Goal: Register for event/course: Sign up to attend an event or enroll in a course

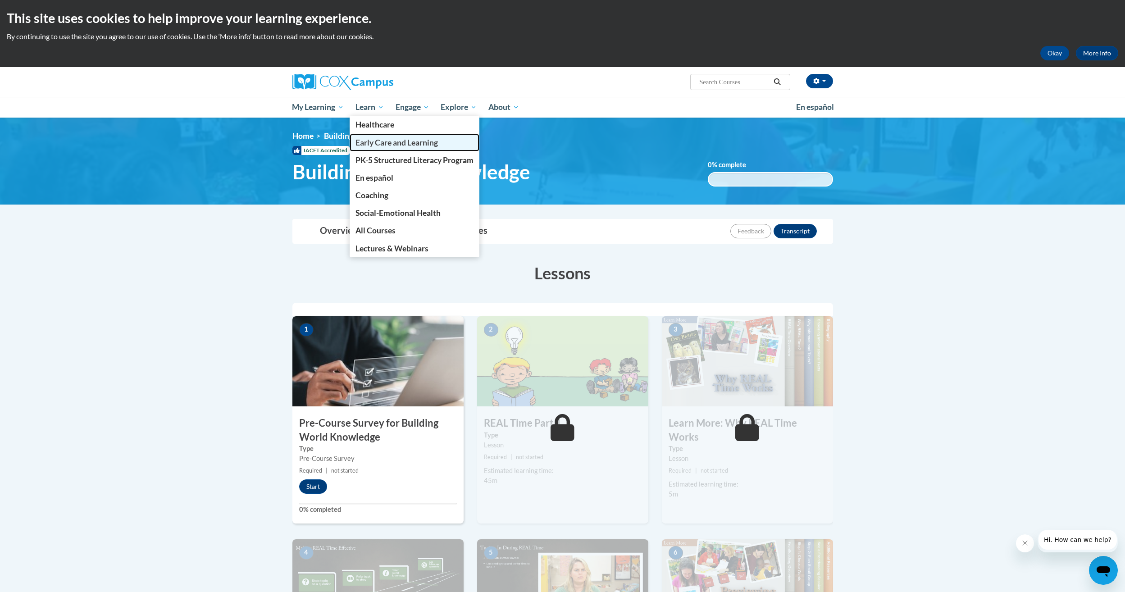
click at [377, 145] on span "Early Care and Learning" at bounding box center [396, 142] width 82 height 9
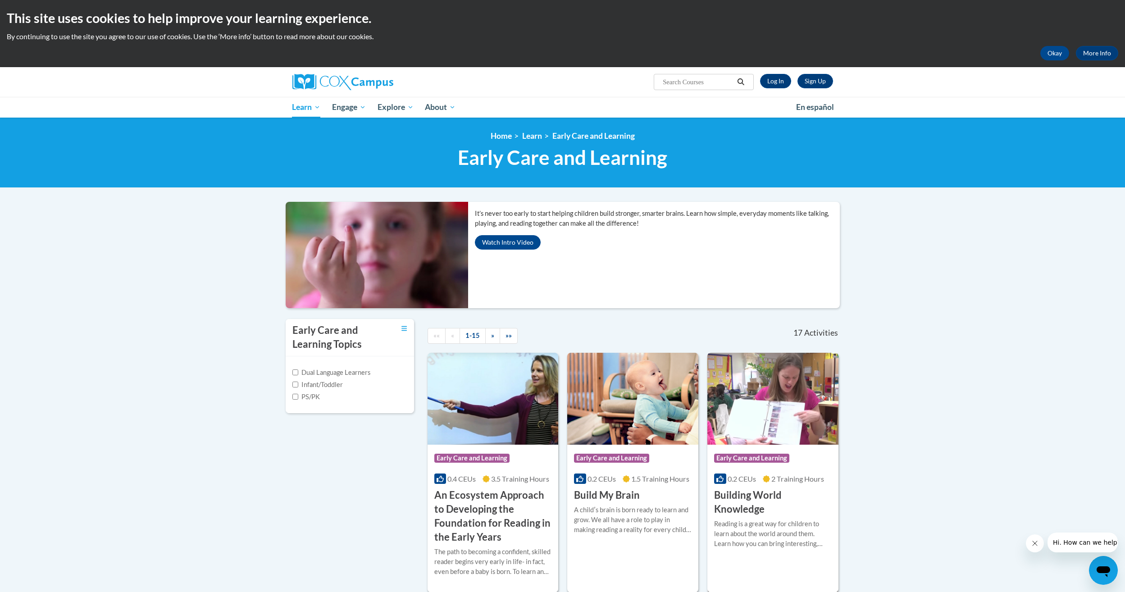
click at [797, 405] on img at bounding box center [772, 399] width 131 height 92
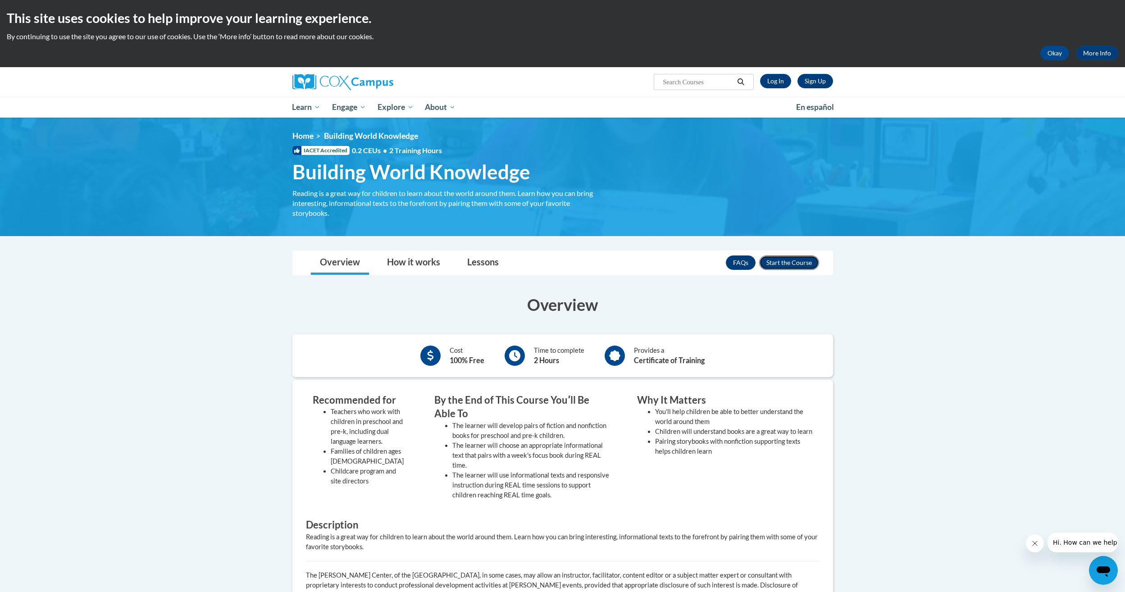
click at [776, 266] on button "Enroll" at bounding box center [789, 262] width 60 height 14
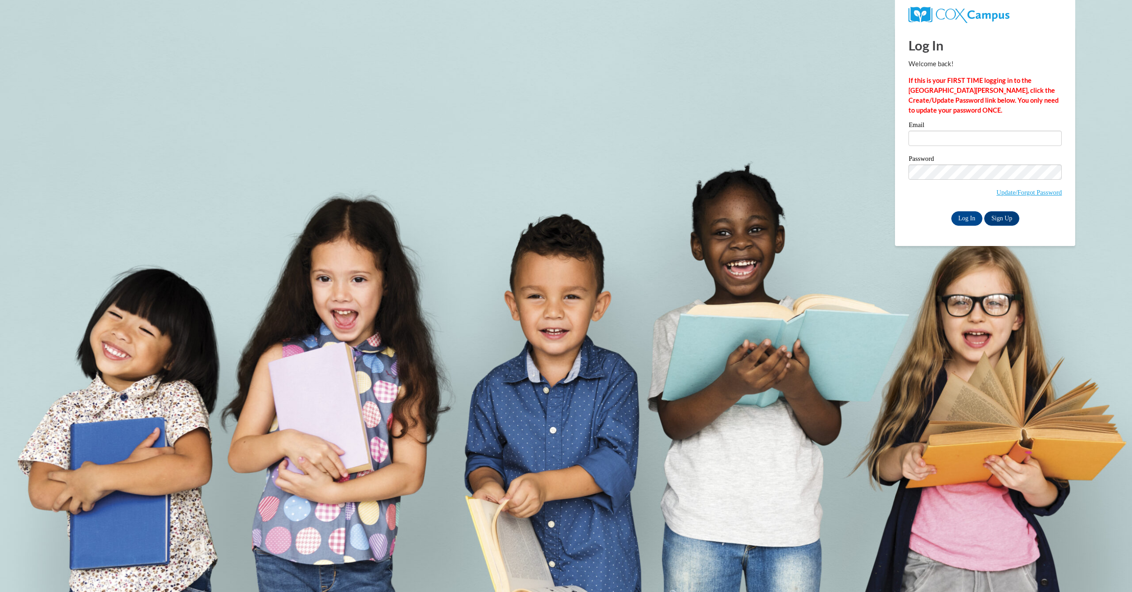
click at [968, 147] on div "Email" at bounding box center [984, 137] width 153 height 31
click at [968, 141] on input "Email" at bounding box center [984, 138] width 153 height 15
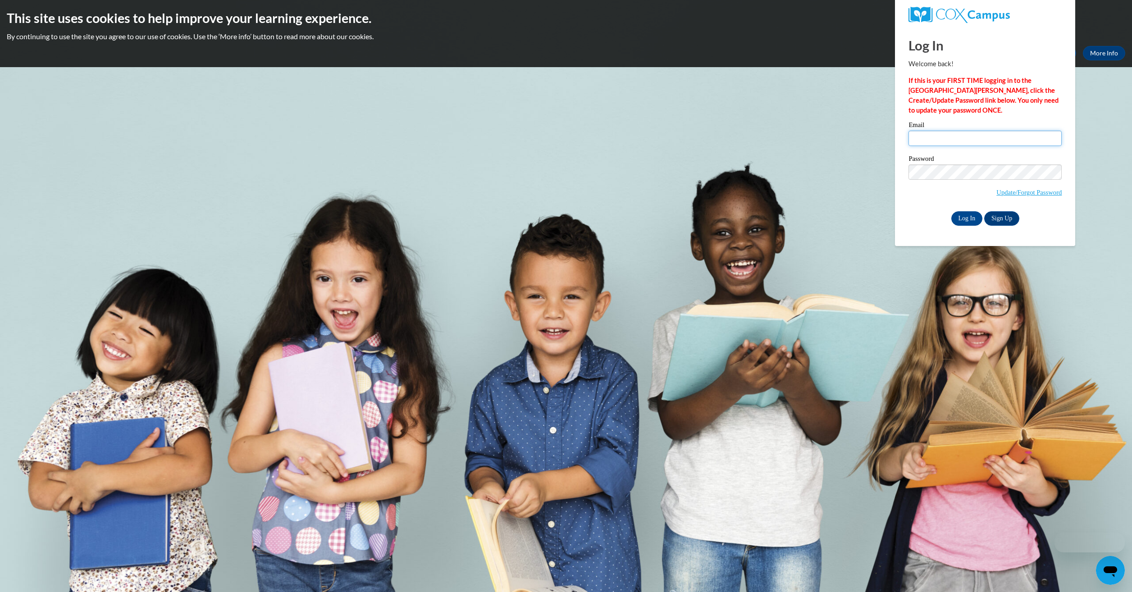
type input "amandablount24@gmail.com"
click at [962, 220] on input "Log In" at bounding box center [967, 218] width 32 height 14
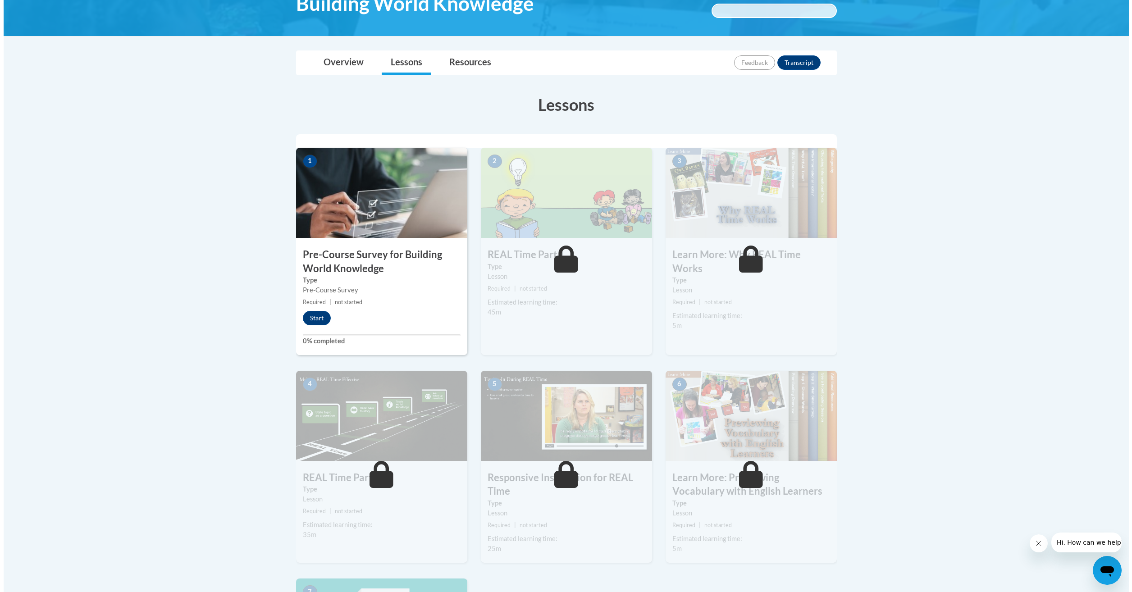
scroll to position [225, 0]
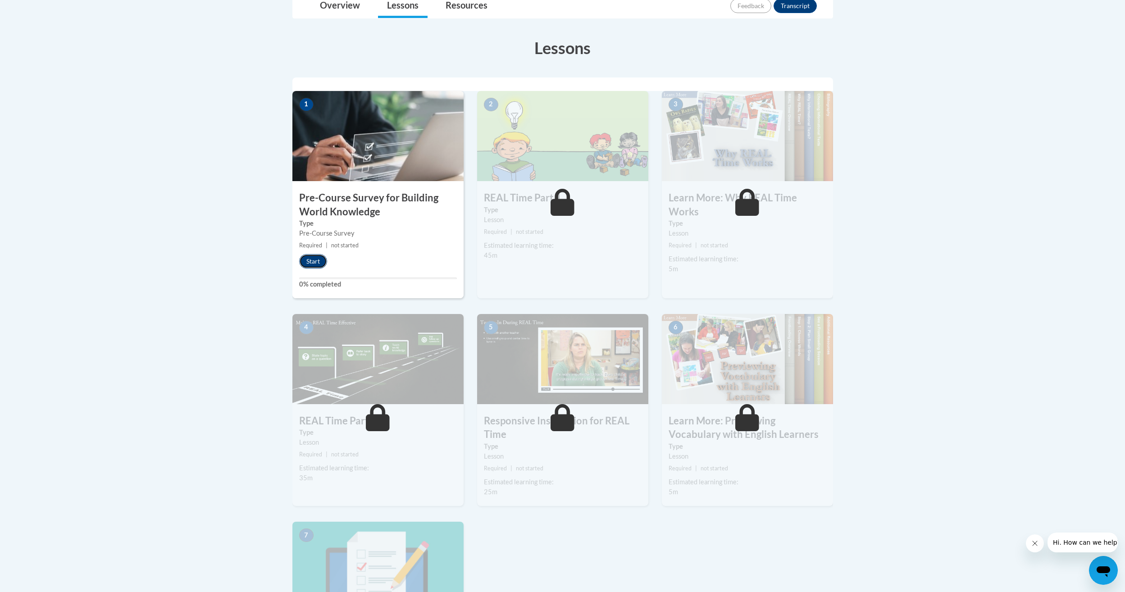
click at [313, 262] on button "Start" at bounding box center [313, 261] width 28 height 14
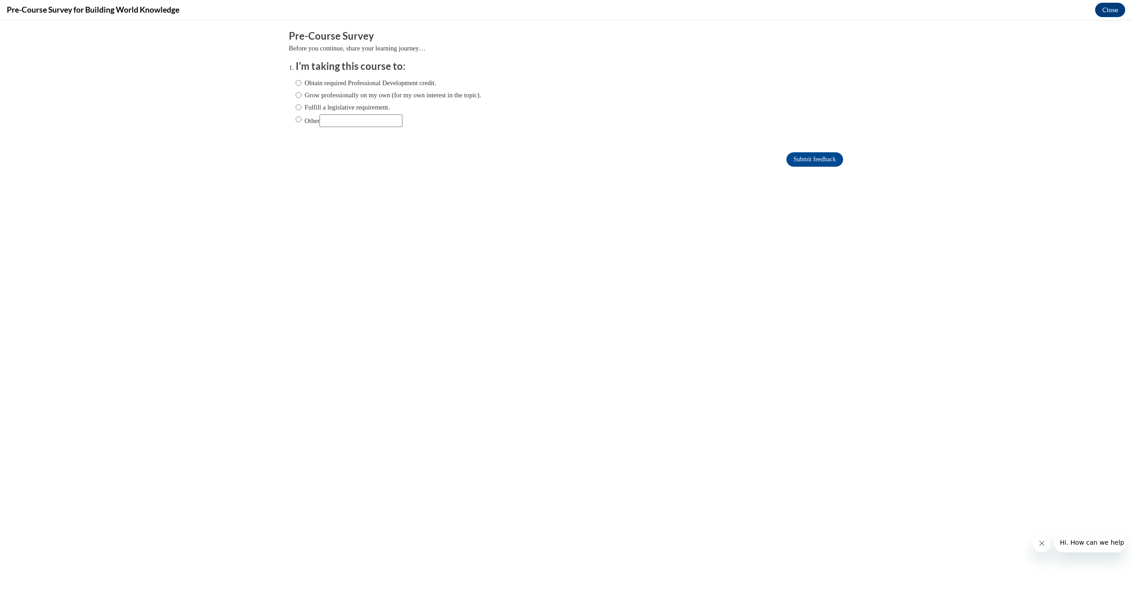
scroll to position [0, 0]
click at [296, 82] on input "Obtain required Professional Development credit." at bounding box center [299, 83] width 6 height 10
radio input "true"
click at [786, 157] on input "Submit feedback" at bounding box center [814, 159] width 57 height 14
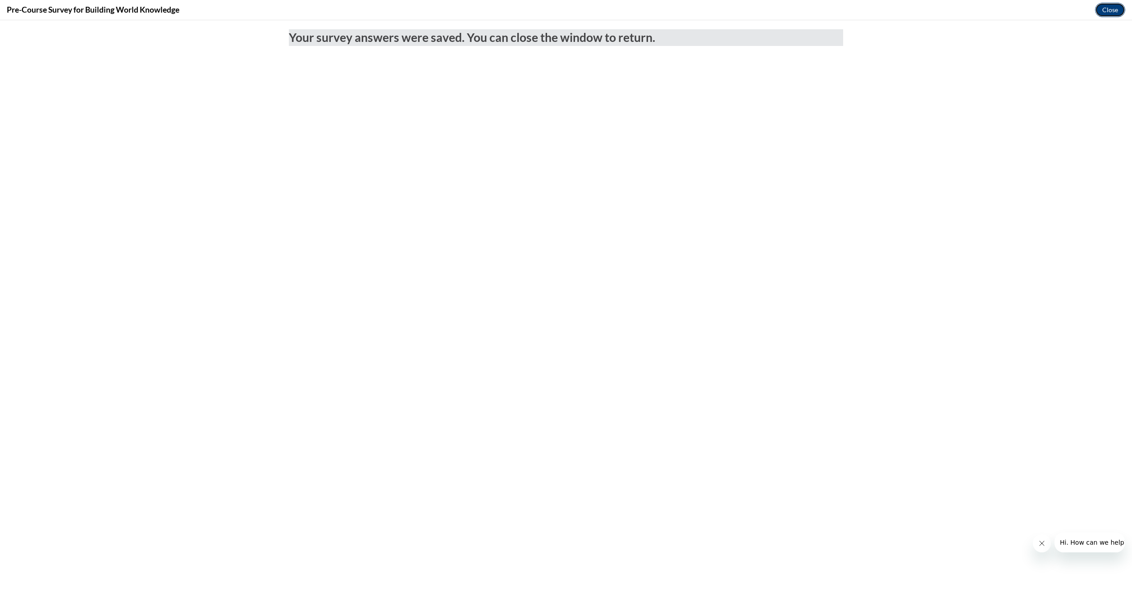
click at [1109, 12] on button "Close" at bounding box center [1110, 10] width 30 height 14
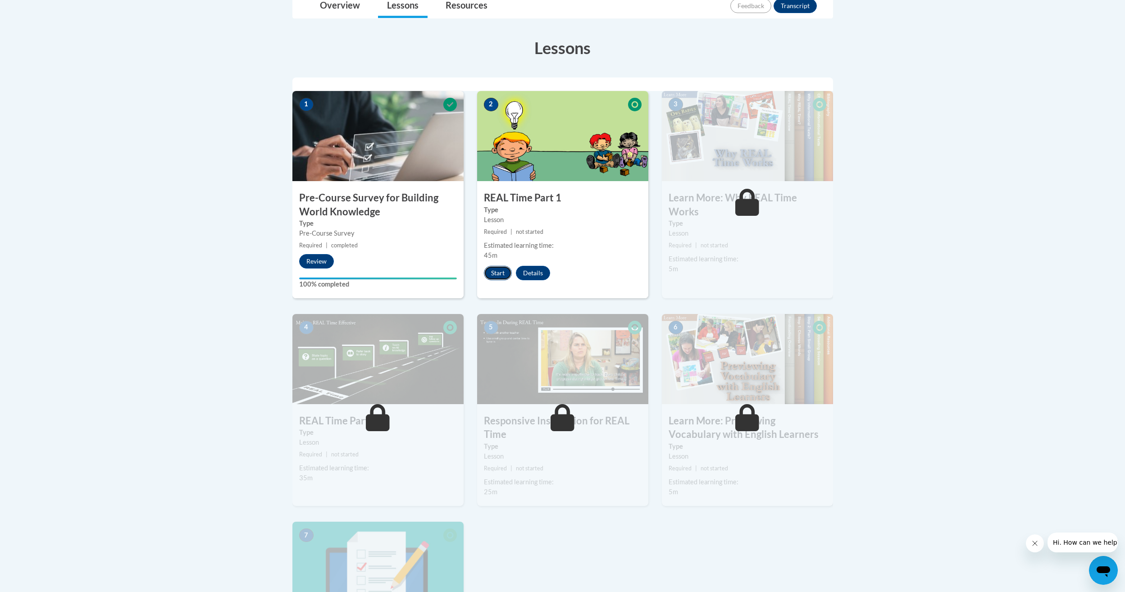
click at [505, 273] on button "Start" at bounding box center [498, 273] width 28 height 14
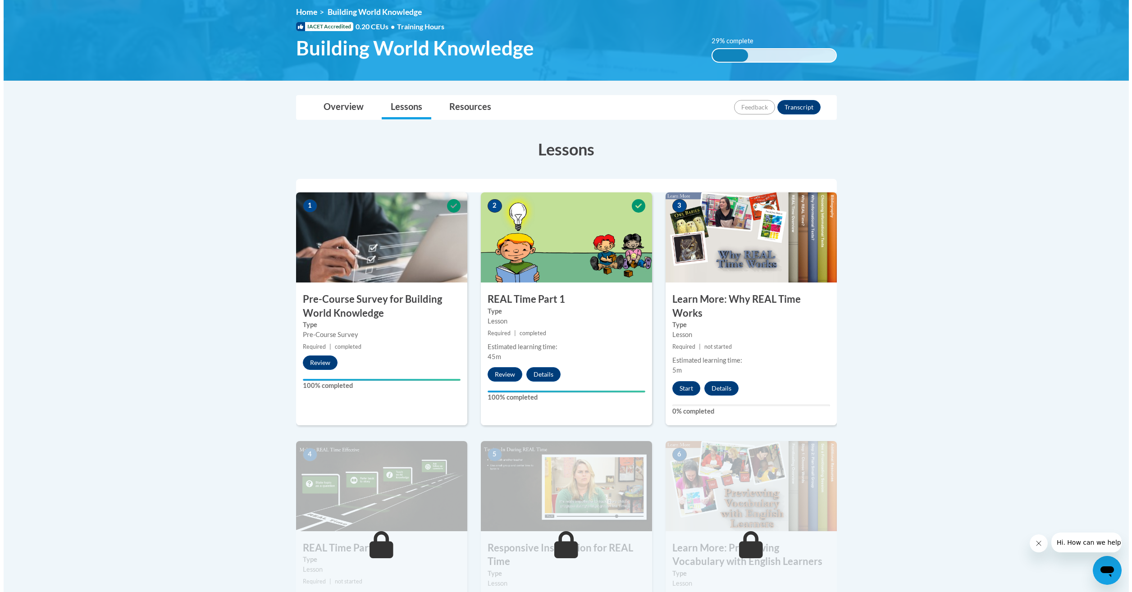
scroll to position [135, 0]
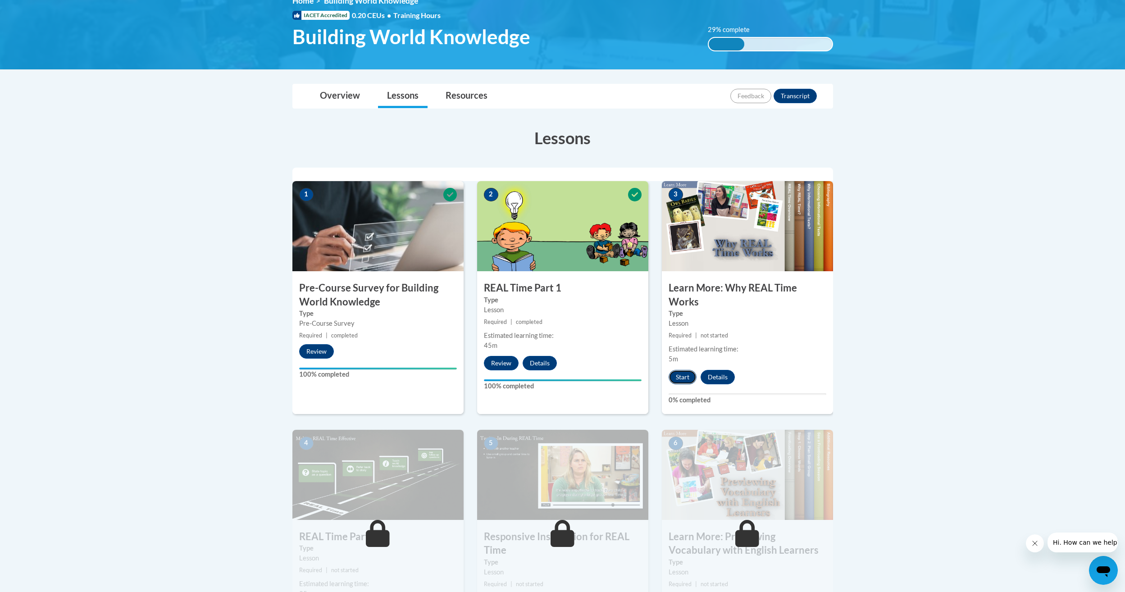
click at [685, 378] on button "Start" at bounding box center [683, 377] width 28 height 14
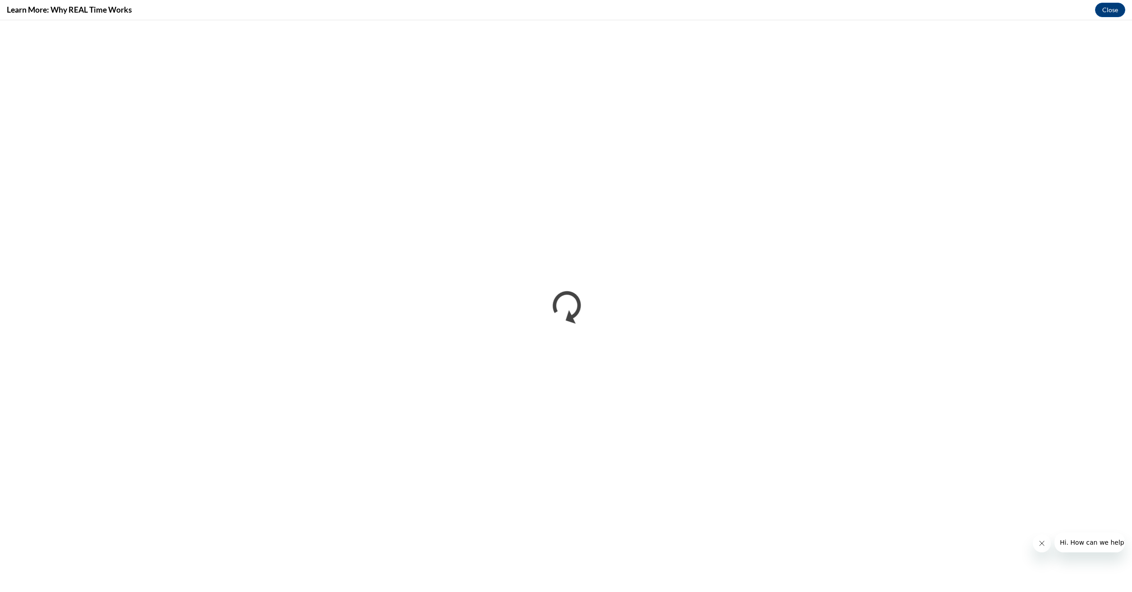
scroll to position [0, 0]
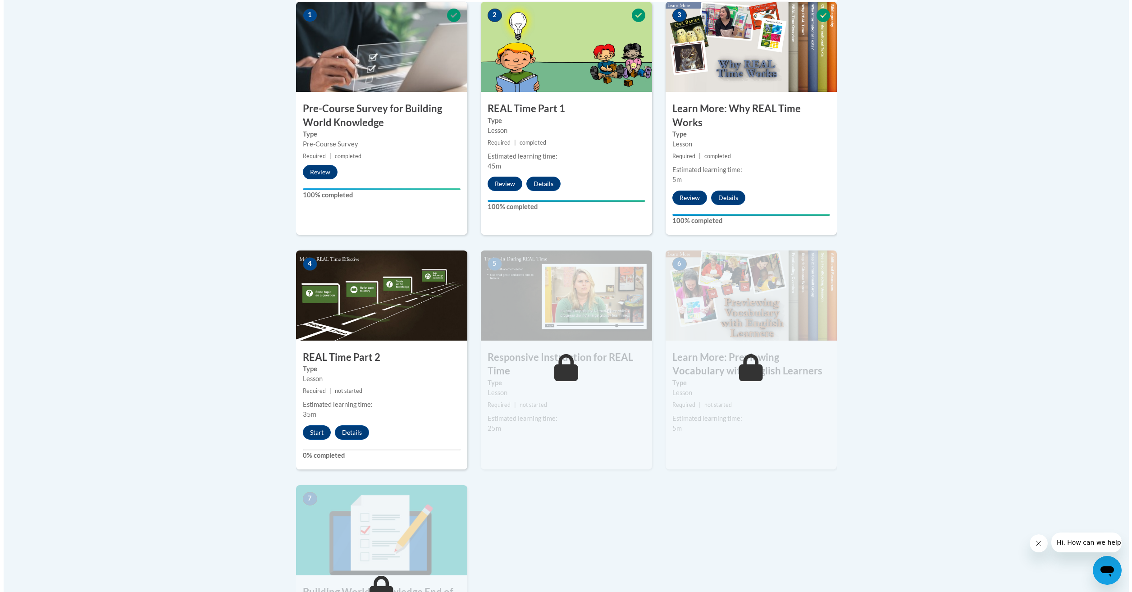
scroll to position [315, 0]
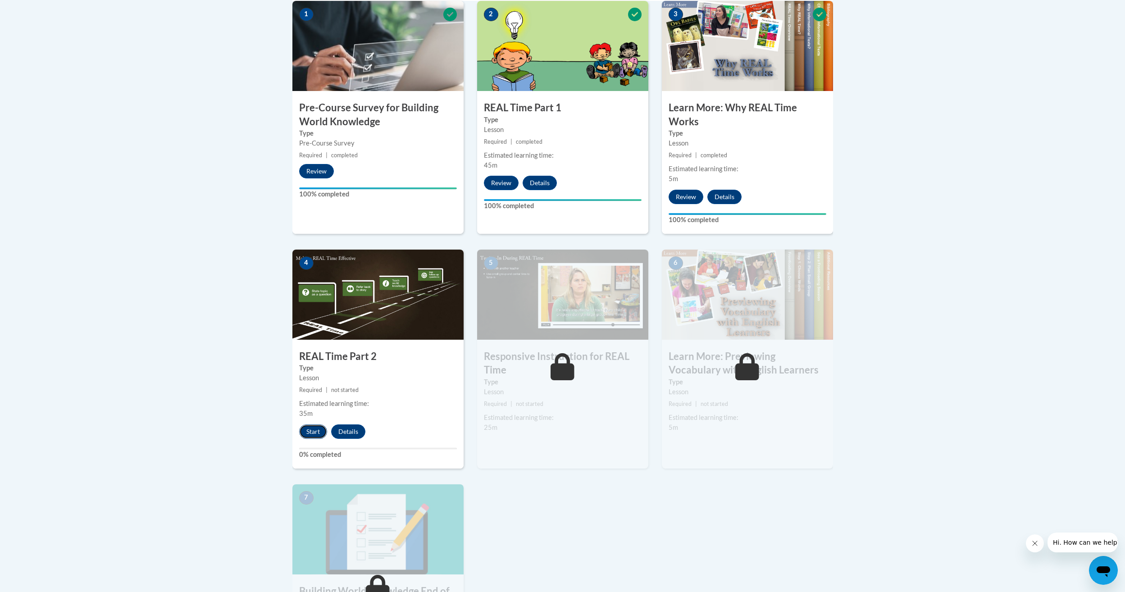
click at [315, 433] on button "Start" at bounding box center [313, 431] width 28 height 14
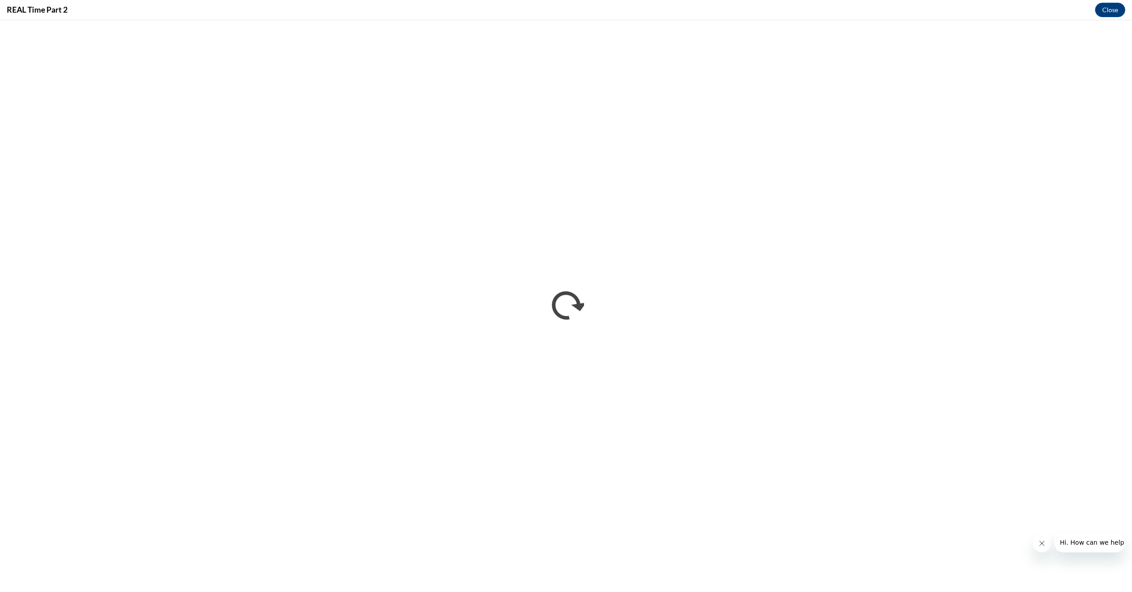
scroll to position [0, 0]
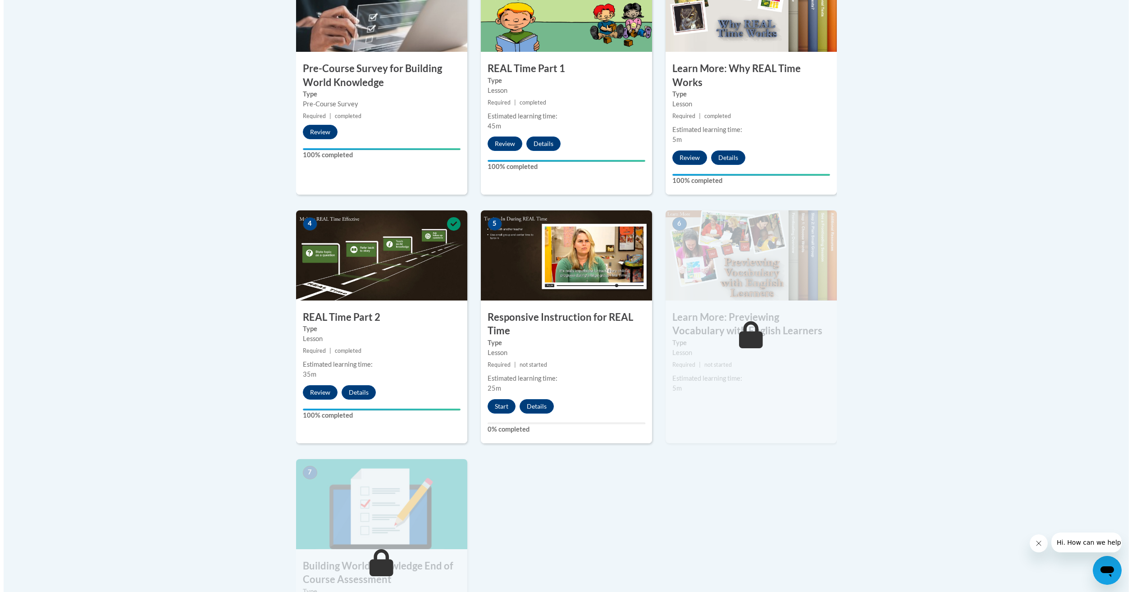
scroll to position [405, 0]
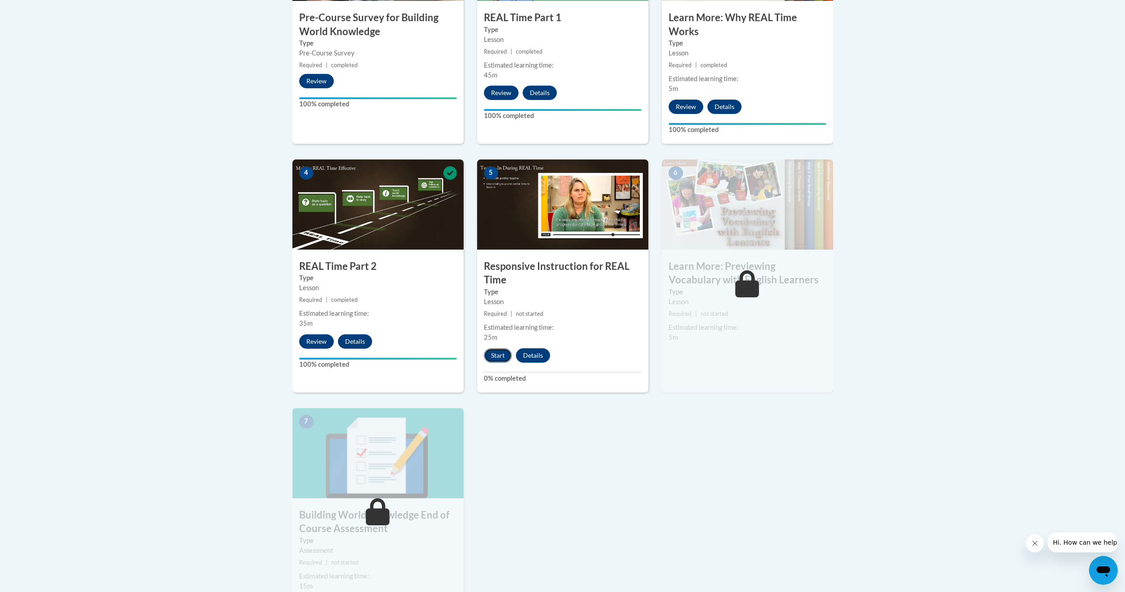
click at [497, 352] on button "Start" at bounding box center [498, 355] width 28 height 14
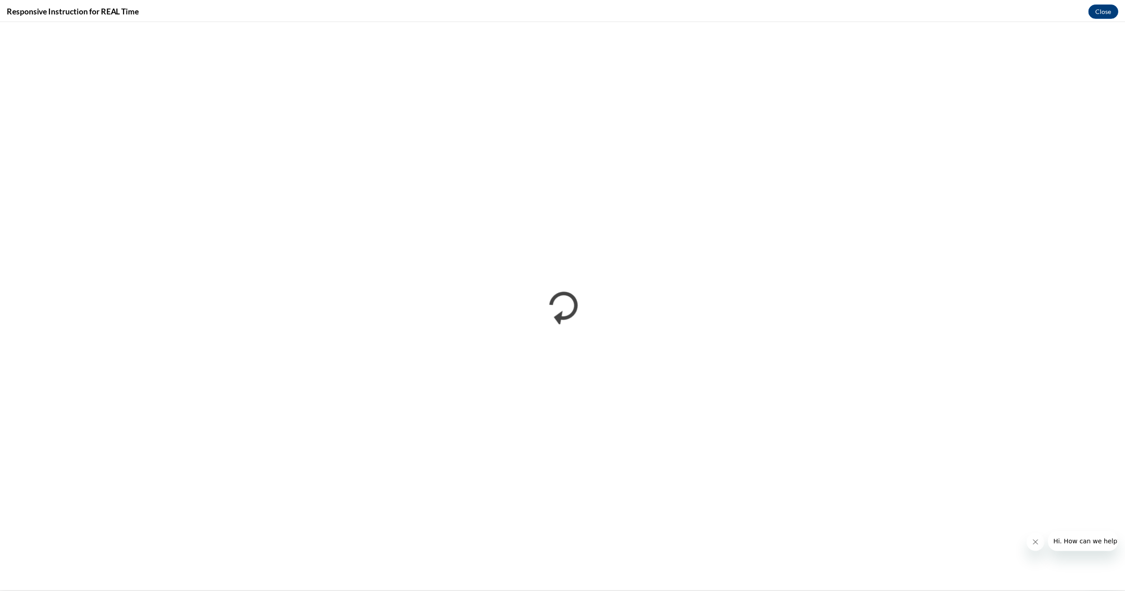
scroll to position [0, 0]
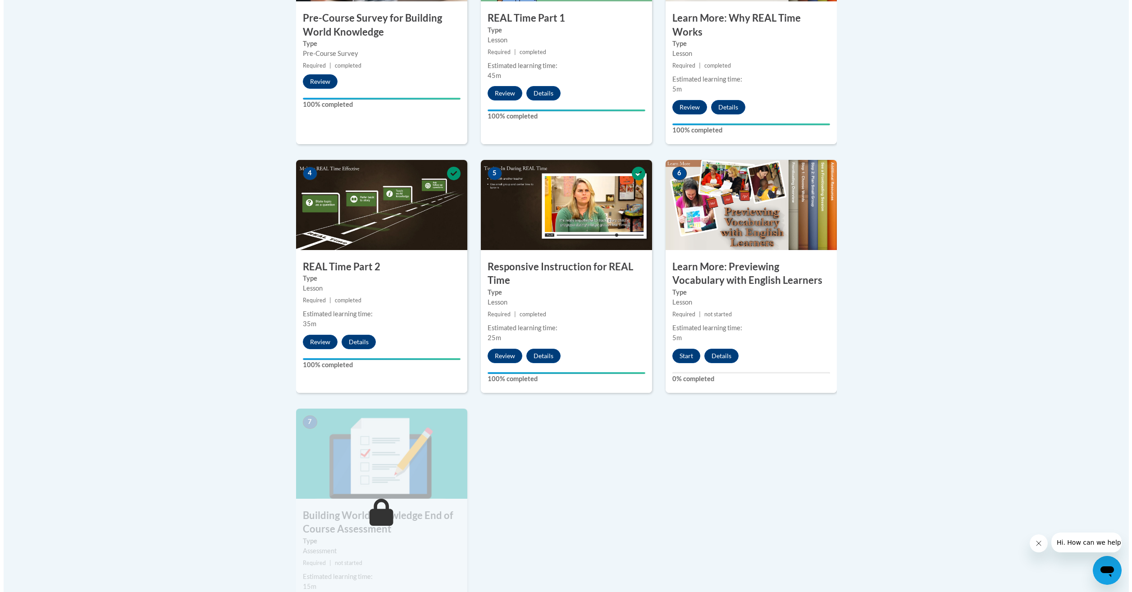
scroll to position [405, 0]
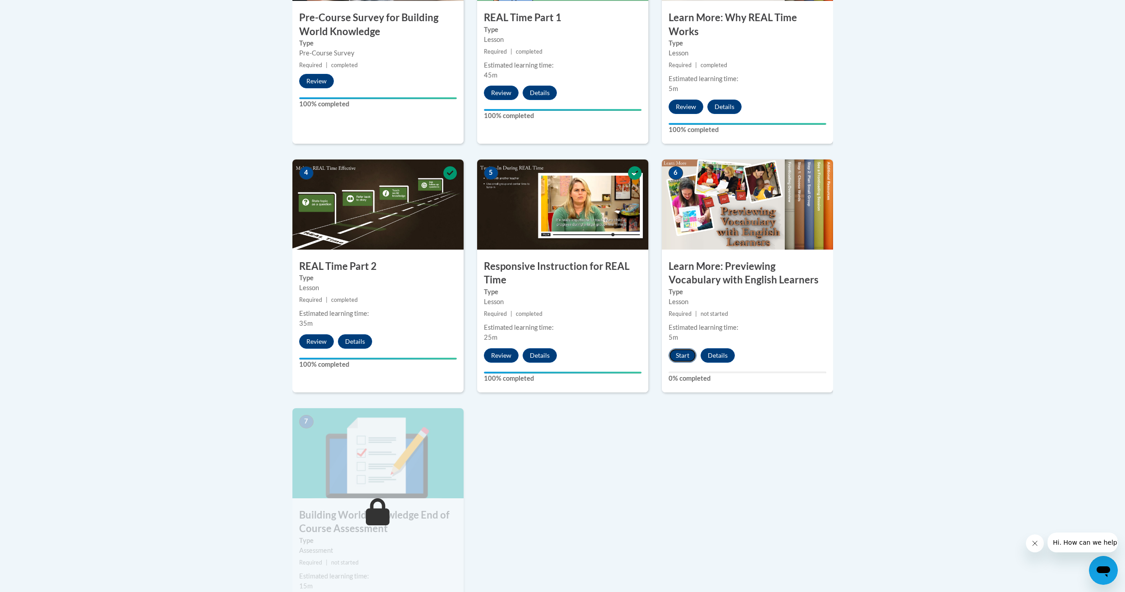
click at [677, 358] on button "Start" at bounding box center [683, 355] width 28 height 14
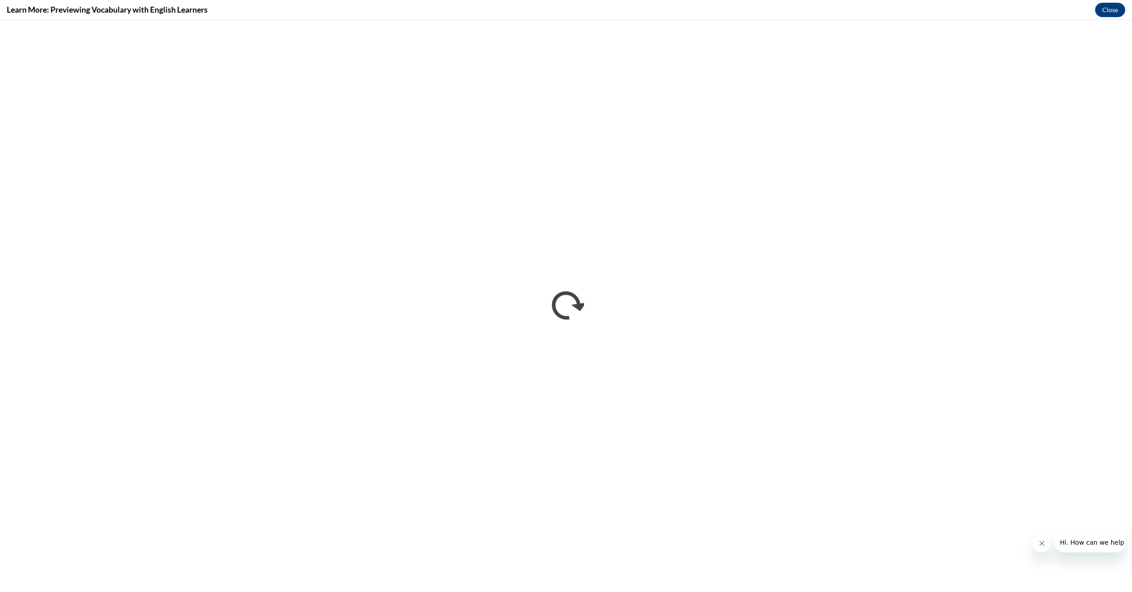
scroll to position [0, 0]
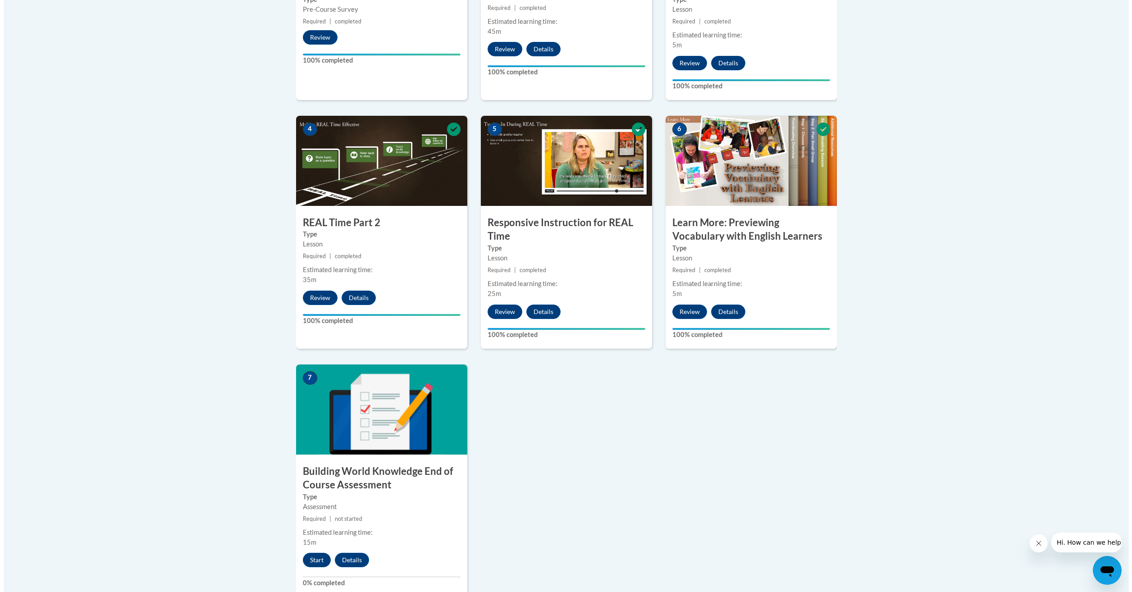
scroll to position [450, 0]
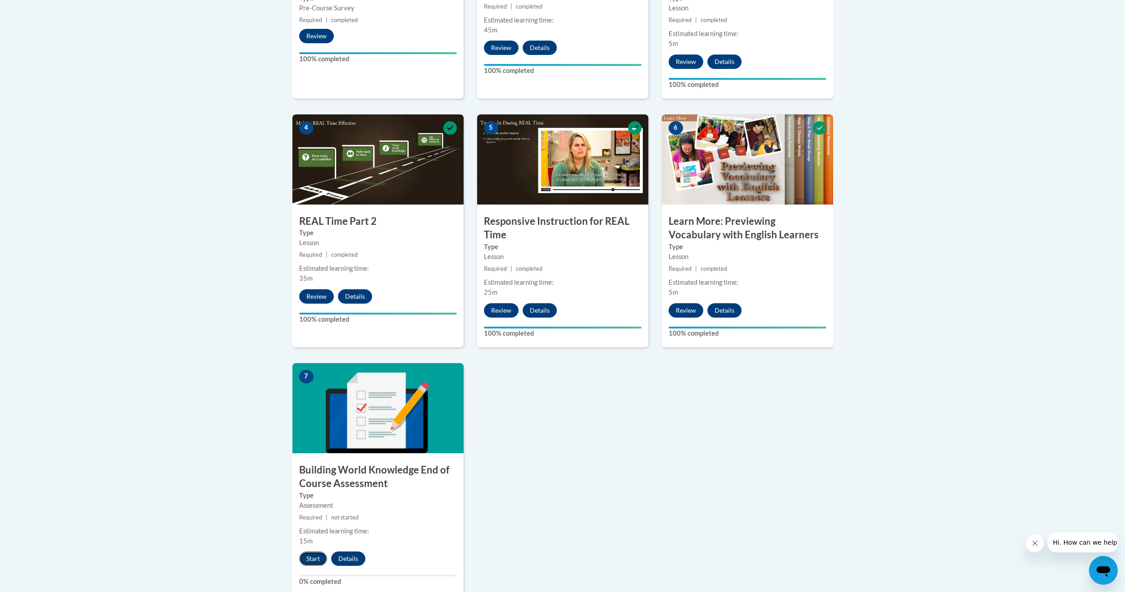
click at [313, 560] on button "Start" at bounding box center [313, 558] width 28 height 14
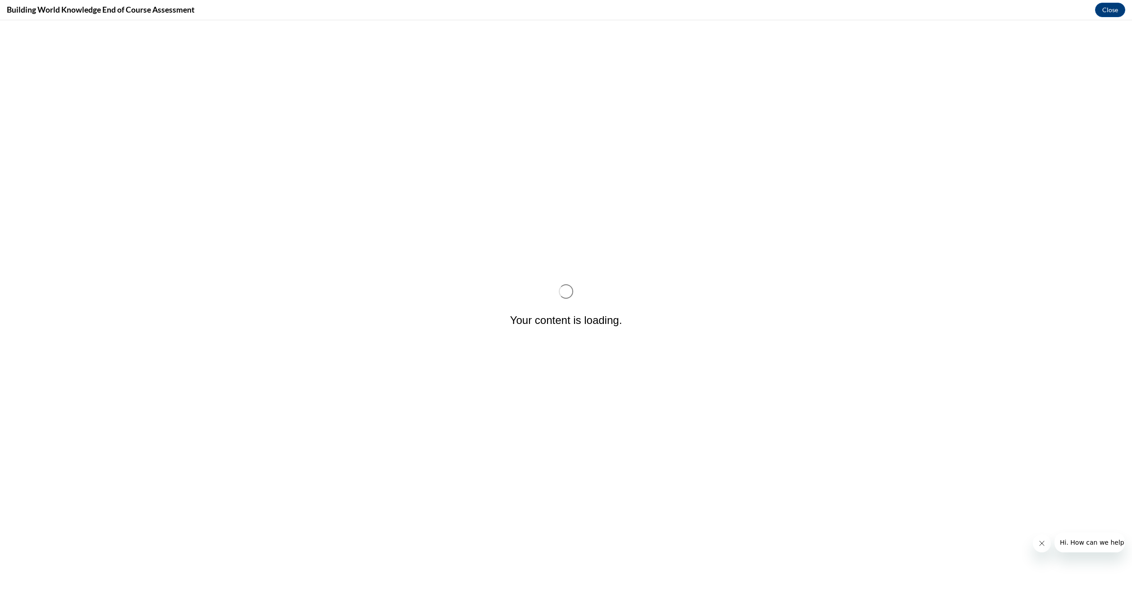
scroll to position [0, 0]
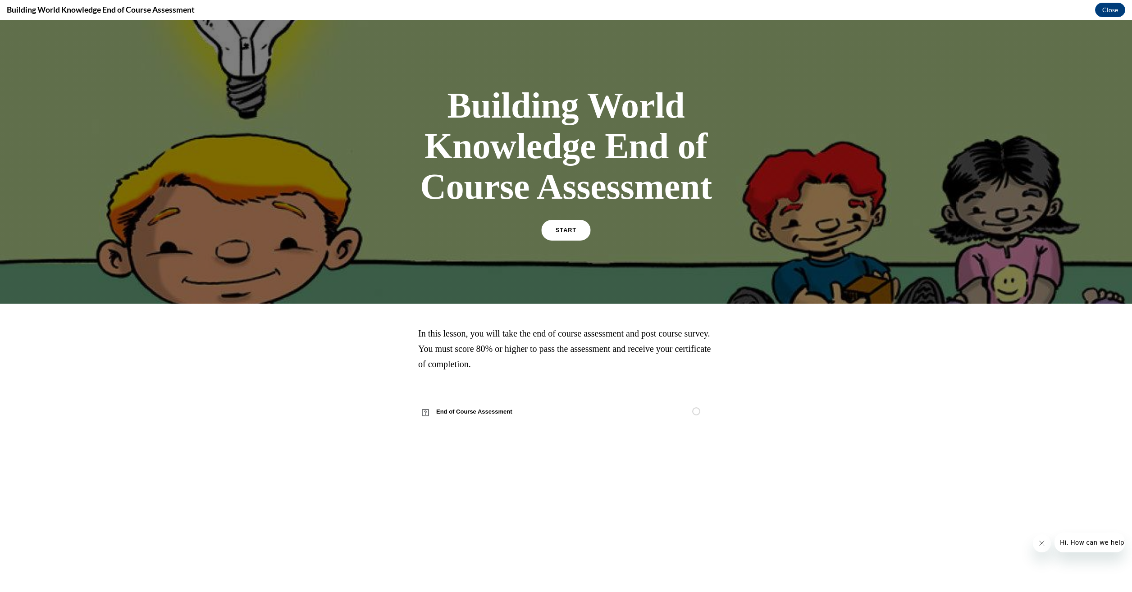
click at [565, 229] on span "START" at bounding box center [565, 230] width 21 height 7
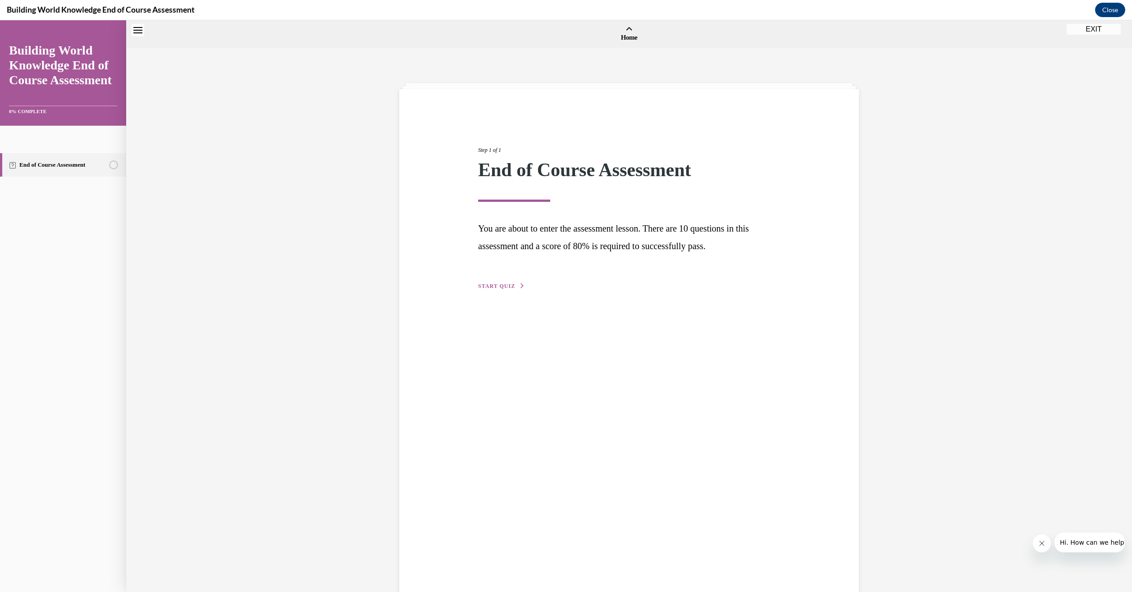
scroll to position [28, 0]
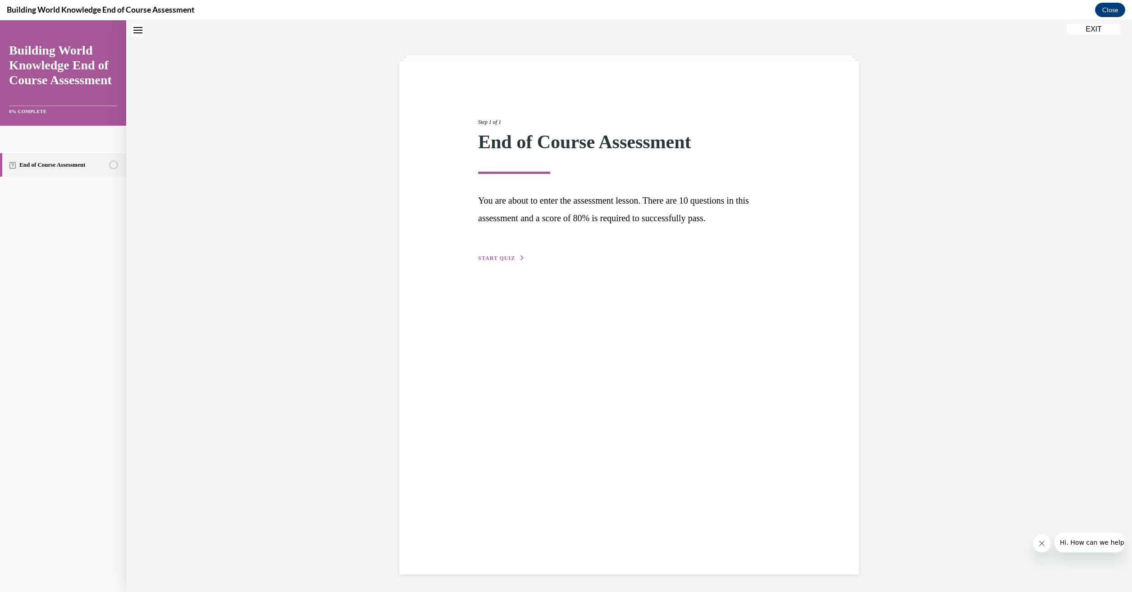
click at [509, 257] on span "START QUIZ" at bounding box center [496, 258] width 37 height 6
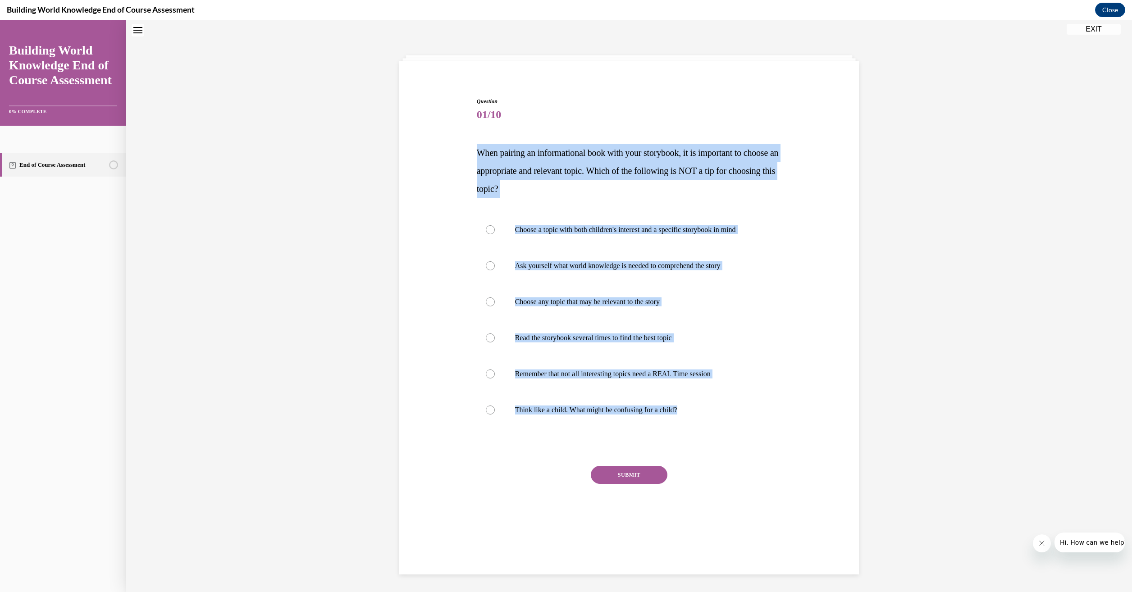
drag, startPoint x: 683, startPoint y: 407, endPoint x: 474, endPoint y: 157, distance: 325.9
click at [477, 157] on div "Question 01/10 When pairing an informational book with your storybook, it is im…" at bounding box center [629, 318] width 305 height 442
drag, startPoint x: 474, startPoint y: 157, endPoint x: 505, endPoint y: 163, distance: 31.6
copy div "When pairing an informational book with your storybook, it is important to choo…"
click at [490, 302] on div at bounding box center [490, 301] width 9 height 9
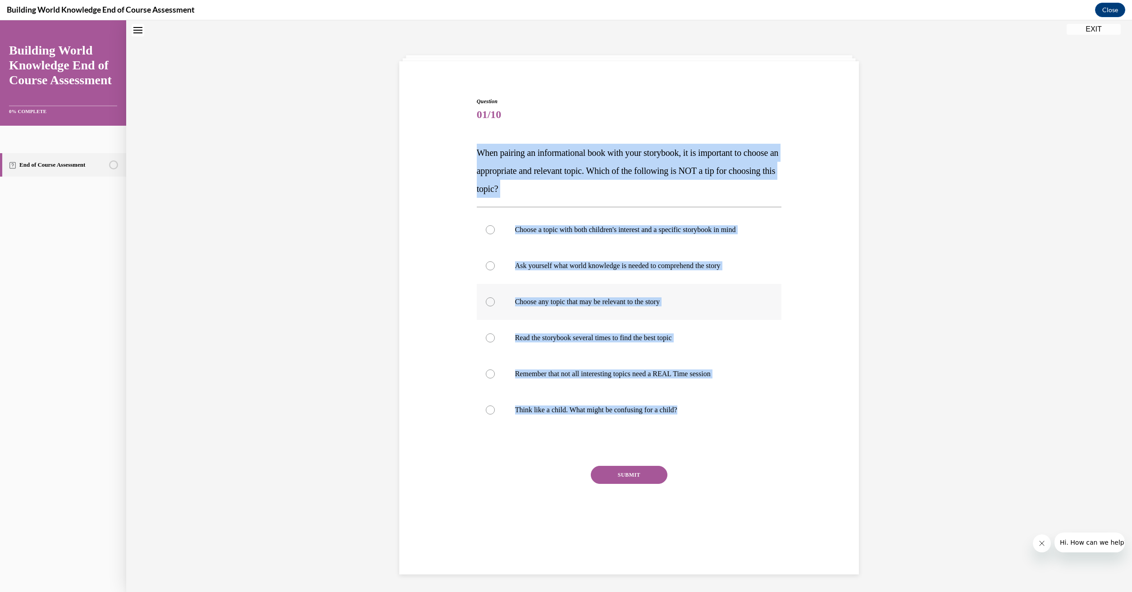
click at [490, 302] on input "Choose any topic that may be relevant to the story" at bounding box center [490, 301] width 9 height 9
radio input "true"
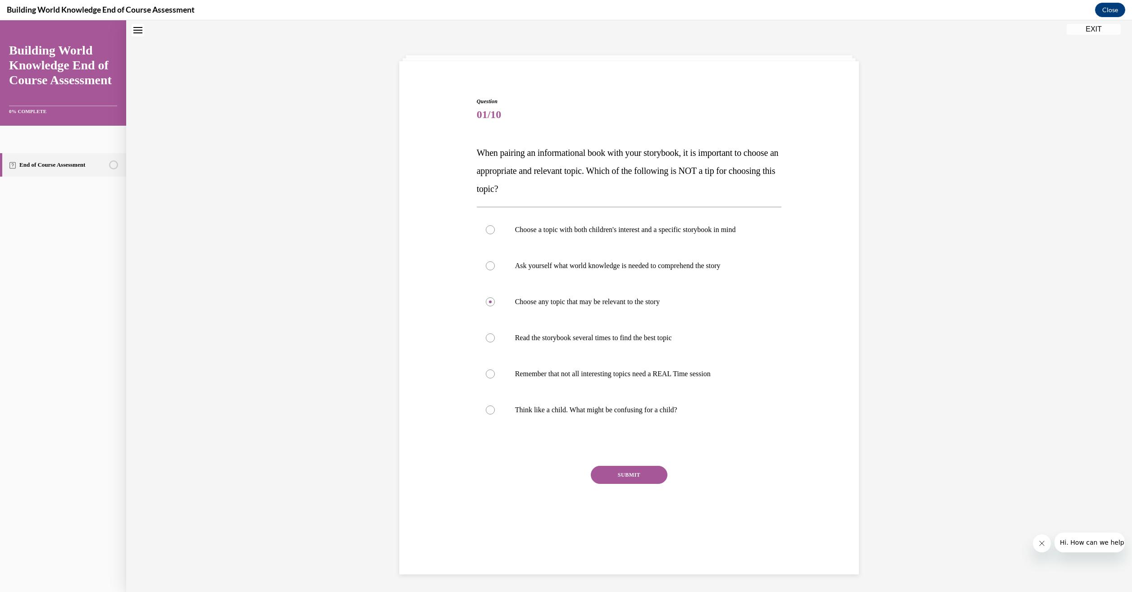
click at [626, 472] on button "SUBMIT" at bounding box center [629, 475] width 77 height 18
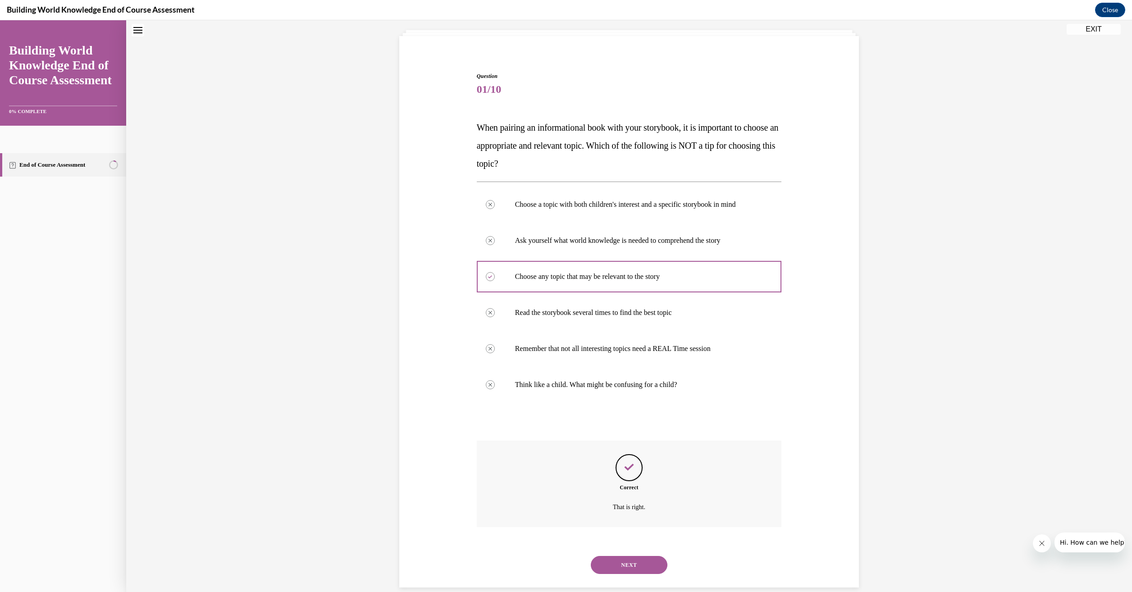
scroll to position [67, 0]
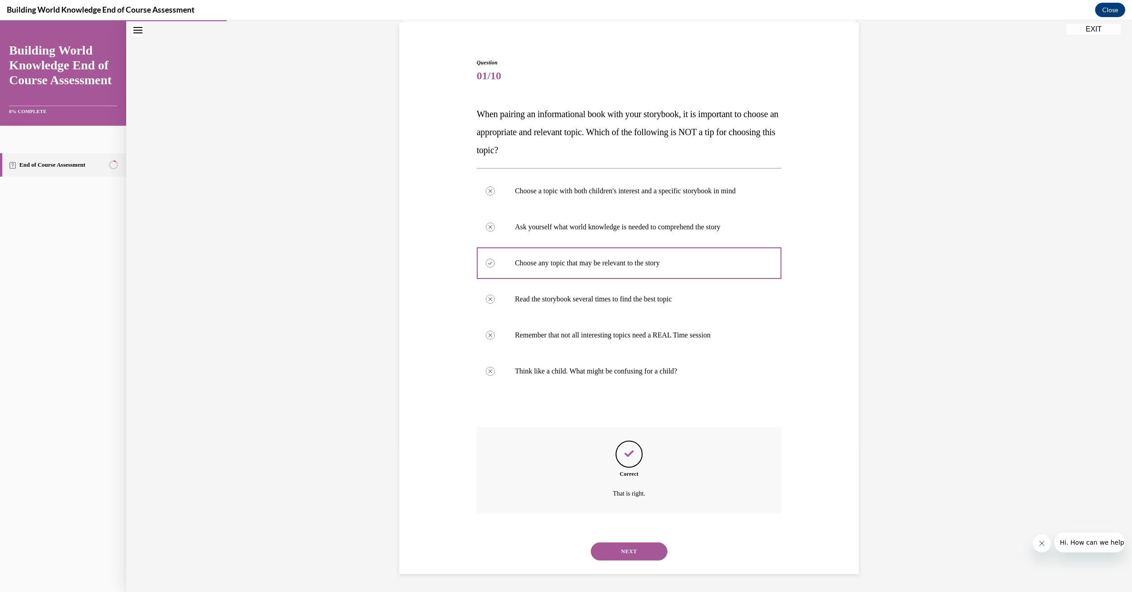
click at [615, 550] on button "NEXT" at bounding box center [629, 551] width 77 height 18
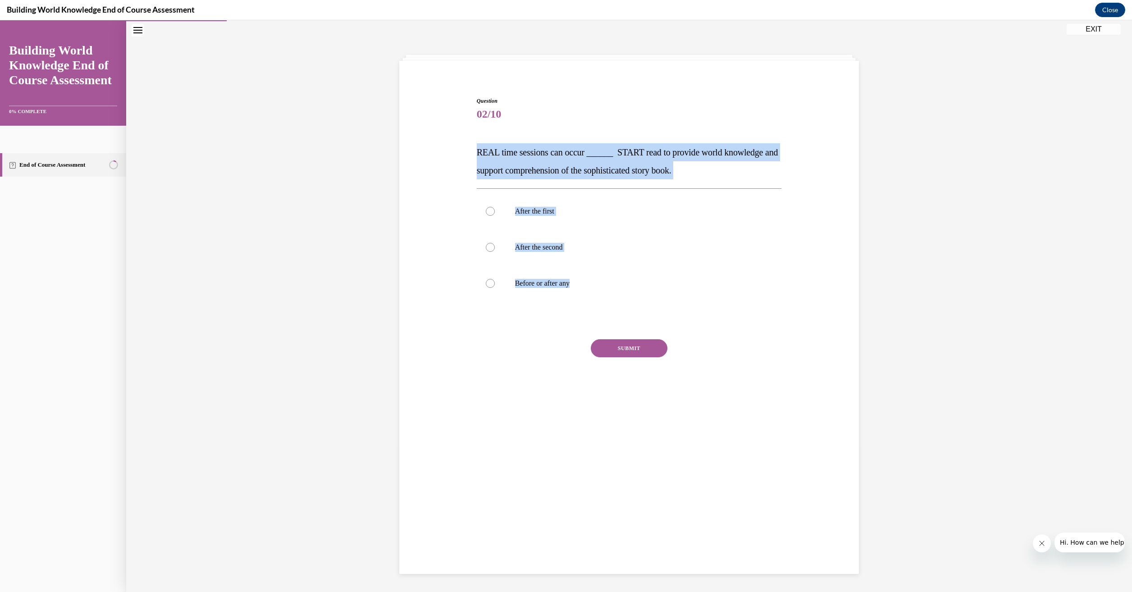
drag, startPoint x: 572, startPoint y: 283, endPoint x: 474, endPoint y: 152, distance: 163.3
click at [477, 152] on div "Question 02/10 REAL time sessions can occur ______ START read to provide world …" at bounding box center [629, 255] width 305 height 316
drag, startPoint x: 474, startPoint y: 152, endPoint x: 532, endPoint y: 160, distance: 57.8
copy div "REAL time sessions can occur ______ START read to provide world knowledge and s…"
click at [488, 282] on div at bounding box center [490, 283] width 9 height 9
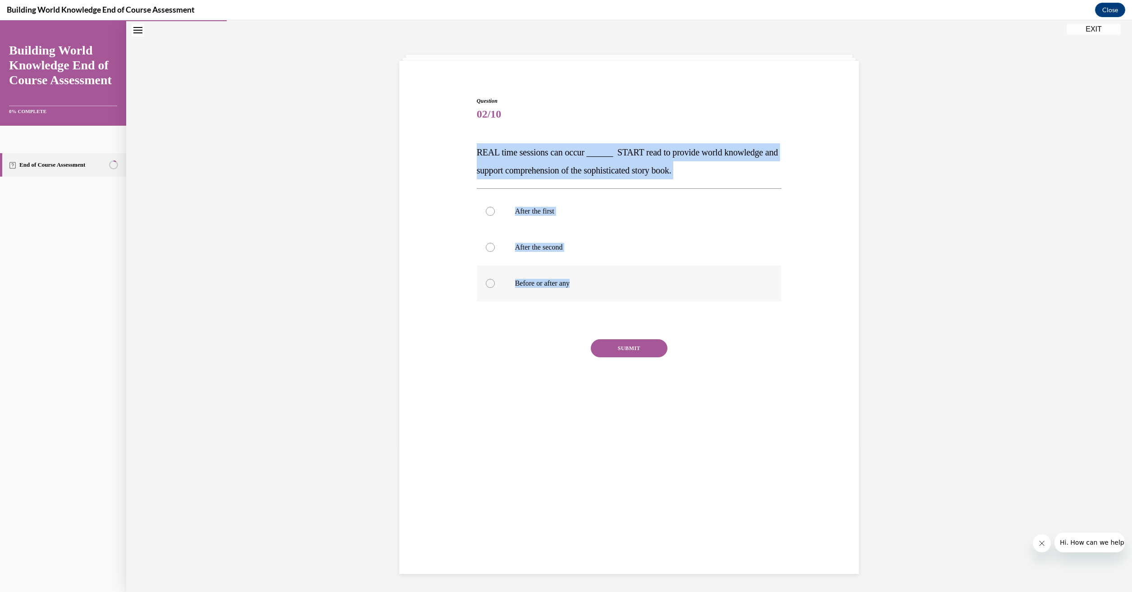
click at [488, 282] on input "Before or after any" at bounding box center [490, 283] width 9 height 9
radio input "true"
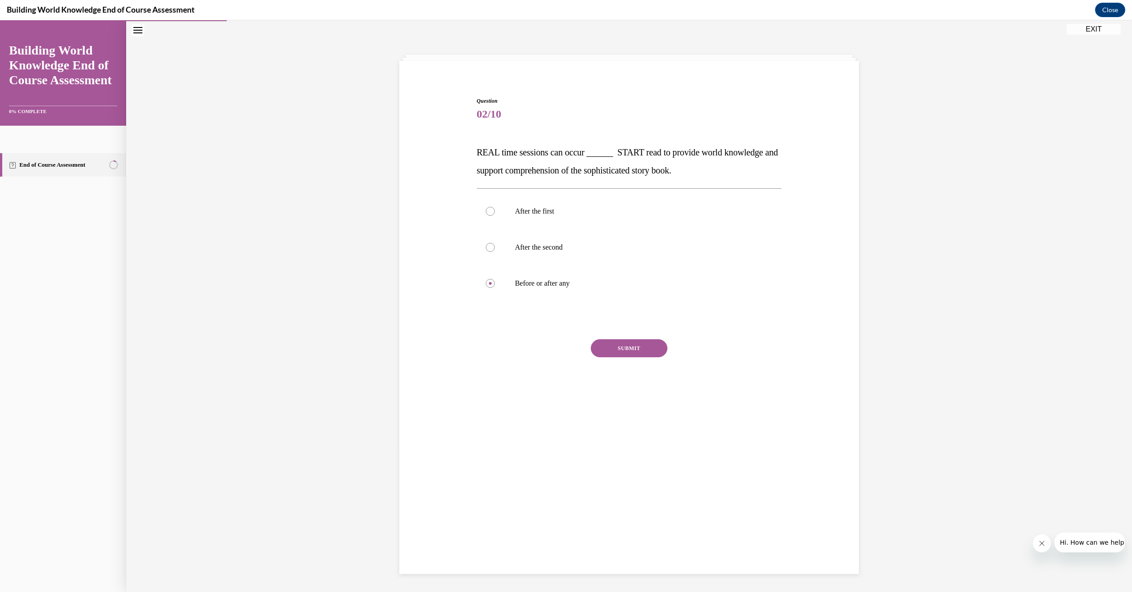
click at [611, 349] on button "SUBMIT" at bounding box center [629, 348] width 77 height 18
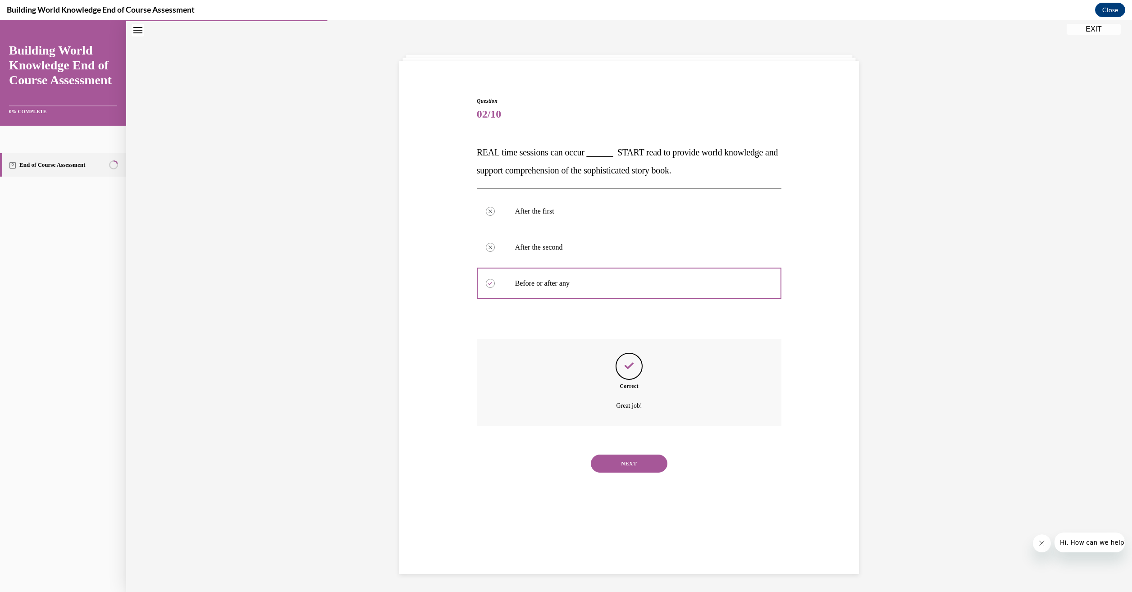
click at [628, 468] on button "NEXT" at bounding box center [629, 464] width 77 height 18
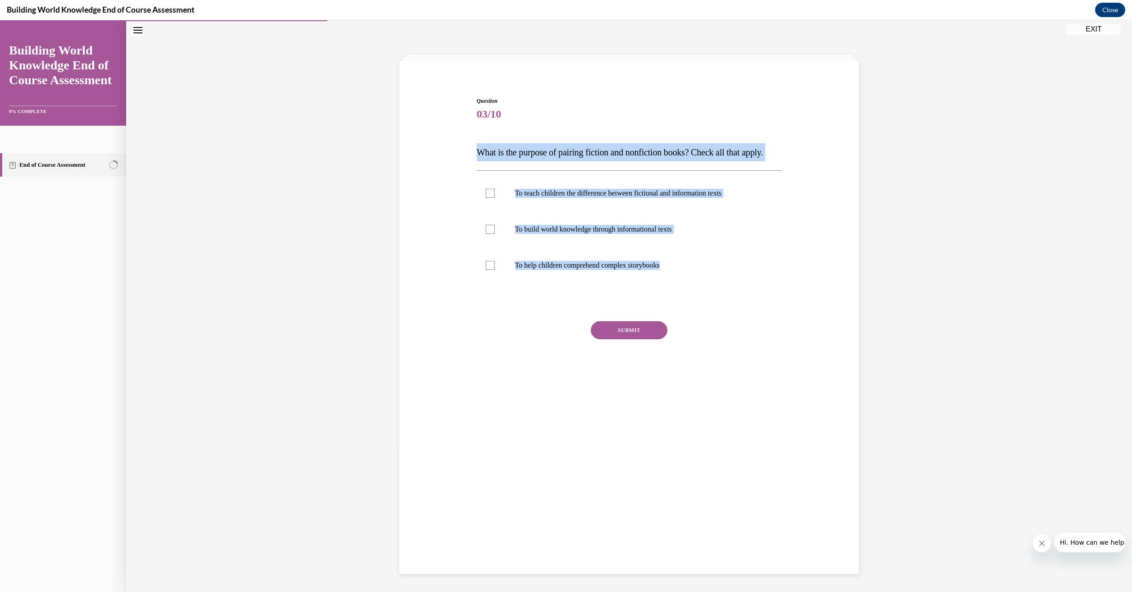
drag, startPoint x: 673, startPoint y: 284, endPoint x: 474, endPoint y: 158, distance: 235.1
click at [477, 158] on div "Question 03/10 What is the purpose of pairing fiction and nonfiction books? Che…" at bounding box center [629, 246] width 305 height 298
drag, startPoint x: 474, startPoint y: 158, endPoint x: 534, endPoint y: 159, distance: 59.9
copy div "What is the purpose of pairing fiction and nonfiction books? Check all that app…"
click at [486, 234] on div at bounding box center [490, 229] width 9 height 9
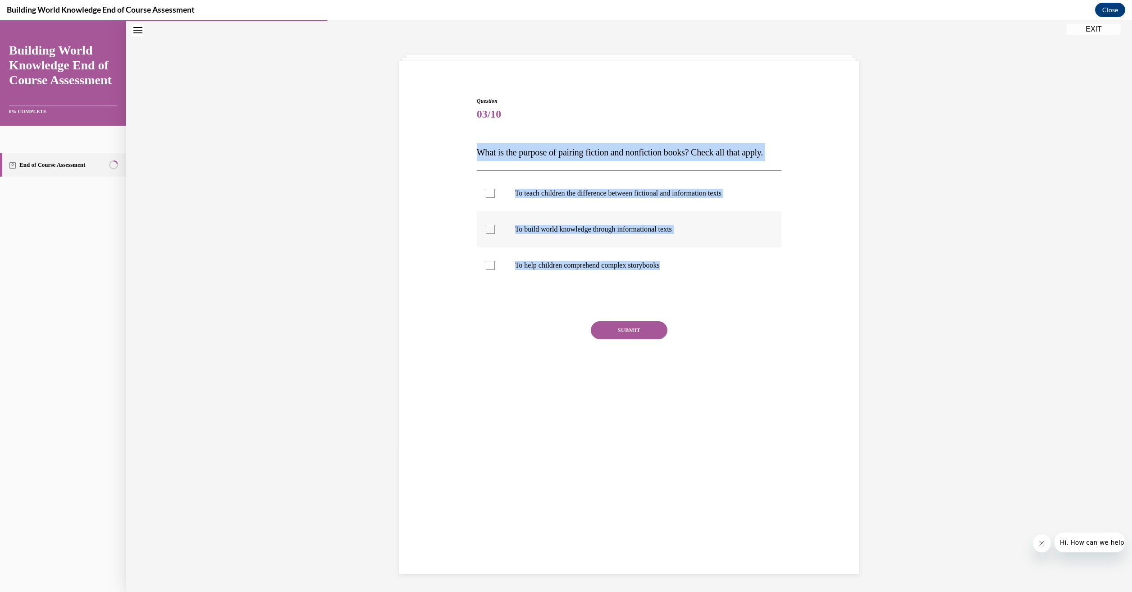
click at [486, 234] on input "To build world knowledge through informational texts" at bounding box center [490, 229] width 9 height 9
checkbox input "true"
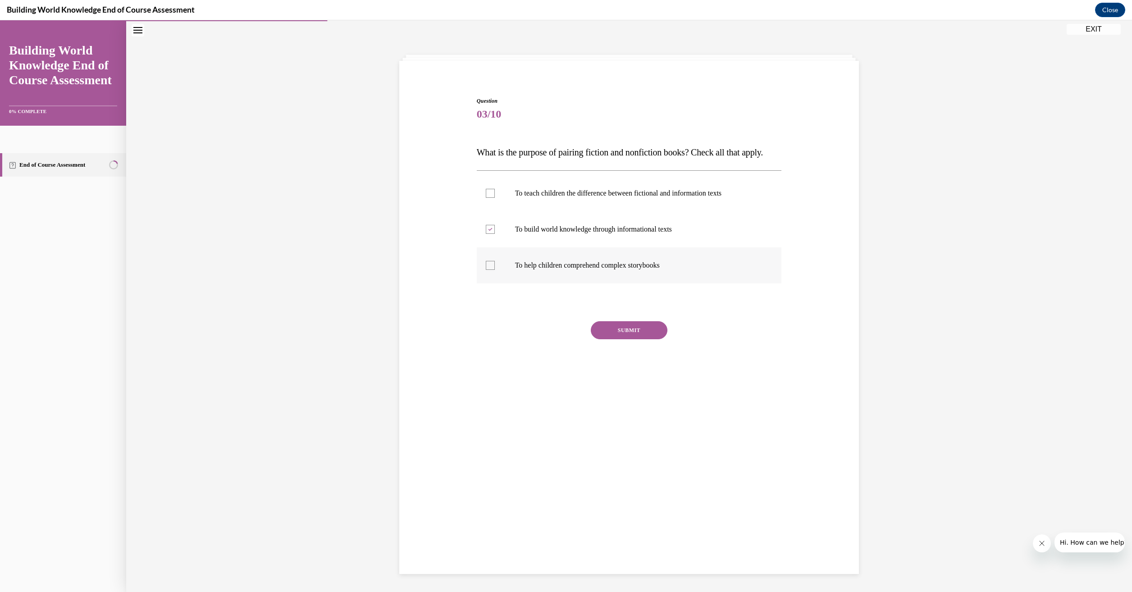
click at [486, 270] on div at bounding box center [490, 265] width 9 height 9
click at [486, 270] on input "To help children comprehend complex storybooks" at bounding box center [490, 265] width 9 height 9
checkbox input "true"
click at [624, 339] on button "SUBMIT" at bounding box center [629, 330] width 77 height 18
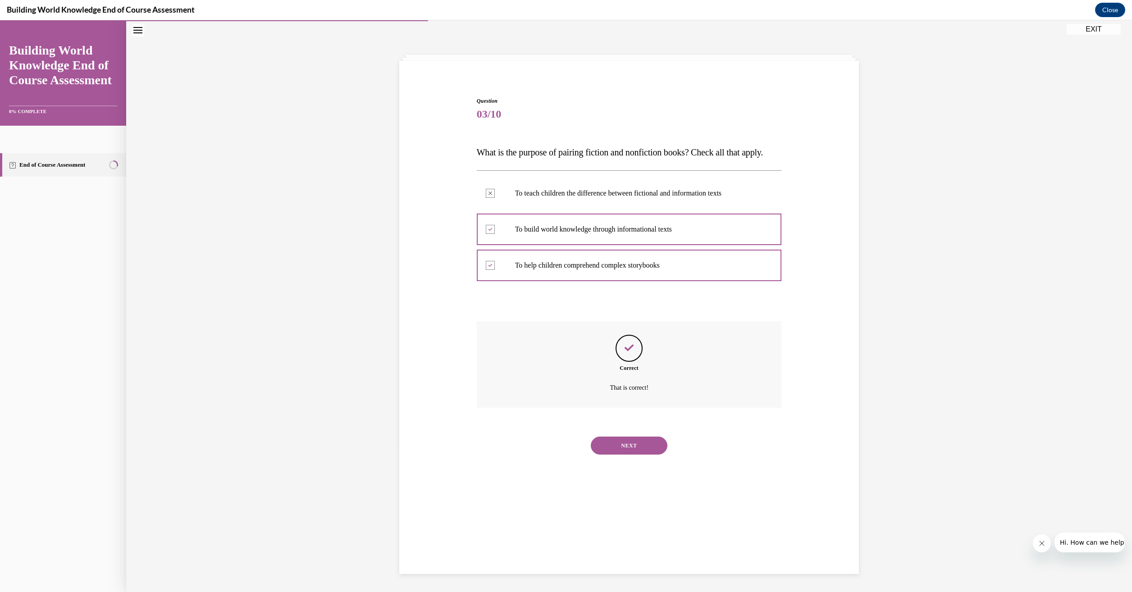
click at [629, 455] on button "NEXT" at bounding box center [629, 446] width 77 height 18
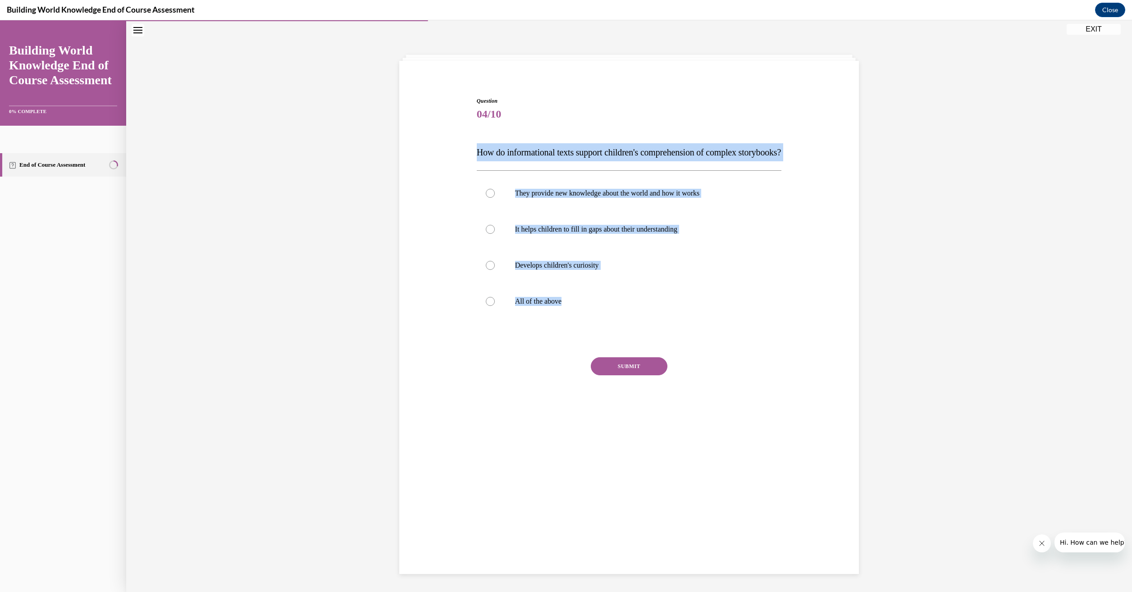
drag, startPoint x: 560, startPoint y: 321, endPoint x: 464, endPoint y: 150, distance: 196.6
click at [464, 150] on div "Question 04/10 How do informational texts support children's comprehension of c…" at bounding box center [629, 250] width 464 height 361
drag, startPoint x: 464, startPoint y: 150, endPoint x: 488, endPoint y: 151, distance: 23.9
copy div "How do informational texts support children's comprehension of complex storyboo…"
click at [486, 306] on div at bounding box center [490, 301] width 9 height 9
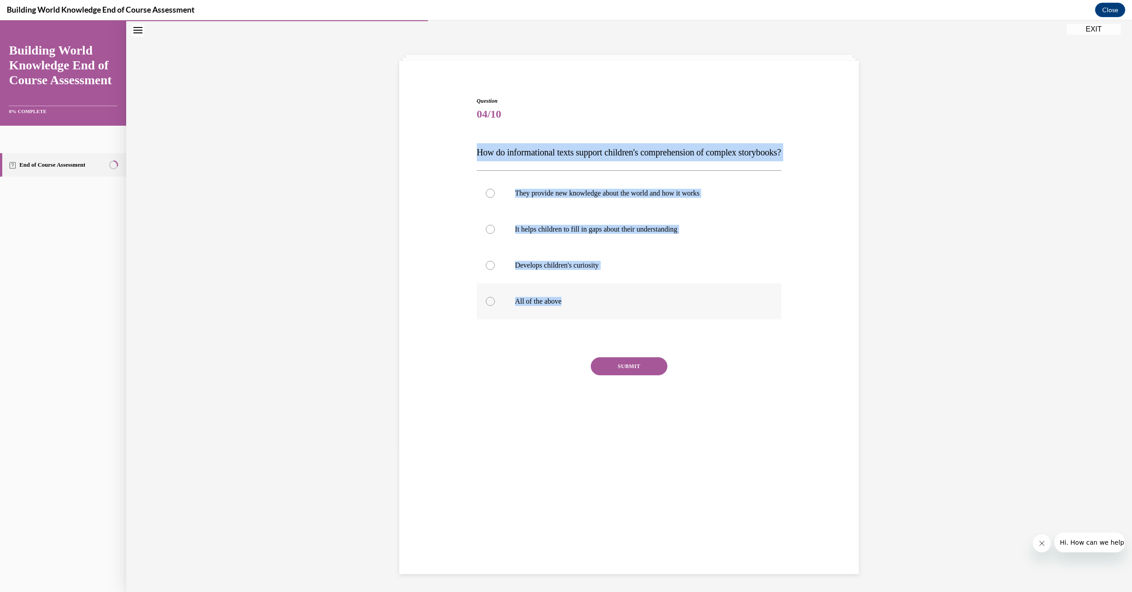
click at [486, 306] on input "All of the above" at bounding box center [490, 301] width 9 height 9
radio input "true"
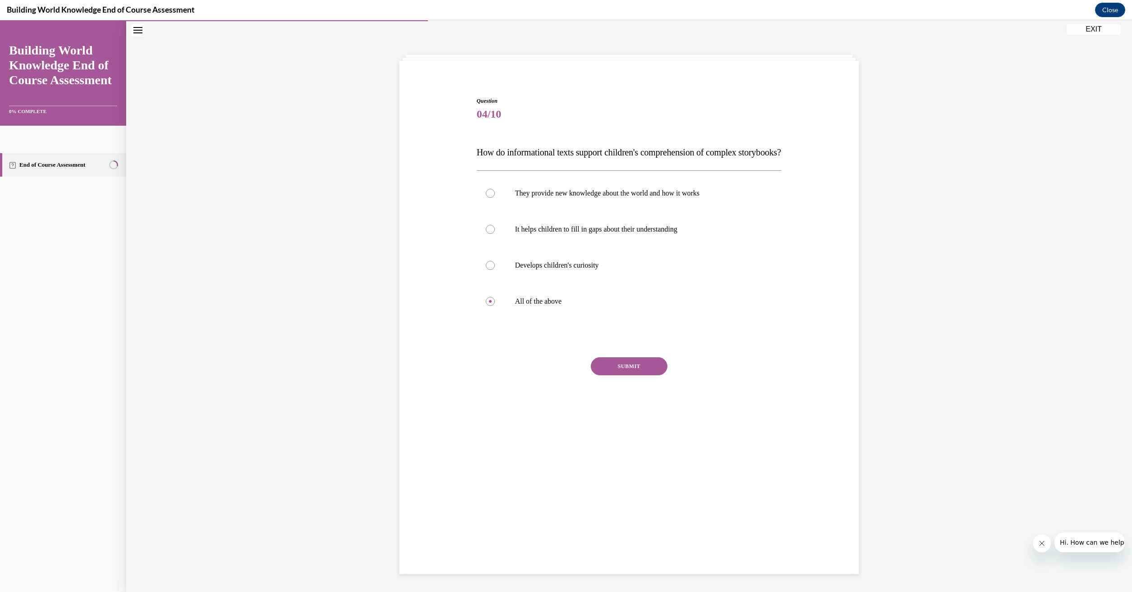
click at [643, 375] on button "SUBMIT" at bounding box center [629, 366] width 77 height 18
click at [635, 491] on button "NEXT" at bounding box center [629, 482] width 77 height 18
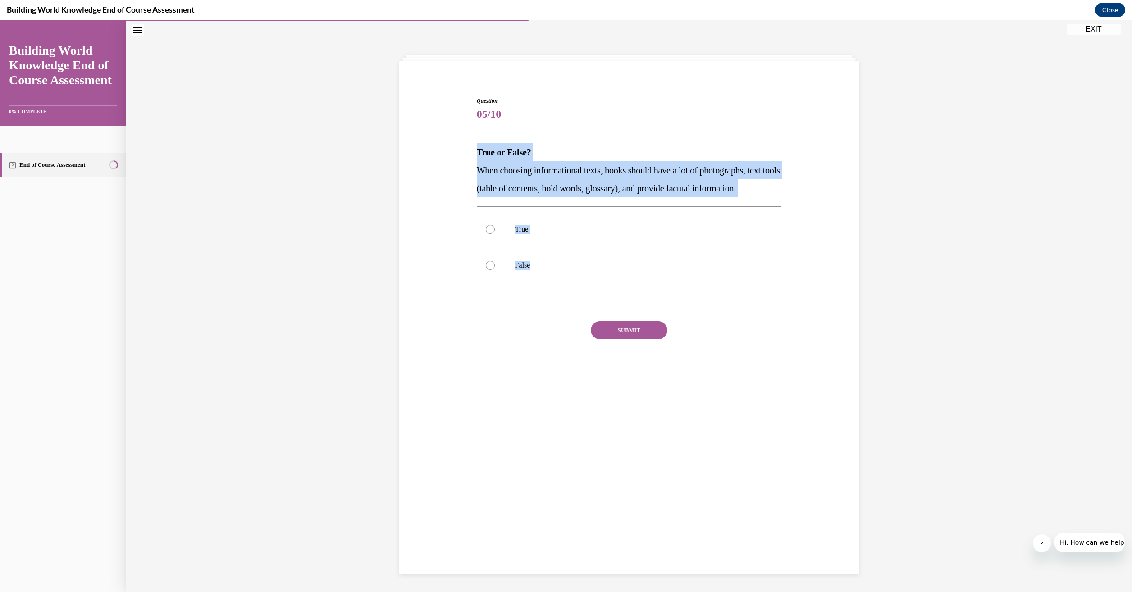
drag, startPoint x: 529, startPoint y: 283, endPoint x: 473, endPoint y: 153, distance: 142.1
click at [477, 153] on div "Question 05/10 True or False? When choosing informational texts, books should h…" at bounding box center [629, 246] width 305 height 298
drag, startPoint x: 473, startPoint y: 153, endPoint x: 494, endPoint y: 158, distance: 21.7
copy div "True or False? When choosing informational texts, books should have a lot of ph…"
click at [488, 234] on div at bounding box center [490, 229] width 9 height 9
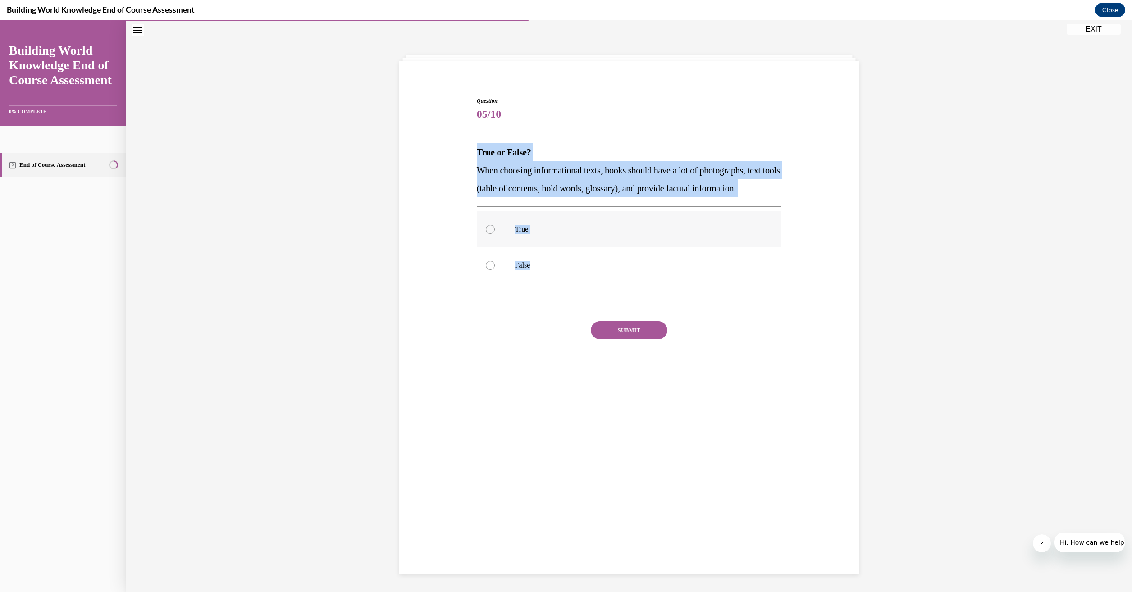
click at [488, 234] on input "True" at bounding box center [490, 229] width 9 height 9
radio input "true"
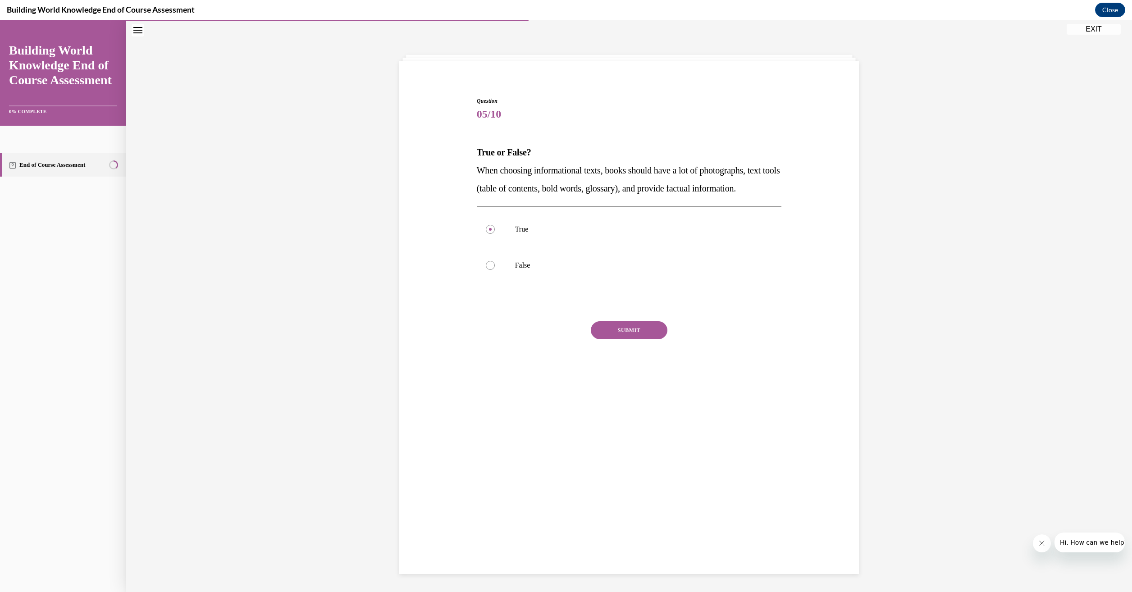
click at [607, 339] on button "SUBMIT" at bounding box center [629, 330] width 77 height 18
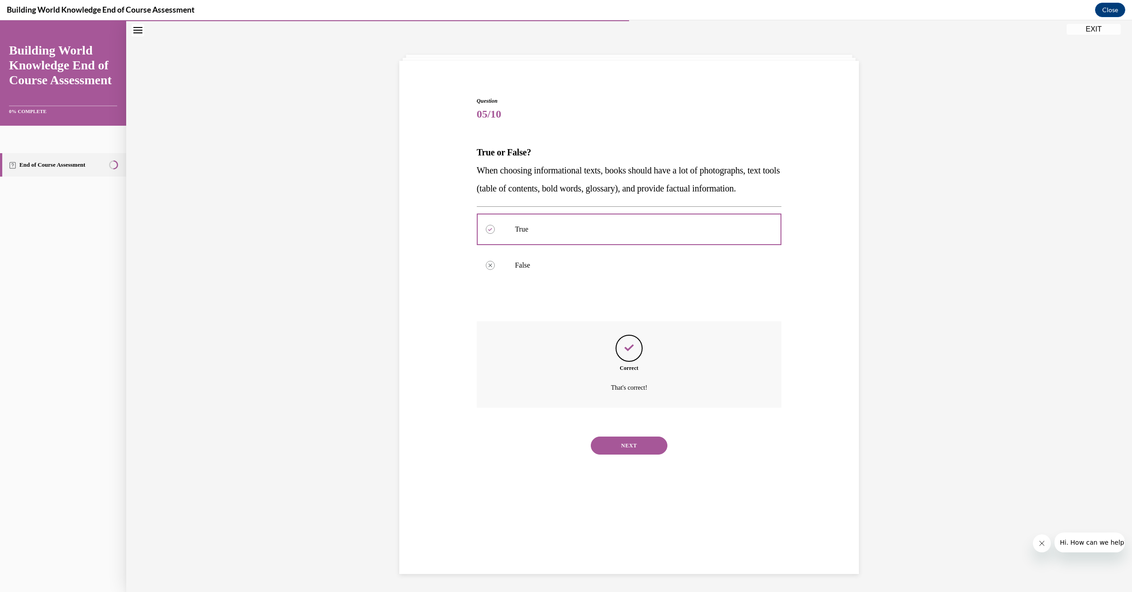
click at [639, 455] on button "NEXT" at bounding box center [629, 446] width 77 height 18
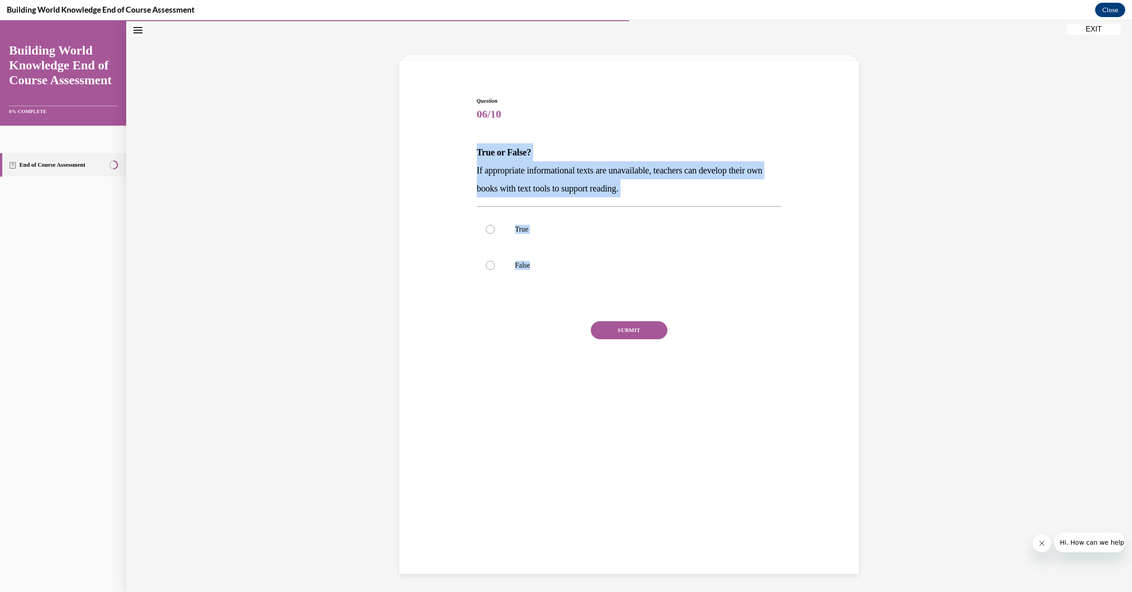
drag, startPoint x: 528, startPoint y: 265, endPoint x: 472, endPoint y: 159, distance: 119.9
click at [474, 159] on div "Question 06/10 True or False? If appropriate informational texts are unavailabl…" at bounding box center [628, 239] width 309 height 312
drag, startPoint x: 472, startPoint y: 159, endPoint x: 509, endPoint y: 172, distance: 39.8
copy div "True or False? If appropriate informational texts are unavailable, teachers can…"
click at [487, 232] on div at bounding box center [490, 229] width 9 height 9
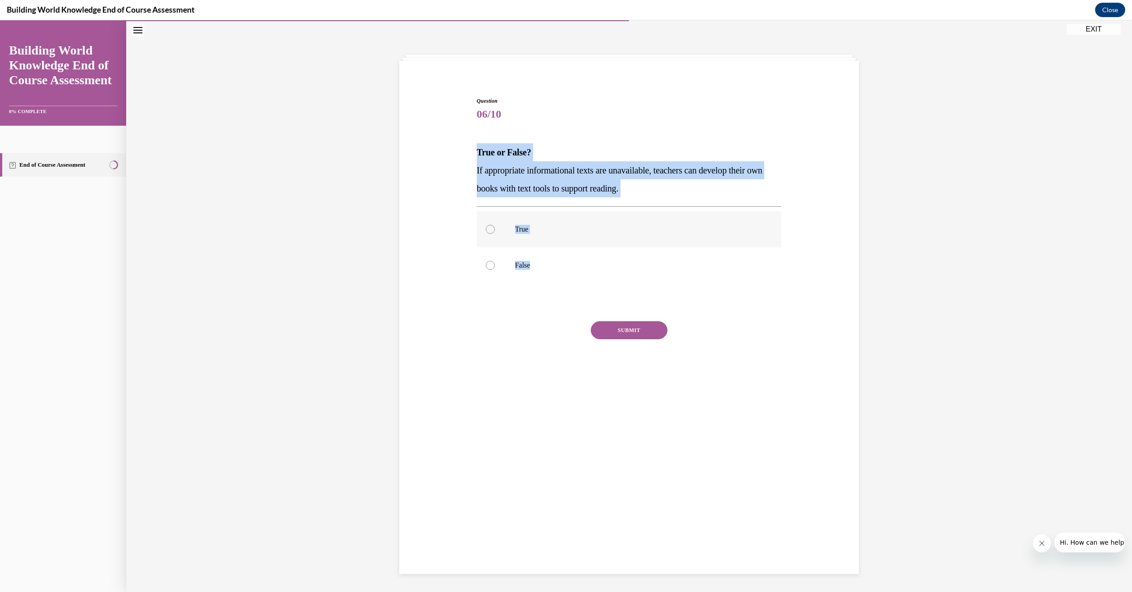
click at [487, 232] on input "True" at bounding box center [490, 229] width 9 height 9
radio input "true"
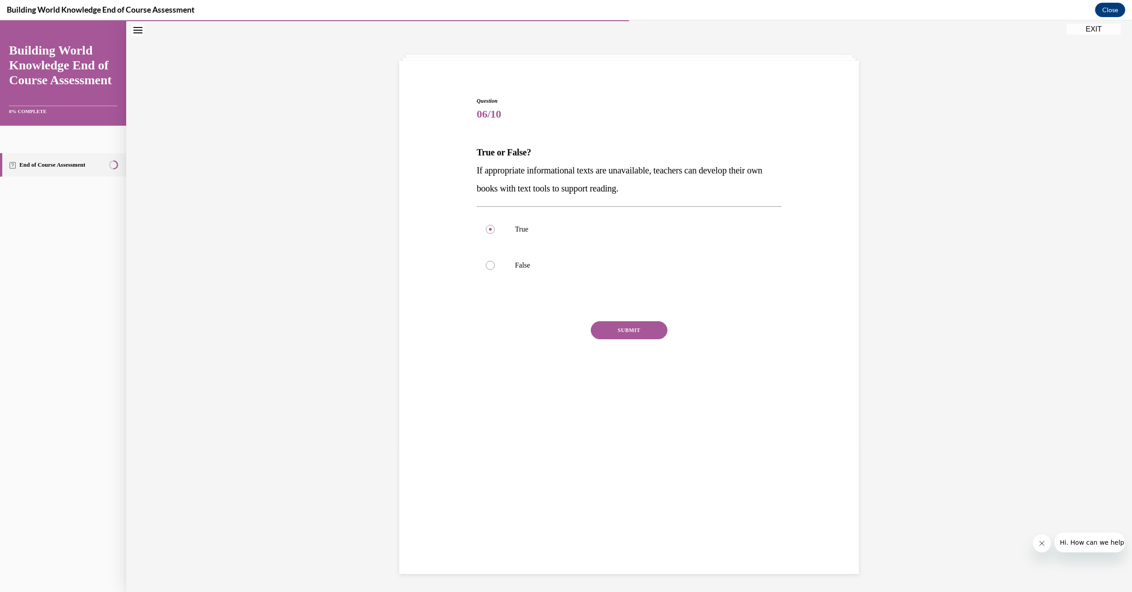
click at [623, 330] on button "SUBMIT" at bounding box center [629, 330] width 77 height 18
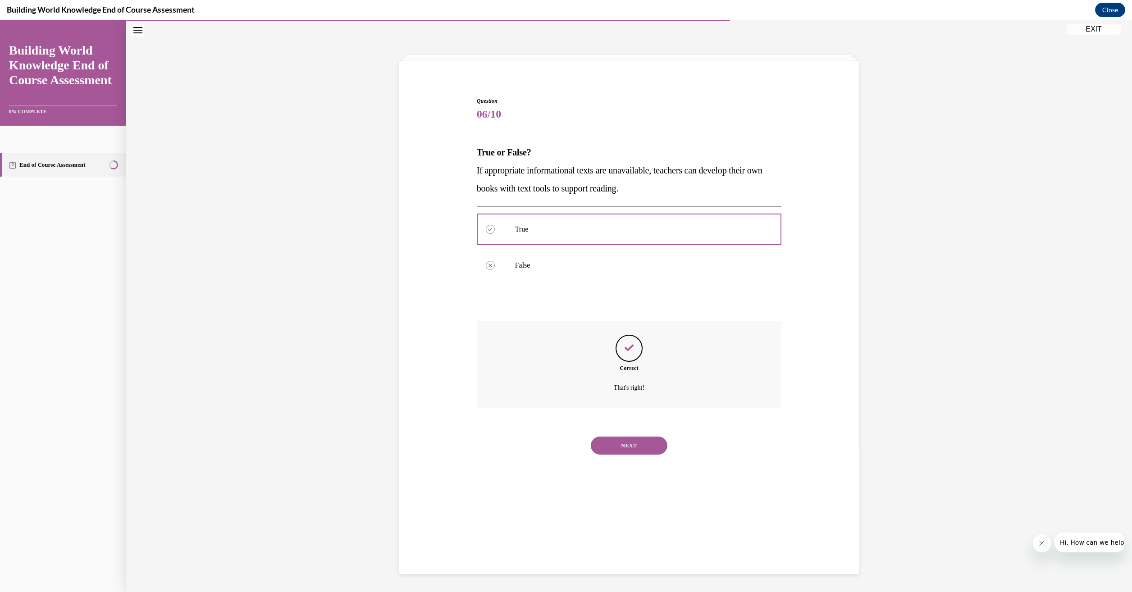
click at [636, 444] on button "NEXT" at bounding box center [629, 446] width 77 height 18
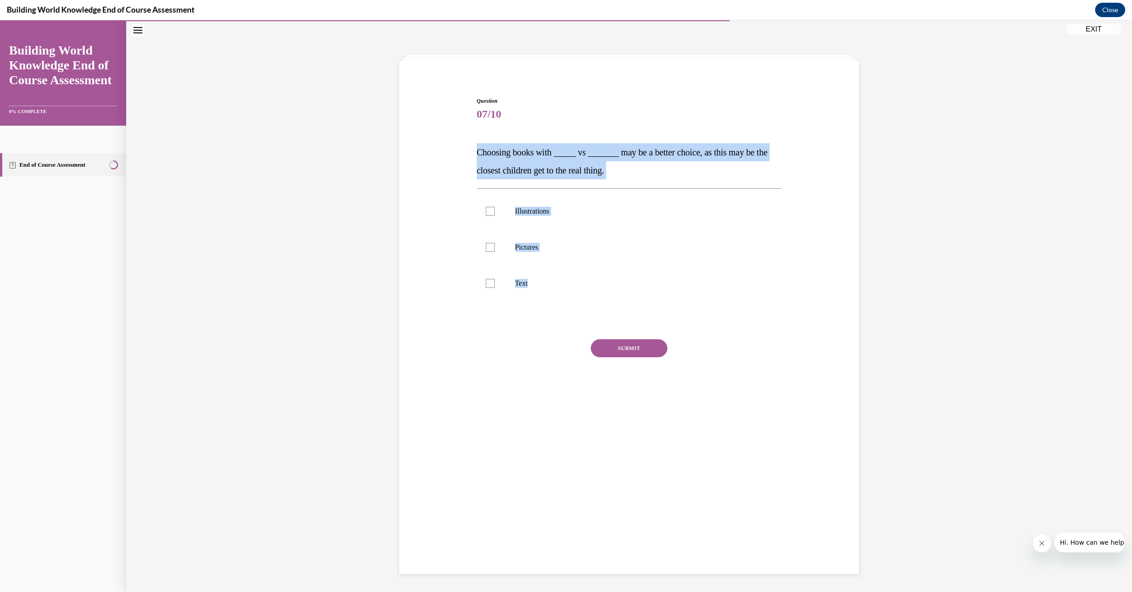
drag, startPoint x: 526, startPoint y: 285, endPoint x: 475, endPoint y: 156, distance: 138.9
click at [477, 156] on div "Question 07/10 Choosing books with _____ vs _______ may be a better choice, as …" at bounding box center [629, 255] width 305 height 316
drag, startPoint x: 475, startPoint y: 156, endPoint x: 500, endPoint y: 168, distance: 28.6
copy div "Choosing books with _____ vs _______ may be a better choice, as this may be the…"
click at [486, 208] on div at bounding box center [490, 211] width 9 height 9
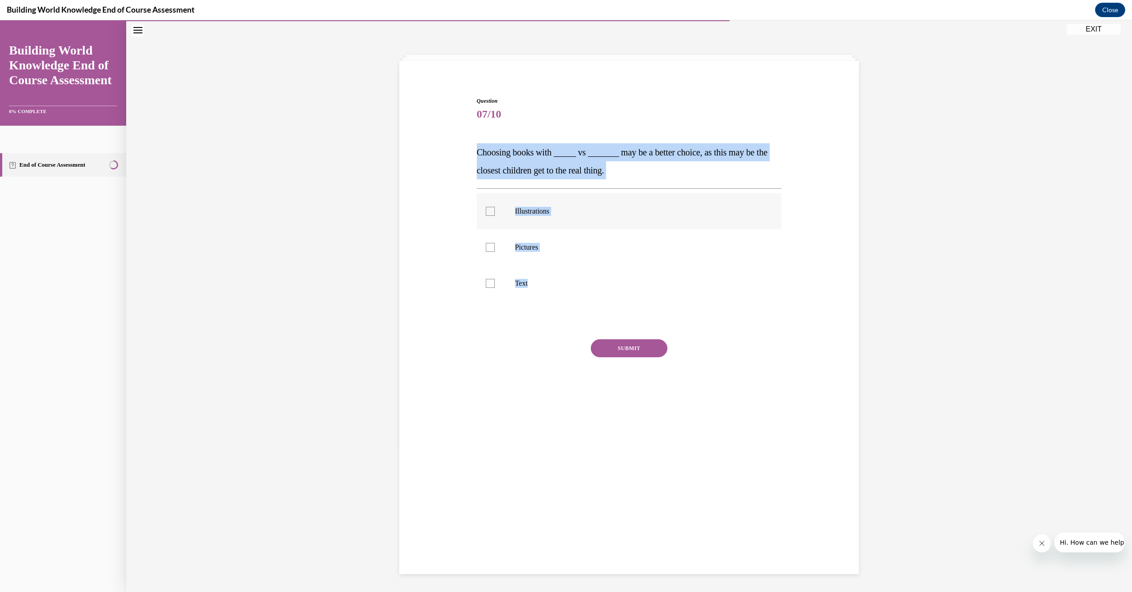
click at [486, 208] on input "Illustrations" at bounding box center [490, 211] width 9 height 9
checkbox input "true"
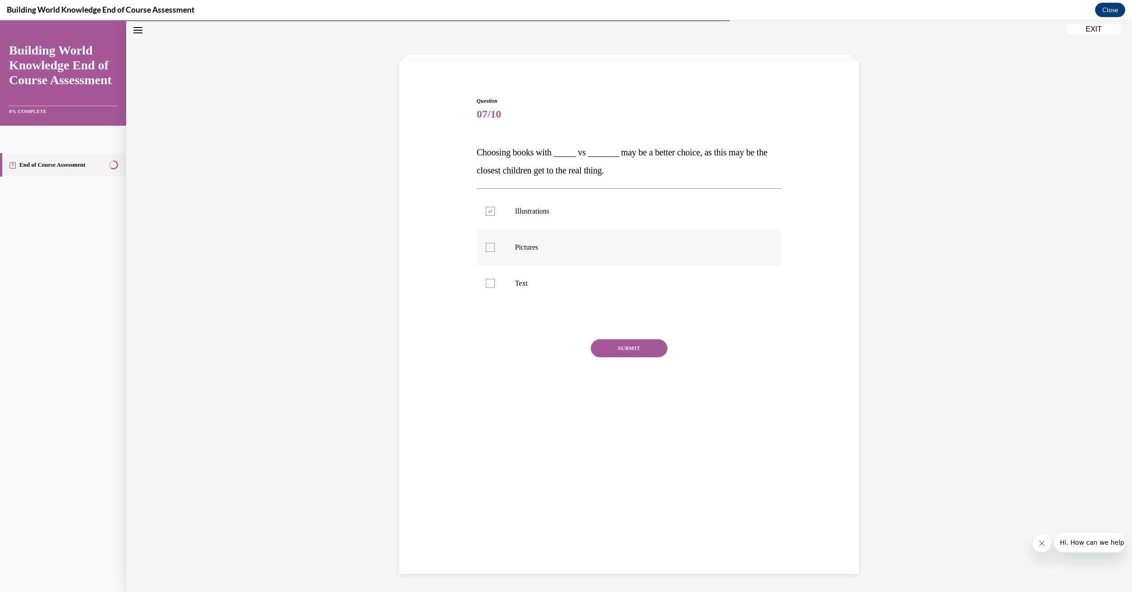
click at [486, 246] on div at bounding box center [490, 247] width 9 height 9
click at [486, 246] on input "Pictures" at bounding box center [490, 247] width 9 height 9
checkbox input "true"
click at [623, 352] on button "SUBMIT" at bounding box center [629, 348] width 77 height 18
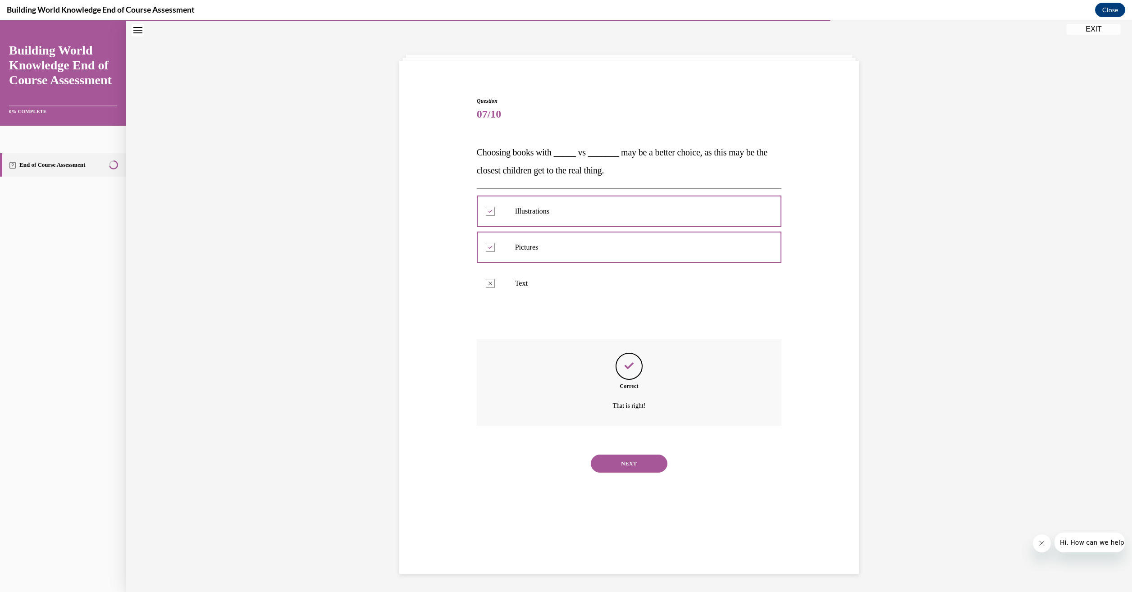
click at [620, 468] on button "NEXT" at bounding box center [629, 464] width 77 height 18
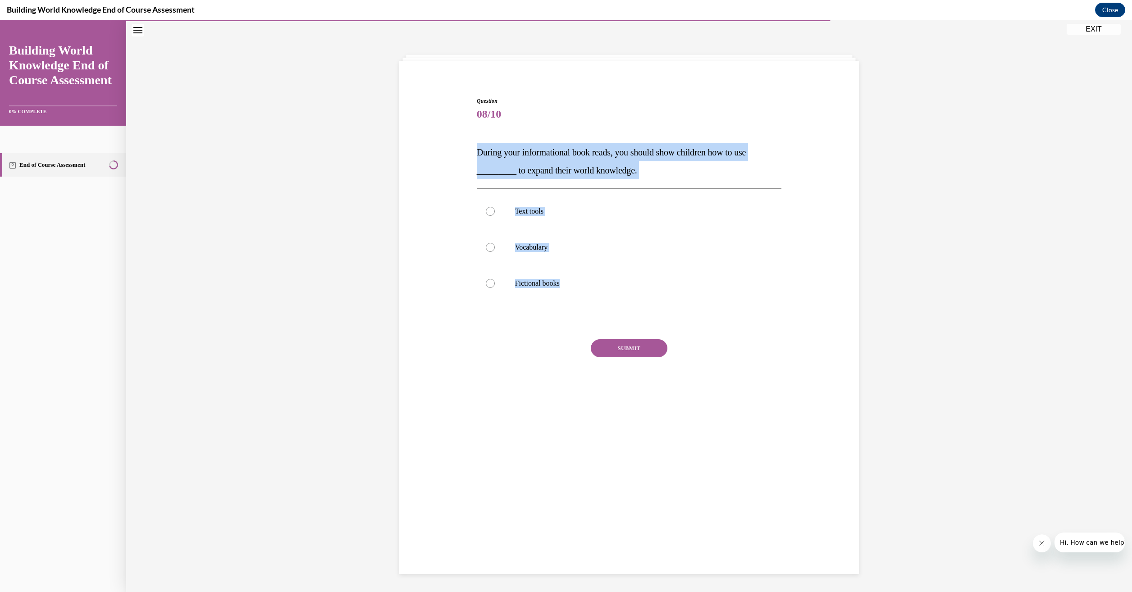
drag, startPoint x: 559, startPoint y: 286, endPoint x: 470, endPoint y: 152, distance: 159.9
click at [470, 152] on div "Question 08/10 During your informational book reads, you should show children h…" at bounding box center [629, 241] width 464 height 343
drag, startPoint x: 470, startPoint y: 152, endPoint x: 496, endPoint y: 159, distance: 27.0
copy div "During your informational book reads, you should show children how to use _____…"
drag, startPoint x: 486, startPoint y: 211, endPoint x: 497, endPoint y: 224, distance: 16.9
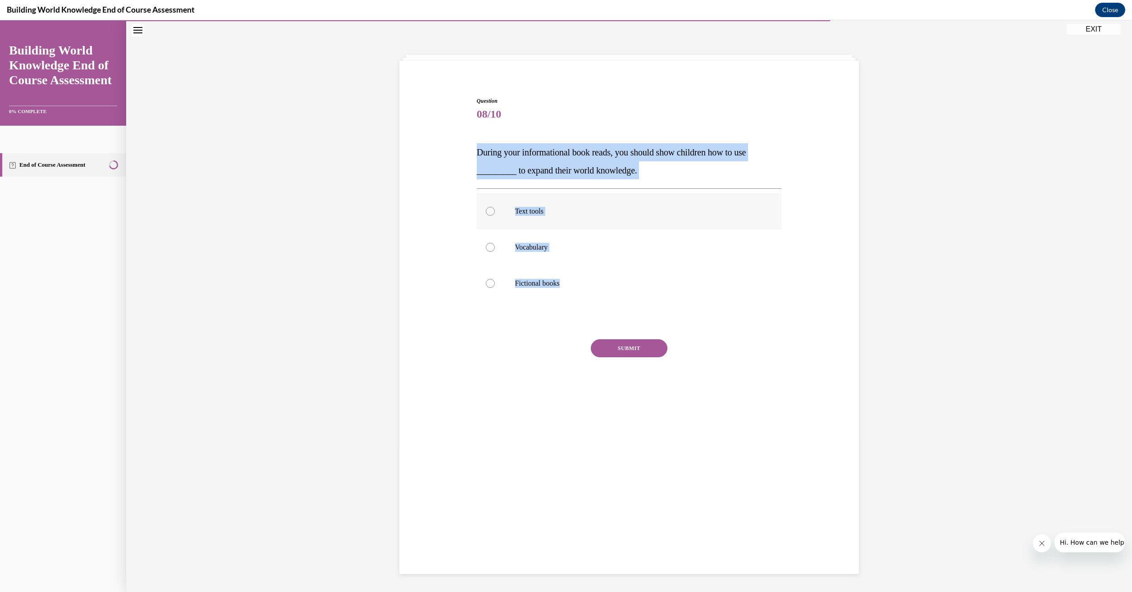
click at [486, 211] on div at bounding box center [490, 211] width 9 height 9
click at [486, 211] on input "Text tools" at bounding box center [490, 211] width 9 height 9
radio input "true"
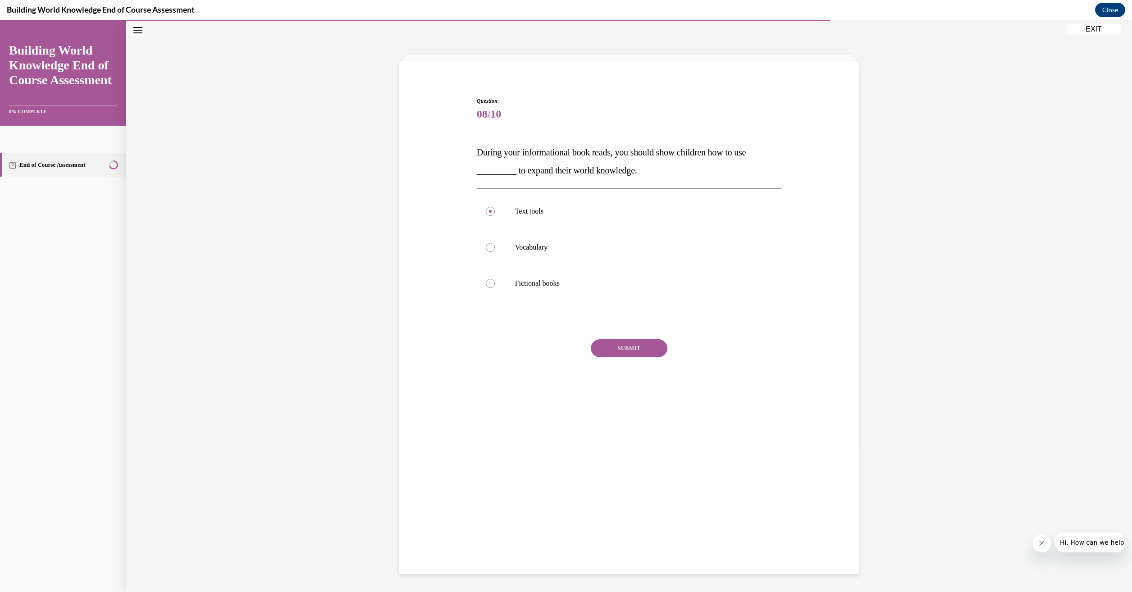
click at [646, 348] on button "SUBMIT" at bounding box center [629, 348] width 77 height 18
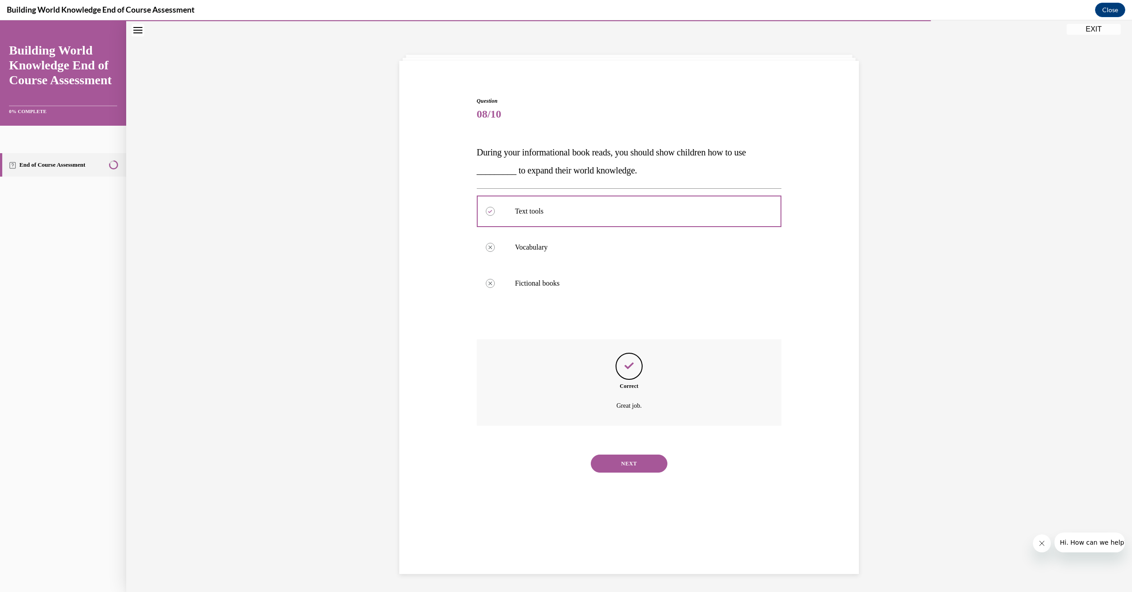
click at [627, 468] on button "NEXT" at bounding box center [629, 464] width 77 height 18
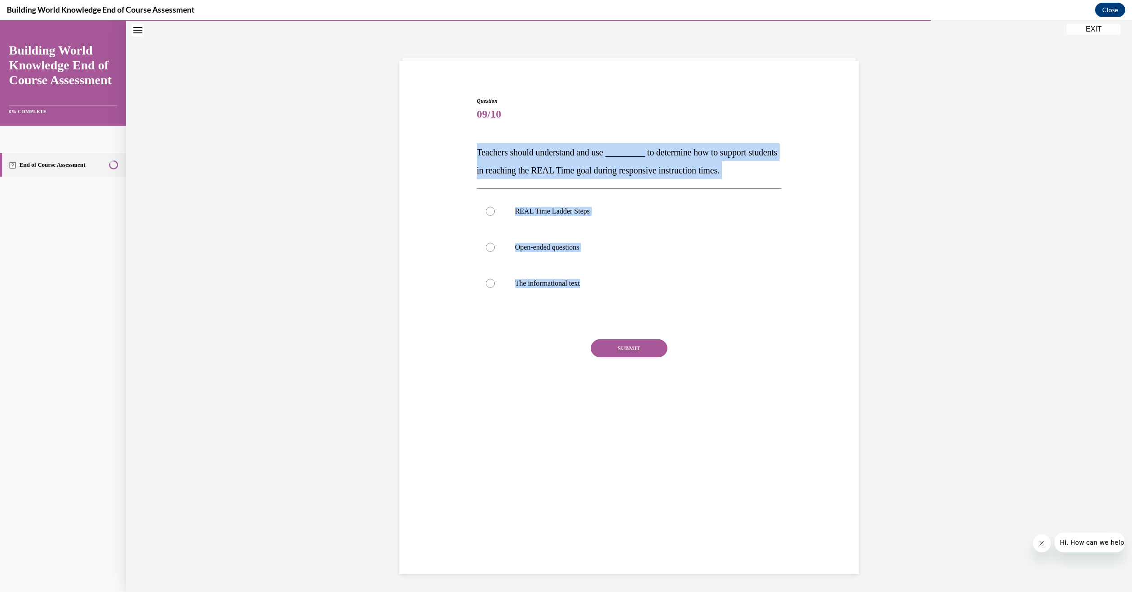
drag, startPoint x: 584, startPoint y: 285, endPoint x: 472, endPoint y: 156, distance: 170.8
click at [474, 156] on div "Question 09/10 Teachers should understand and use _________ to determine how to…" at bounding box center [628, 248] width 309 height 330
drag, startPoint x: 472, startPoint y: 156, endPoint x: 507, endPoint y: 168, distance: 37.5
copy div "Teachers should understand and use _________ to determine how to support studen…"
click at [489, 212] on div at bounding box center [490, 211] width 9 height 9
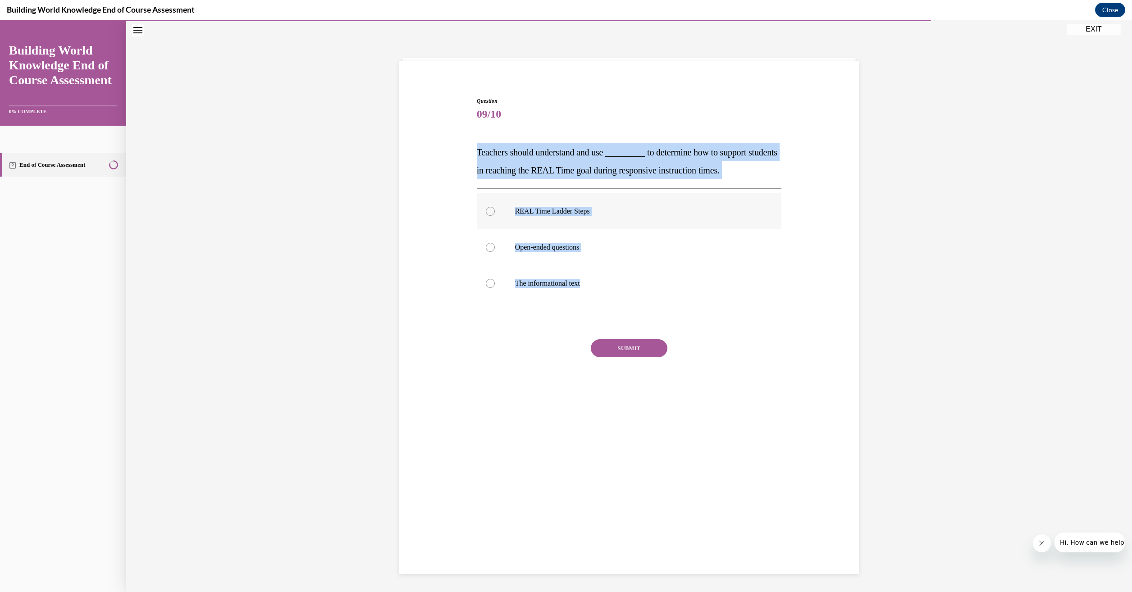
click at [489, 212] on input "REAL Time Ladder Steps" at bounding box center [490, 211] width 9 height 9
radio input "true"
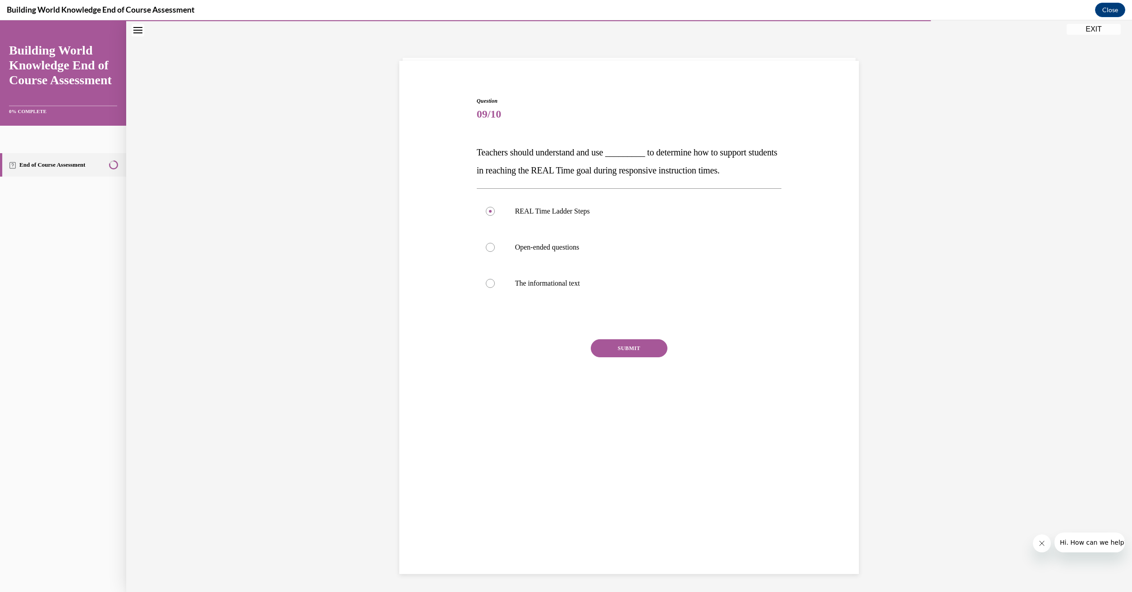
click at [626, 350] on button "SUBMIT" at bounding box center [629, 348] width 77 height 18
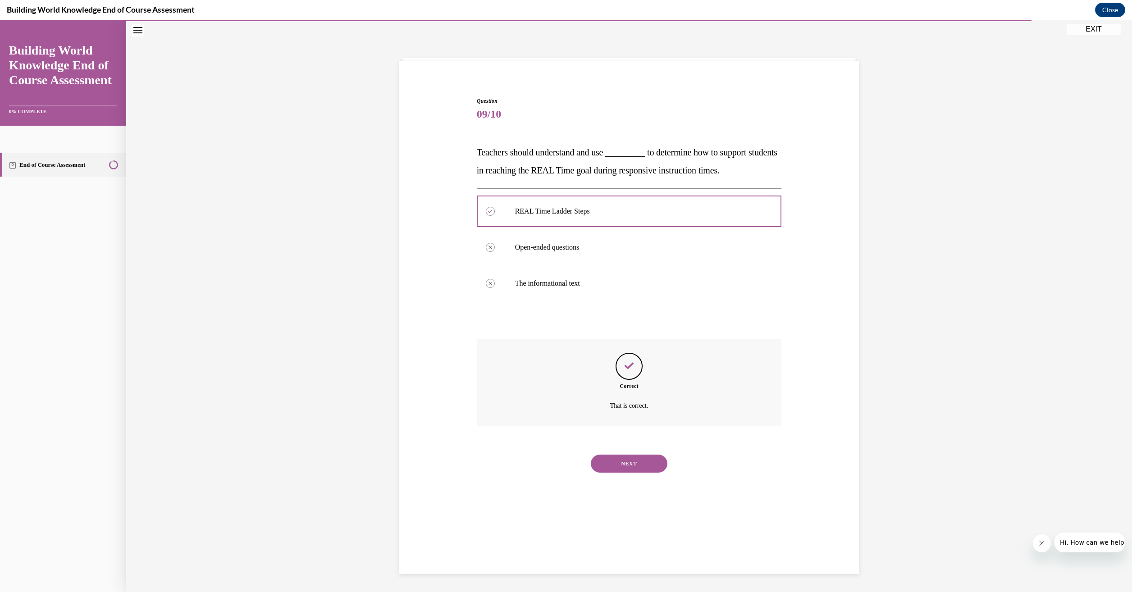
click at [635, 460] on button "NEXT" at bounding box center [629, 464] width 77 height 18
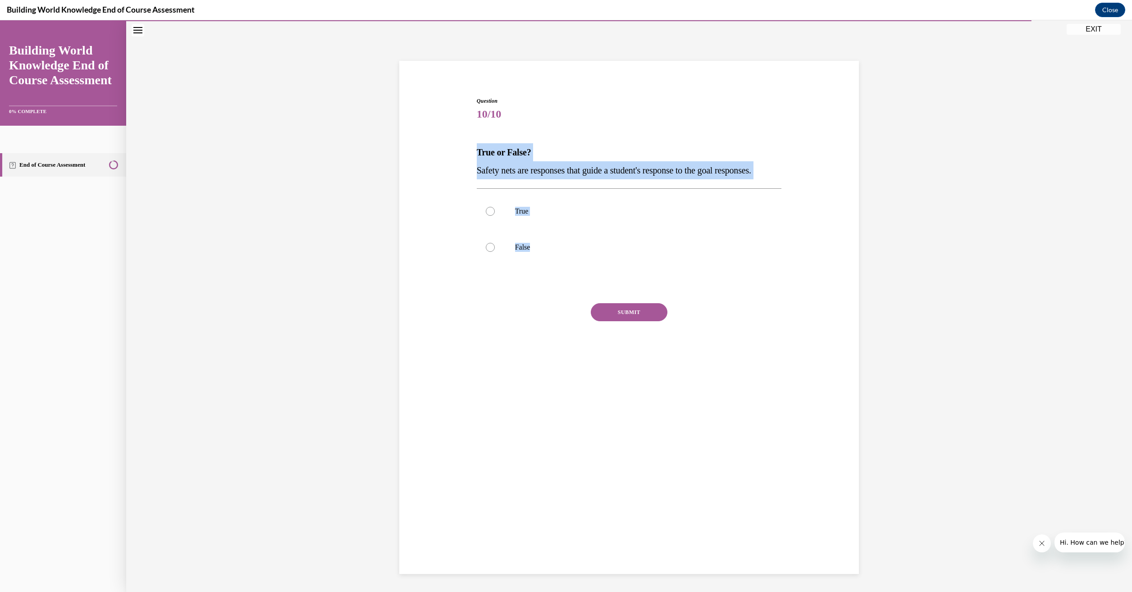
drag, startPoint x: 531, startPoint y: 264, endPoint x: 473, endPoint y: 158, distance: 120.6
click at [474, 158] on div "Question 10/10 True or False? Safety nets are responses that guide a student's …" at bounding box center [628, 230] width 309 height 294
drag, startPoint x: 473, startPoint y: 158, endPoint x: 499, endPoint y: 168, distance: 27.8
copy div "True or False? Safety nets are responses that guide a student's response to the…"
click at [486, 216] on div at bounding box center [490, 211] width 9 height 9
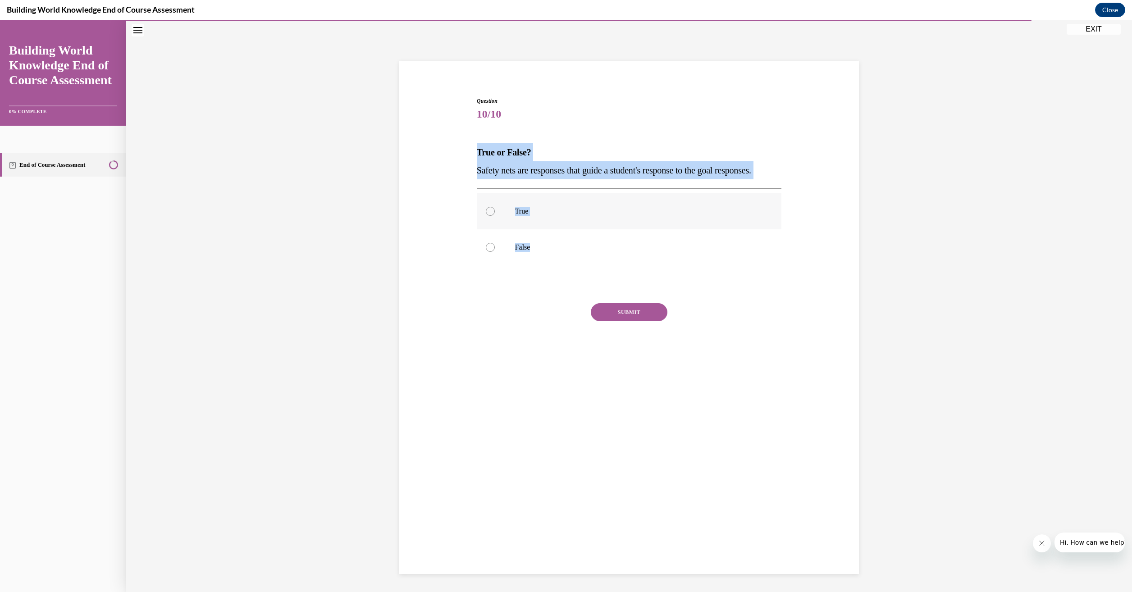
click at [486, 216] on input "True" at bounding box center [490, 211] width 9 height 9
radio input "true"
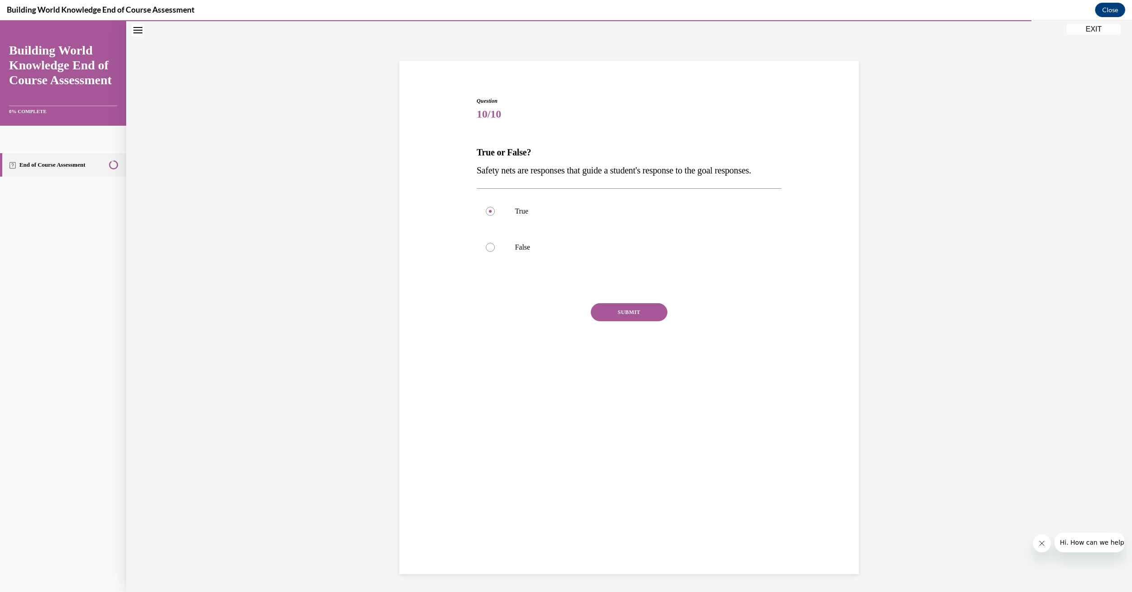
click at [611, 321] on button "SUBMIT" at bounding box center [629, 312] width 77 height 18
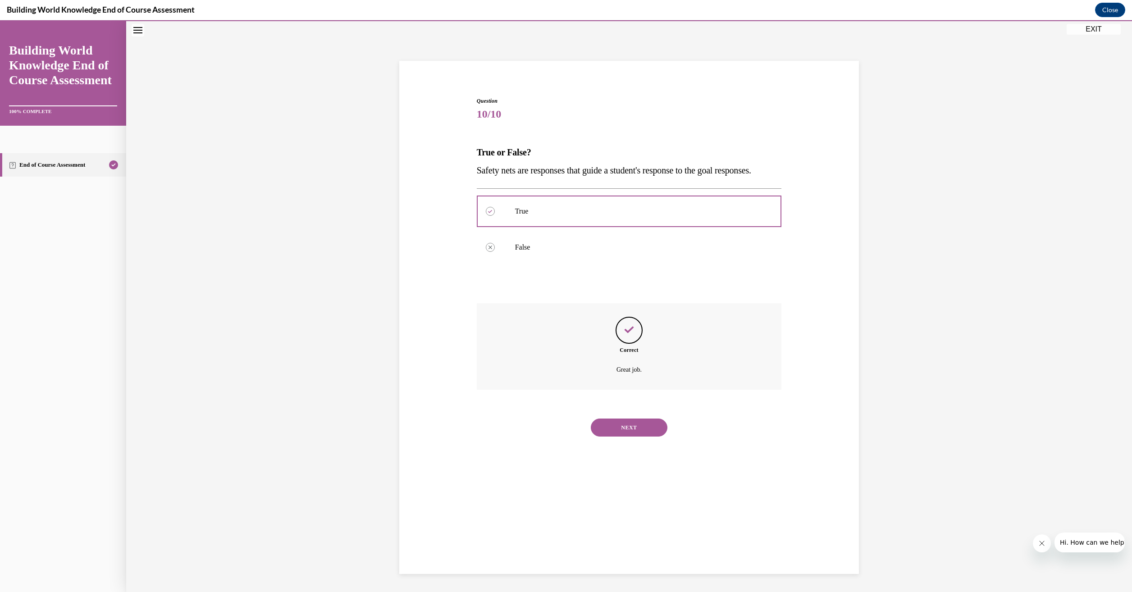
click at [630, 437] on button "NEXT" at bounding box center [629, 427] width 77 height 18
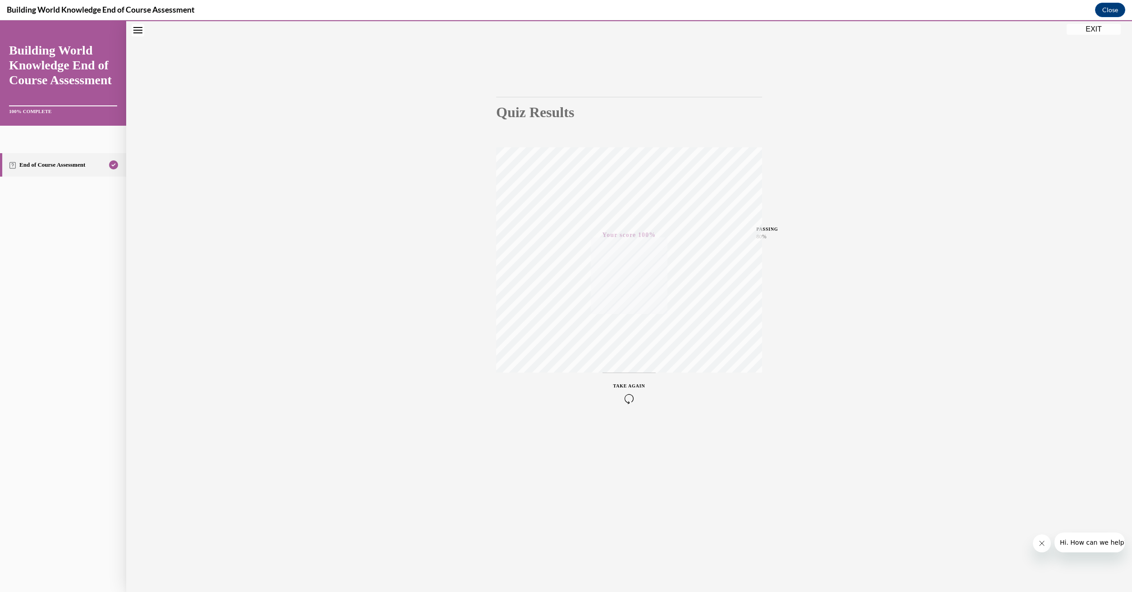
click at [1091, 30] on button "EXIT" at bounding box center [1093, 29] width 54 height 11
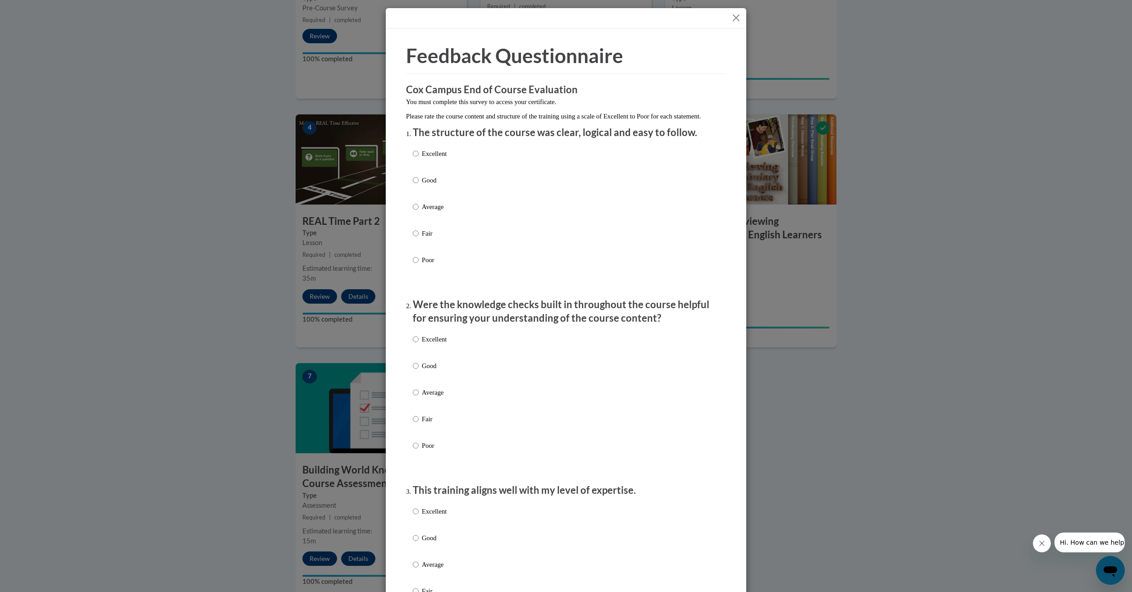
click at [415, 191] on label "Good" at bounding box center [430, 187] width 34 height 24
click at [415, 185] on input "Good" at bounding box center [416, 180] width 6 height 10
radio input "true"
click at [414, 371] on input "Good" at bounding box center [416, 366] width 6 height 10
radio input "true"
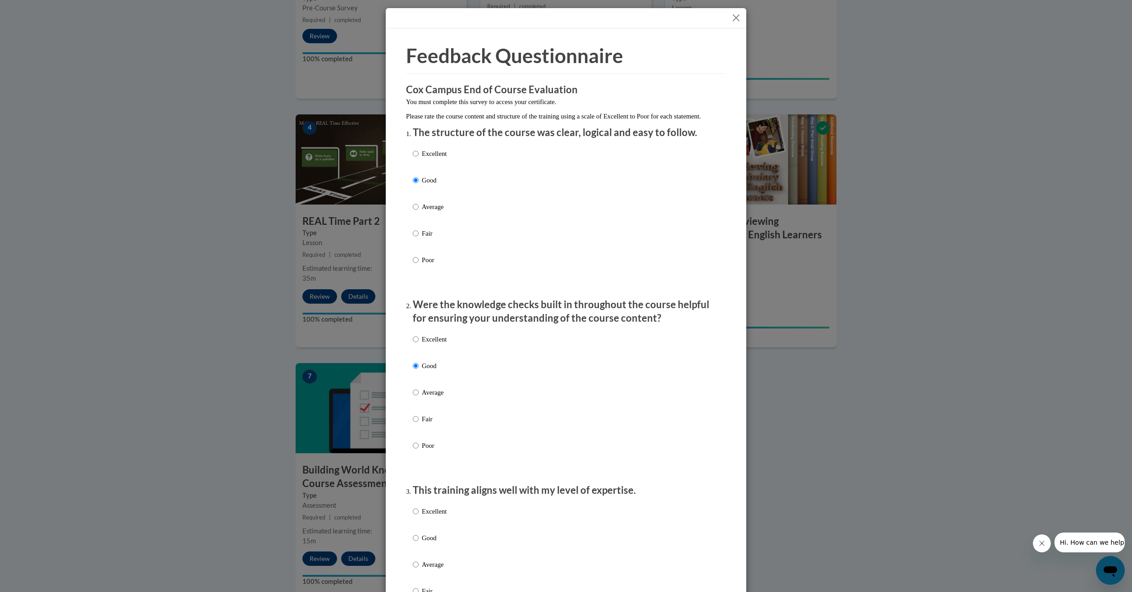
click at [415, 545] on label "Good" at bounding box center [430, 545] width 34 height 24
click at [415, 543] on input "Good" at bounding box center [416, 538] width 6 height 10
radio input "true"
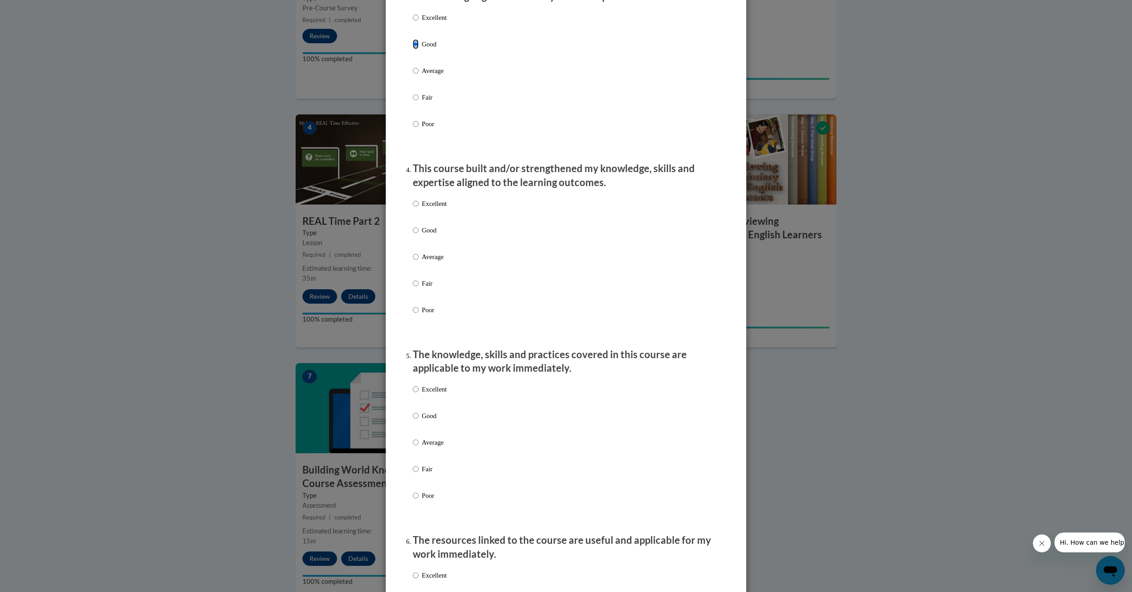
scroll to position [496, 0]
click at [413, 233] on input "Good" at bounding box center [416, 228] width 6 height 10
radio input "true"
click at [413, 419] on input "Good" at bounding box center [416, 414] width 6 height 10
radio input "true"
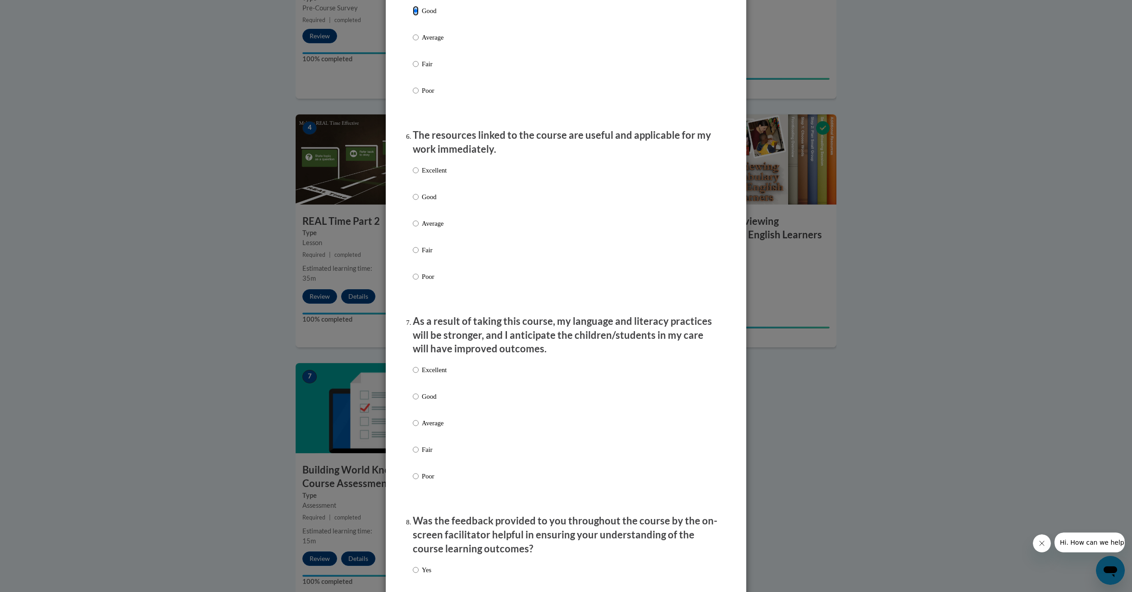
scroll to position [901, 0]
click at [413, 200] on input "Good" at bounding box center [416, 195] width 6 height 10
radio input "true"
click at [413, 399] on input "Good" at bounding box center [416, 394] width 6 height 10
radio input "true"
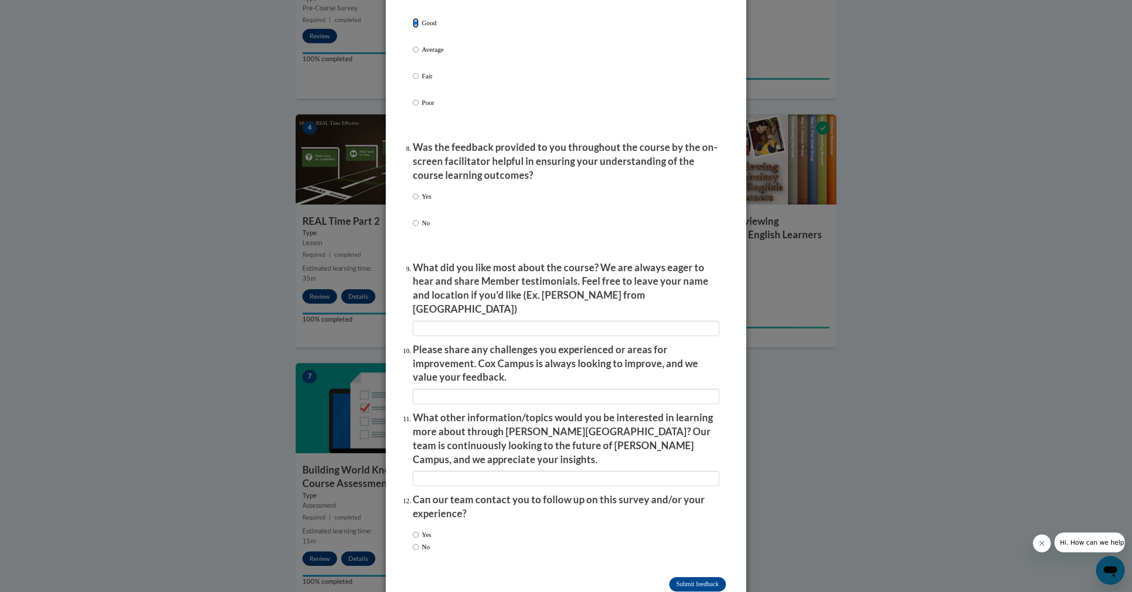
scroll to position [1280, 0]
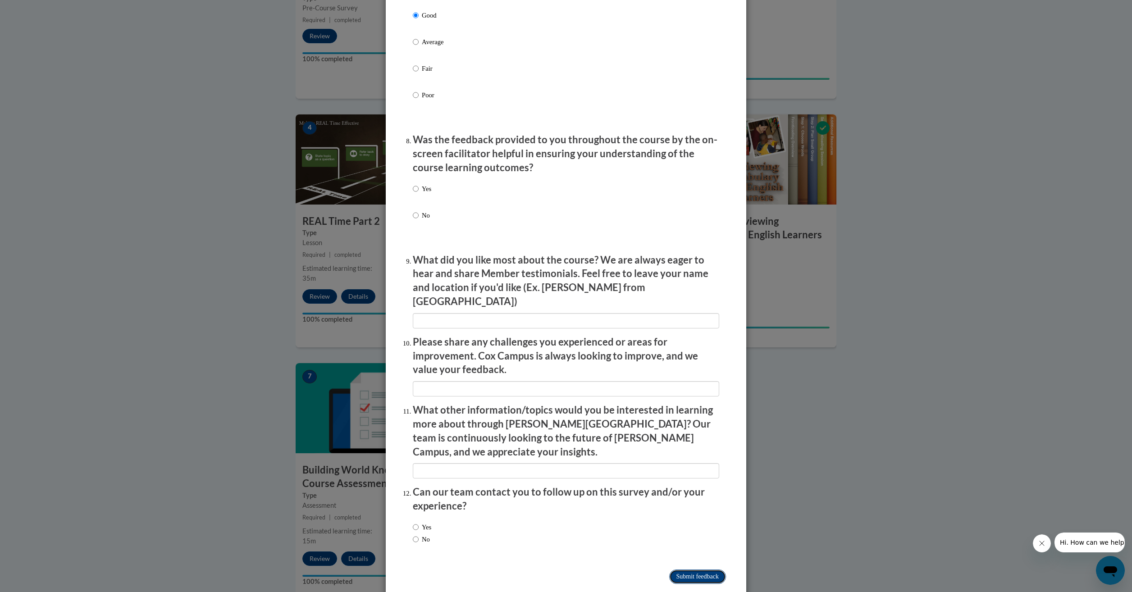
click at [689, 569] on input "Submit feedback" at bounding box center [697, 576] width 57 height 14
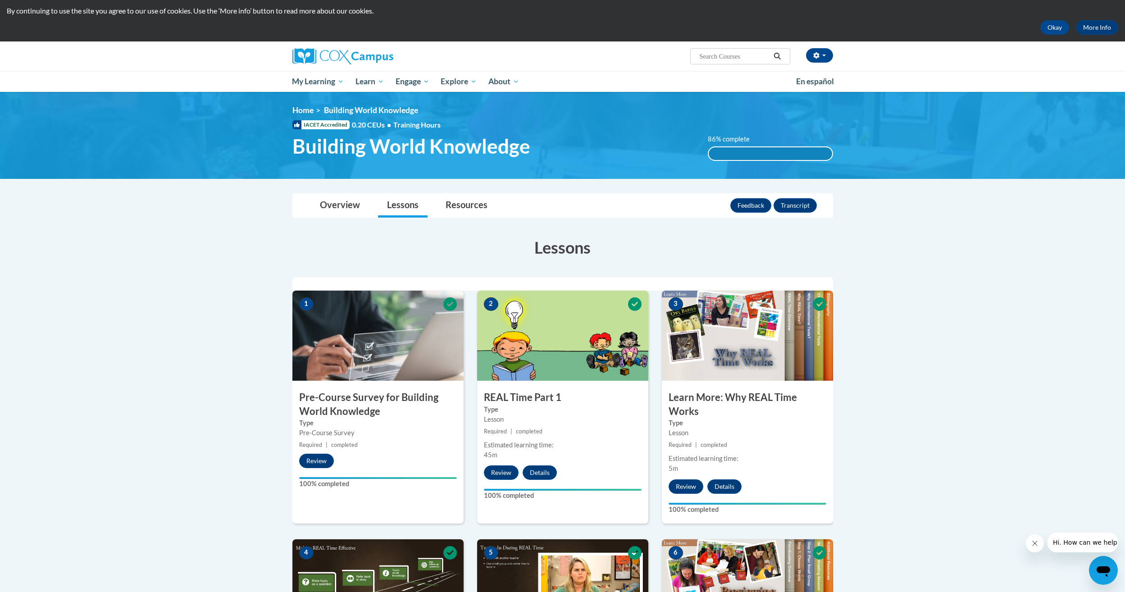
scroll to position [0, 0]
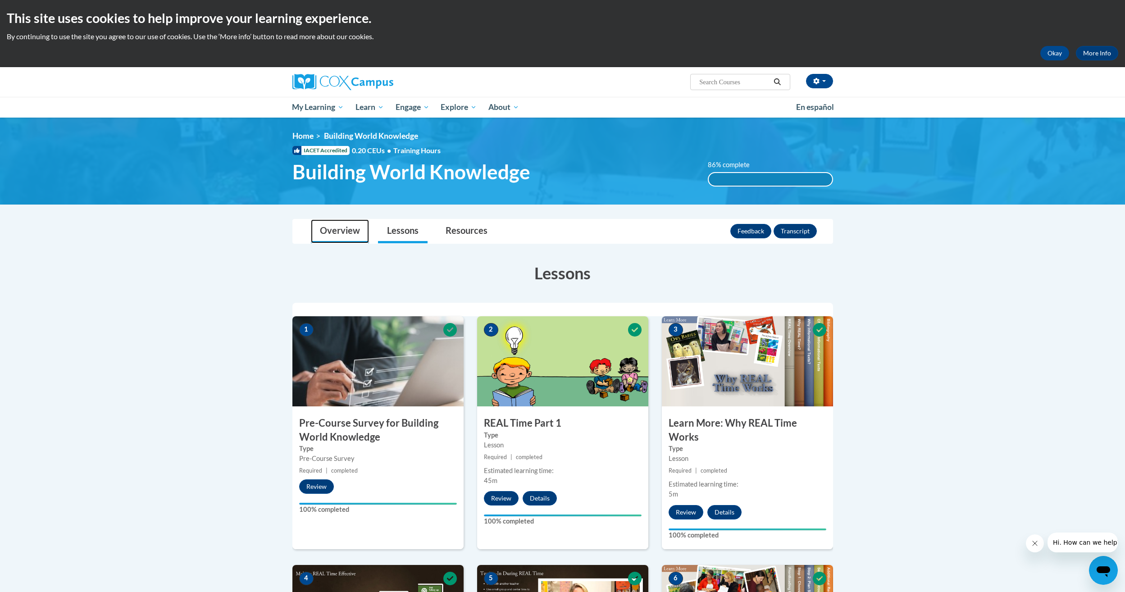
click at [325, 230] on link "Overview" at bounding box center [340, 231] width 58 height 24
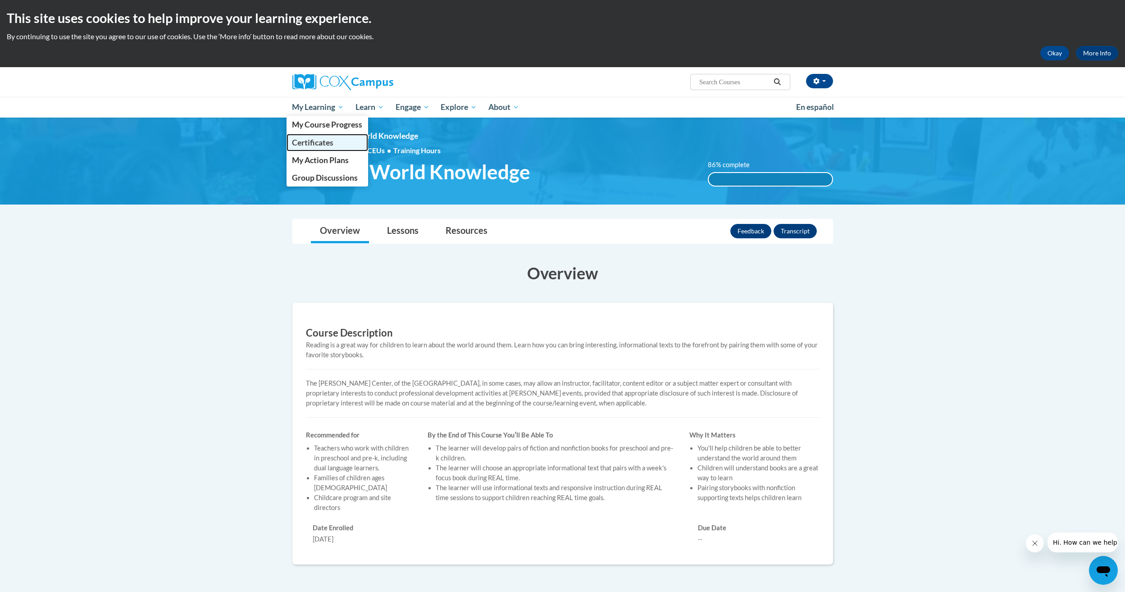
click at [324, 140] on span "Certificates" at bounding box center [312, 142] width 41 height 9
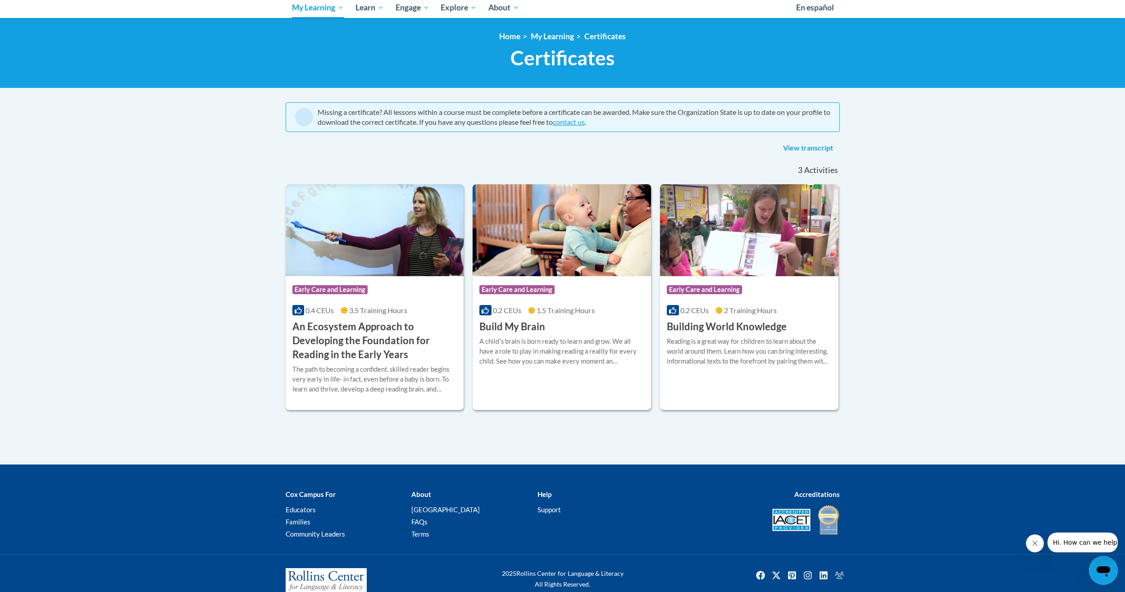
scroll to position [121, 0]
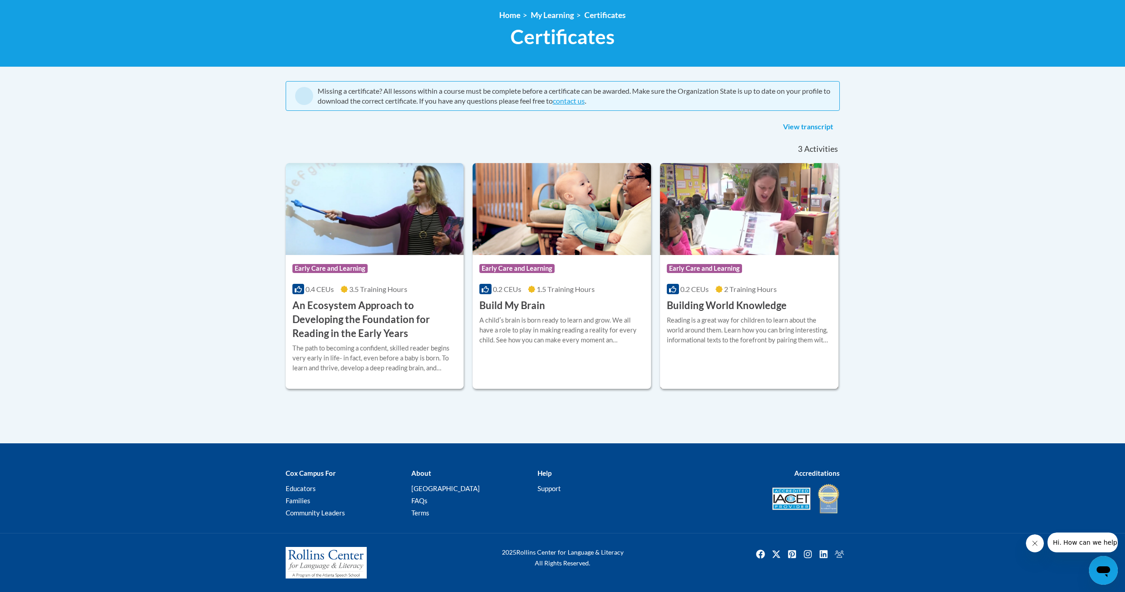
click at [766, 194] on img at bounding box center [749, 209] width 178 height 92
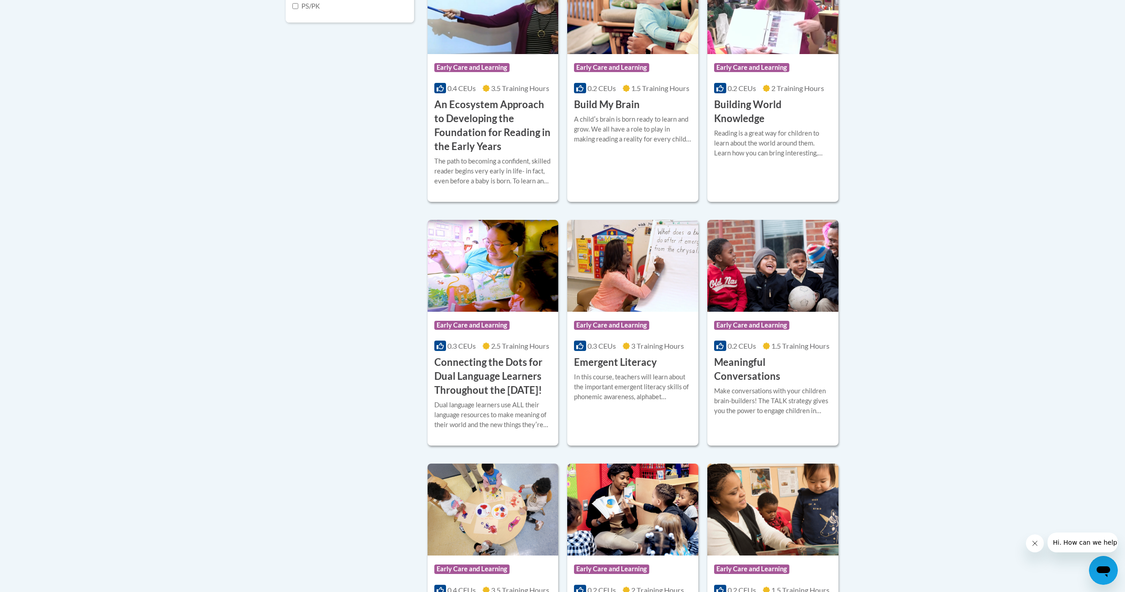
scroll to position [405, 0]
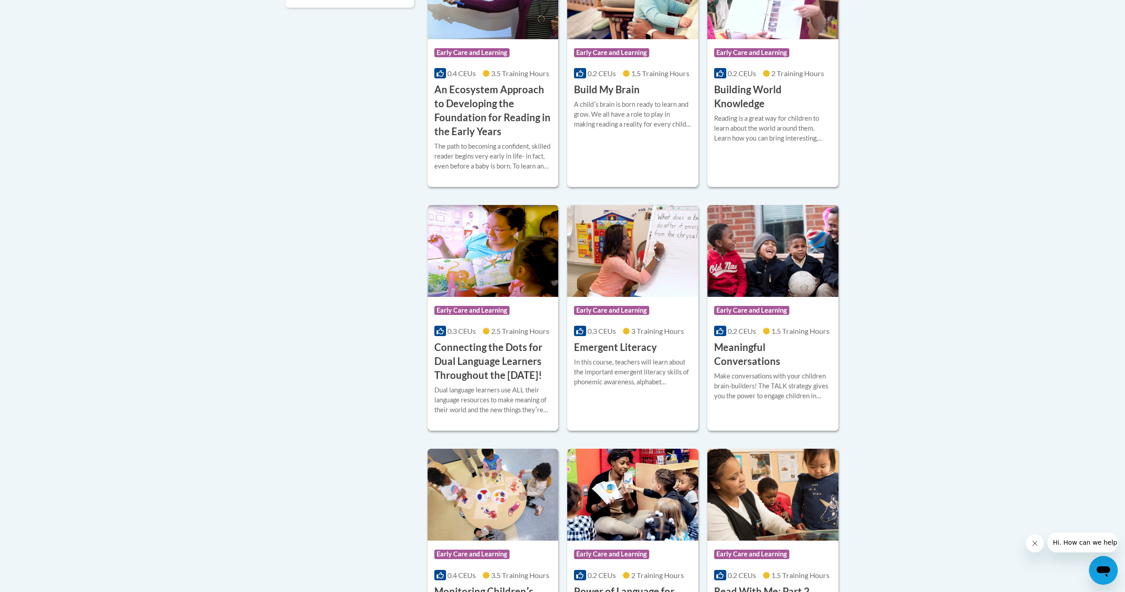
click at [488, 253] on img at bounding box center [493, 251] width 131 height 92
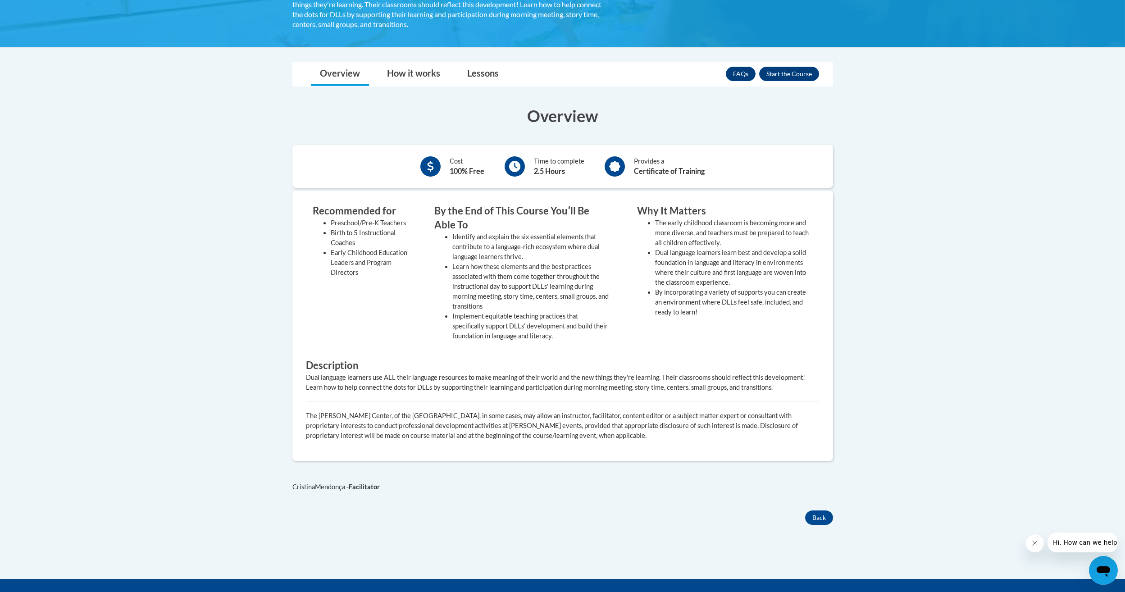
scroll to position [270, 0]
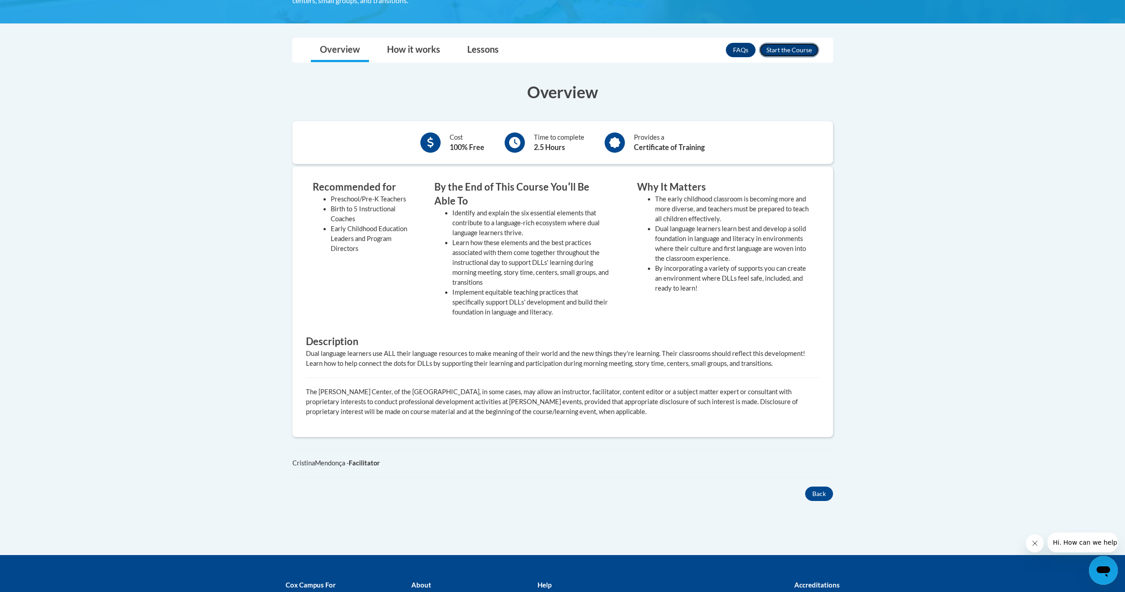
click at [791, 50] on button "Enroll" at bounding box center [789, 50] width 60 height 14
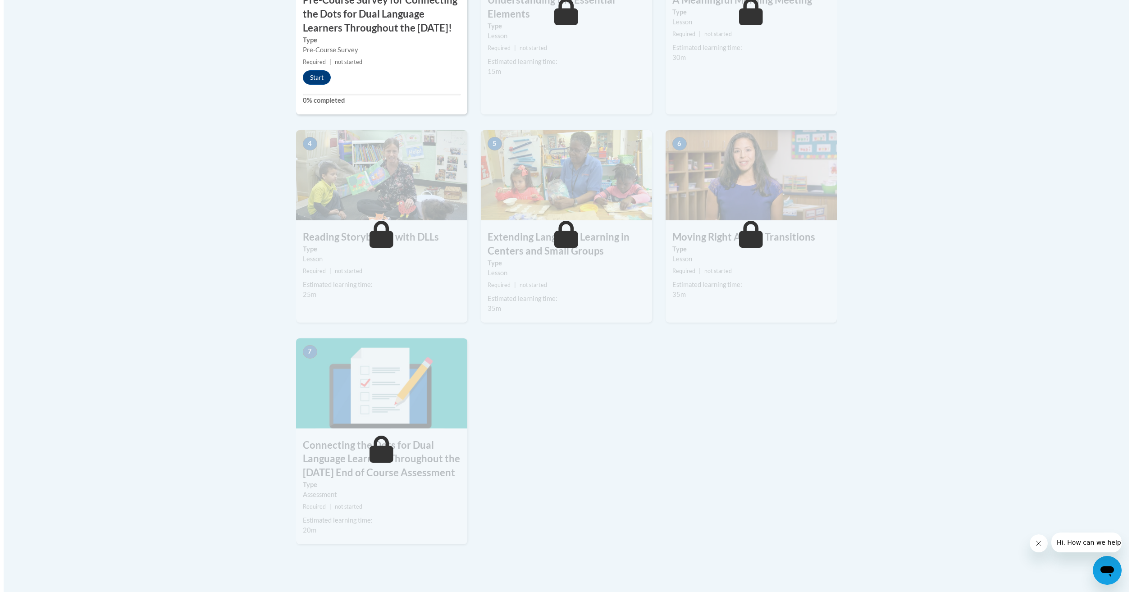
scroll to position [450, 0]
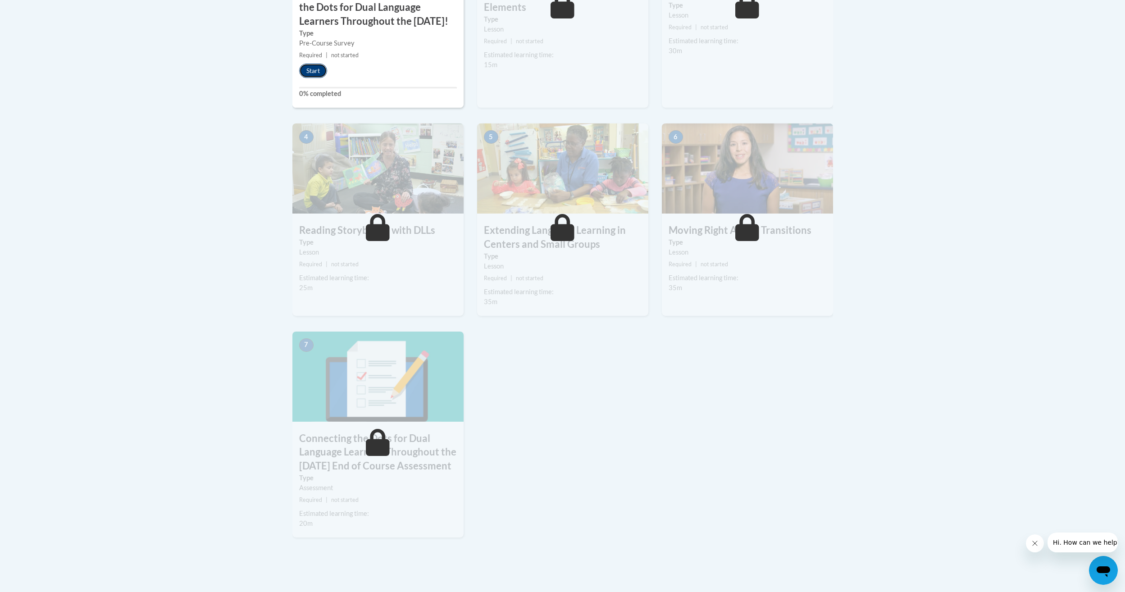
click at [313, 78] on button "Start" at bounding box center [313, 71] width 28 height 14
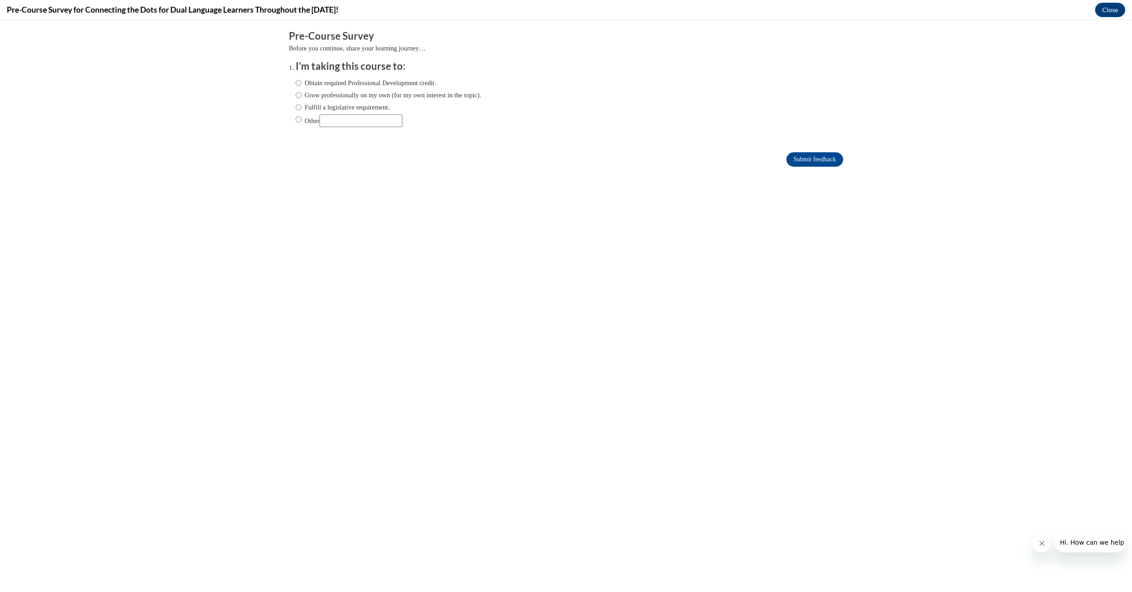
scroll to position [0, 0]
click at [296, 84] on input "Obtain required Professional Development credit." at bounding box center [299, 83] width 6 height 10
radio input "true"
click at [793, 161] on input "Submit feedback" at bounding box center [814, 159] width 57 height 14
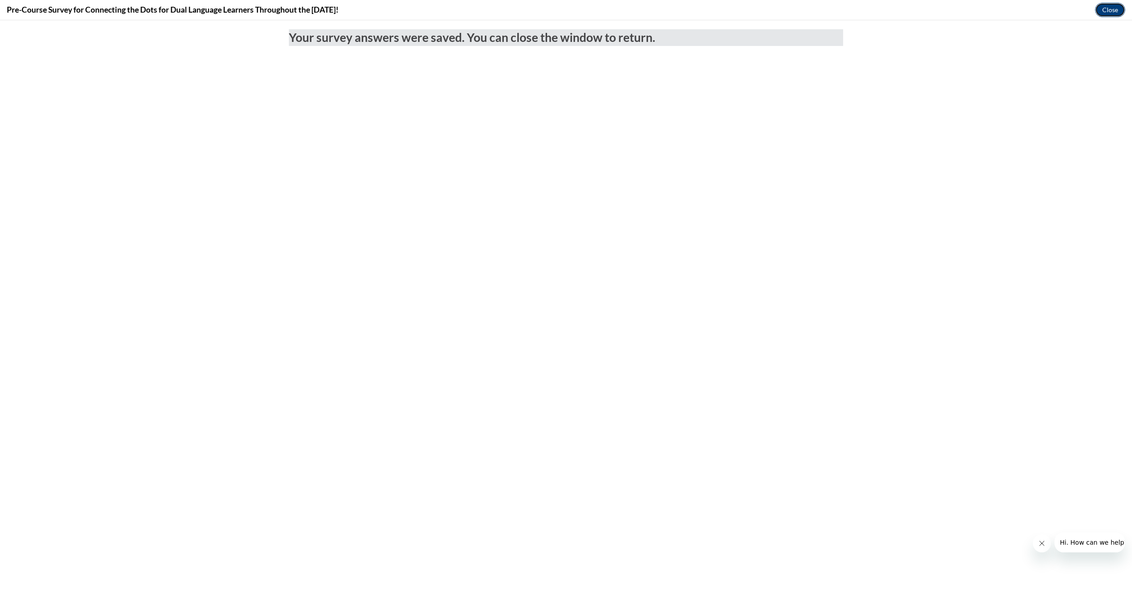
click at [1110, 14] on button "Close" at bounding box center [1110, 10] width 30 height 14
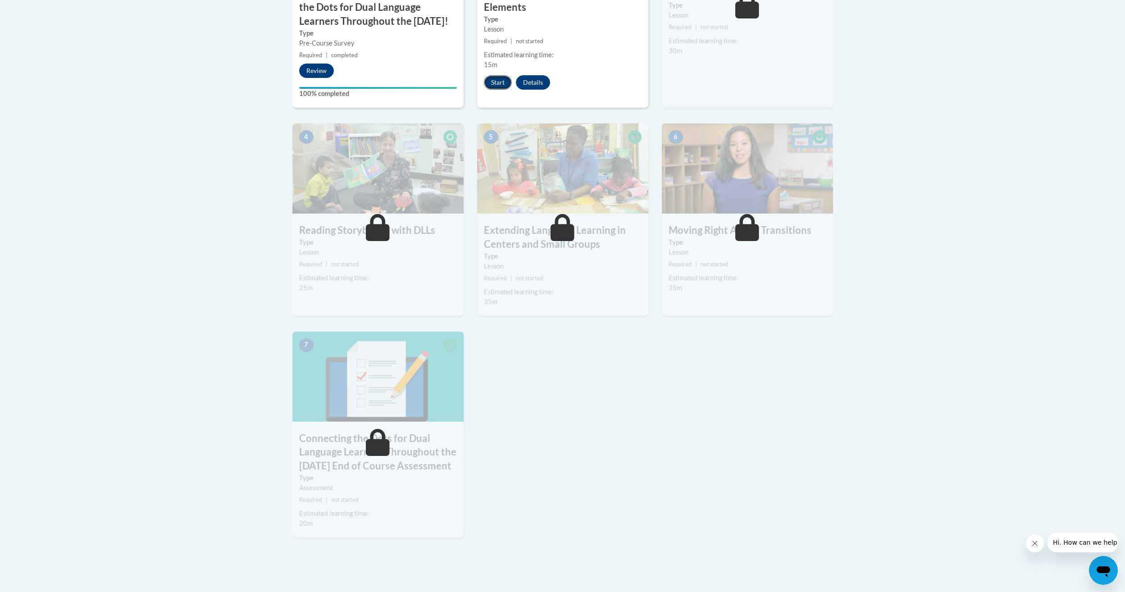
click at [501, 85] on button "Start" at bounding box center [498, 82] width 28 height 14
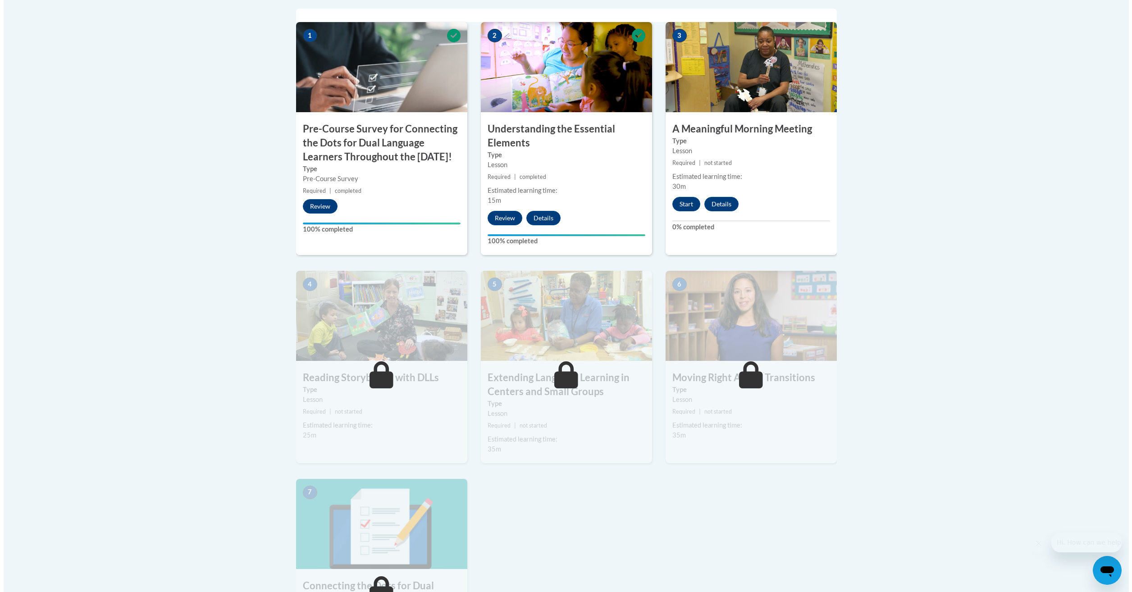
scroll to position [315, 0]
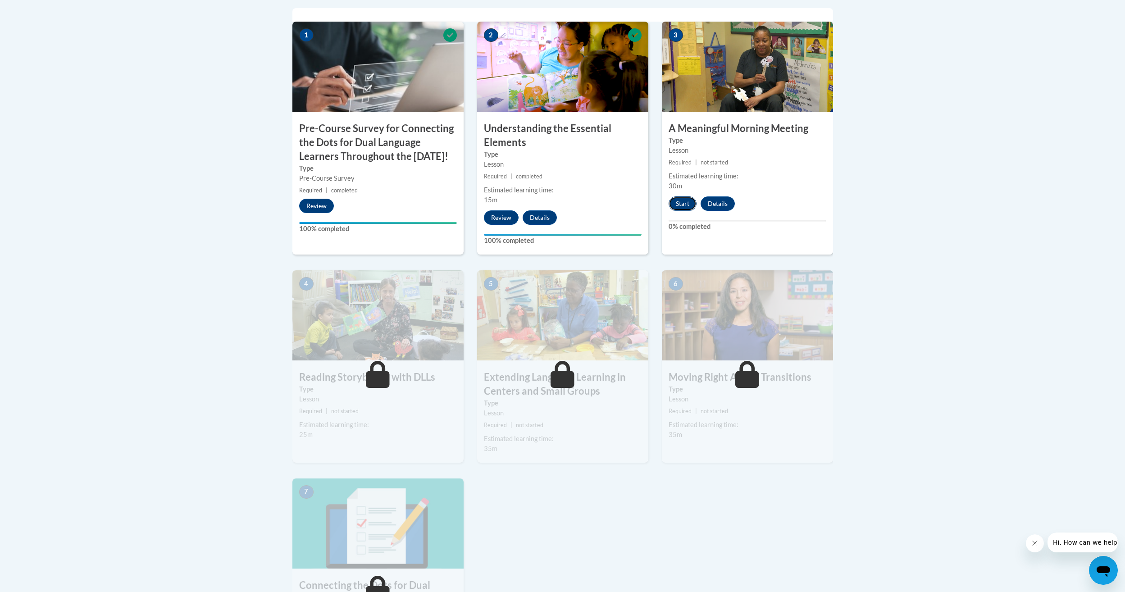
click at [676, 200] on button "Start" at bounding box center [683, 203] width 28 height 14
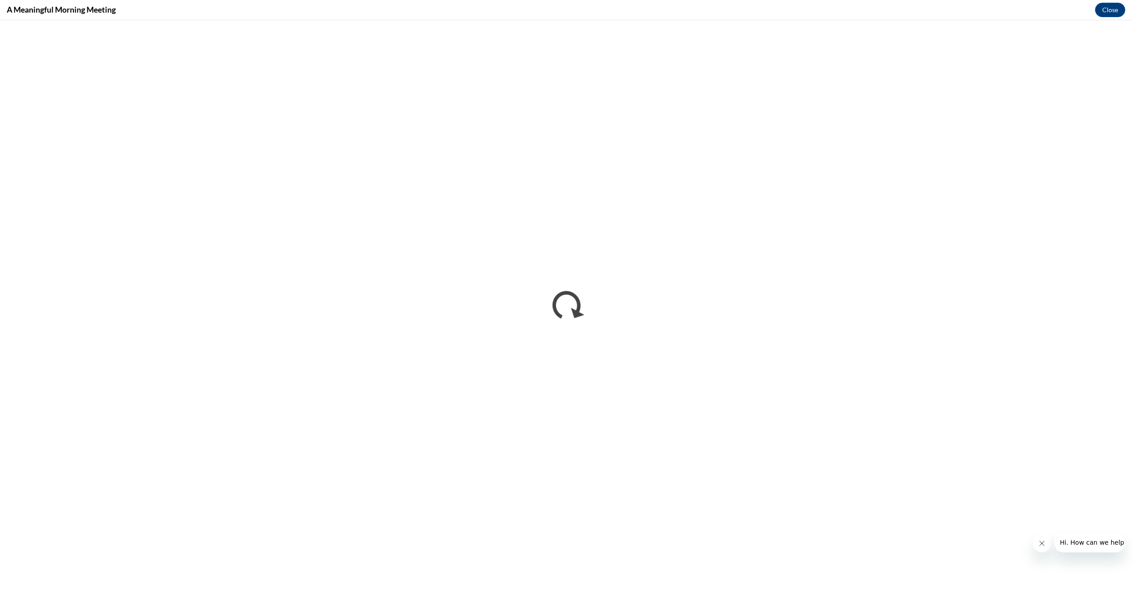
scroll to position [0, 0]
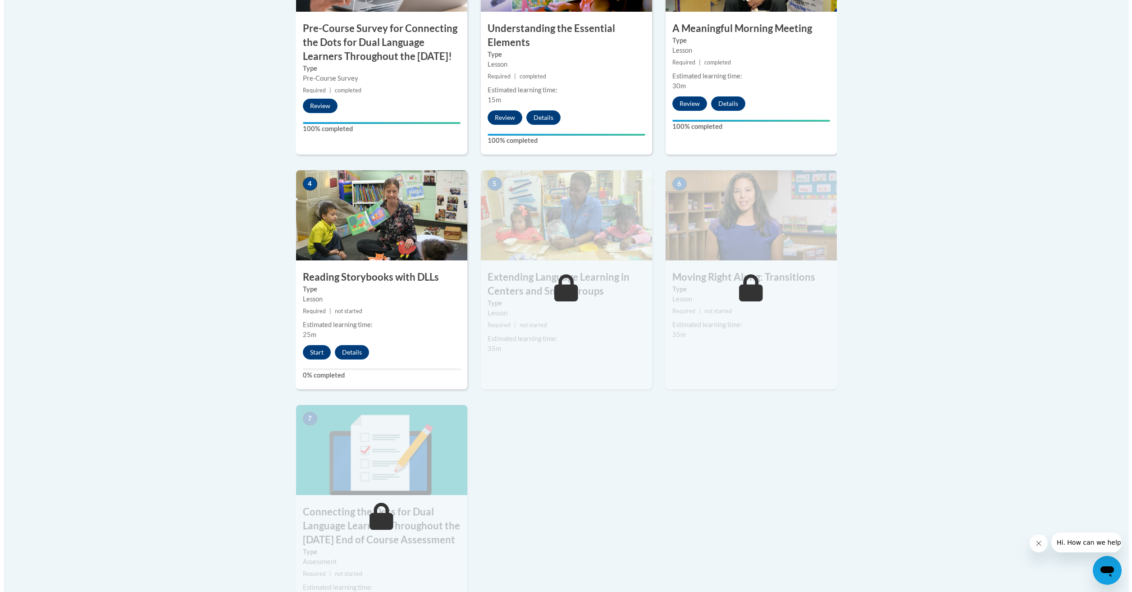
scroll to position [450, 0]
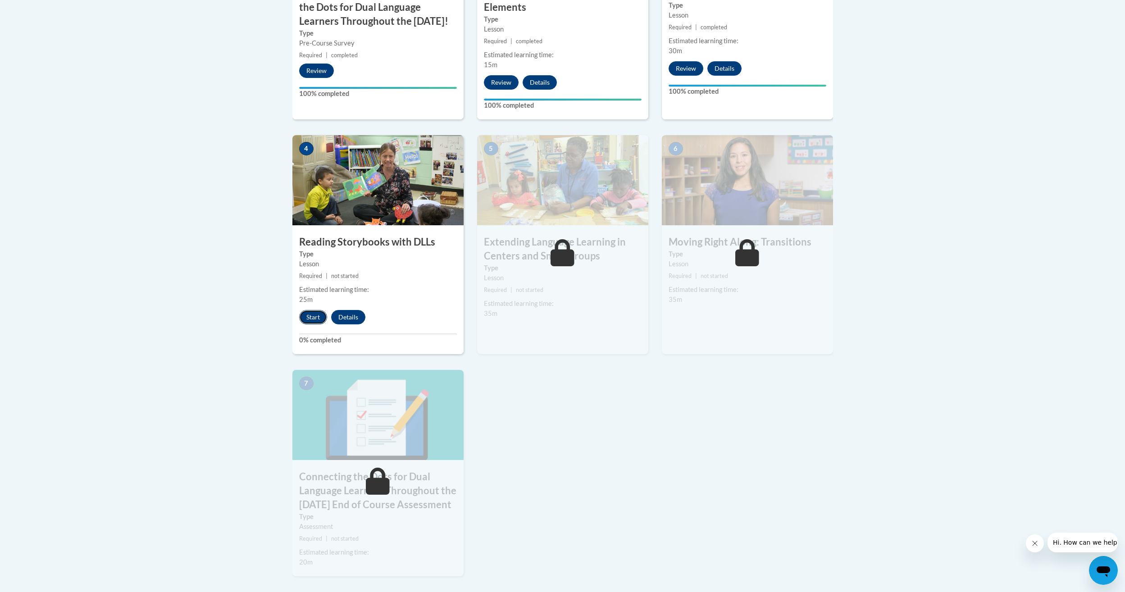
click at [308, 318] on button "Start" at bounding box center [313, 317] width 28 height 14
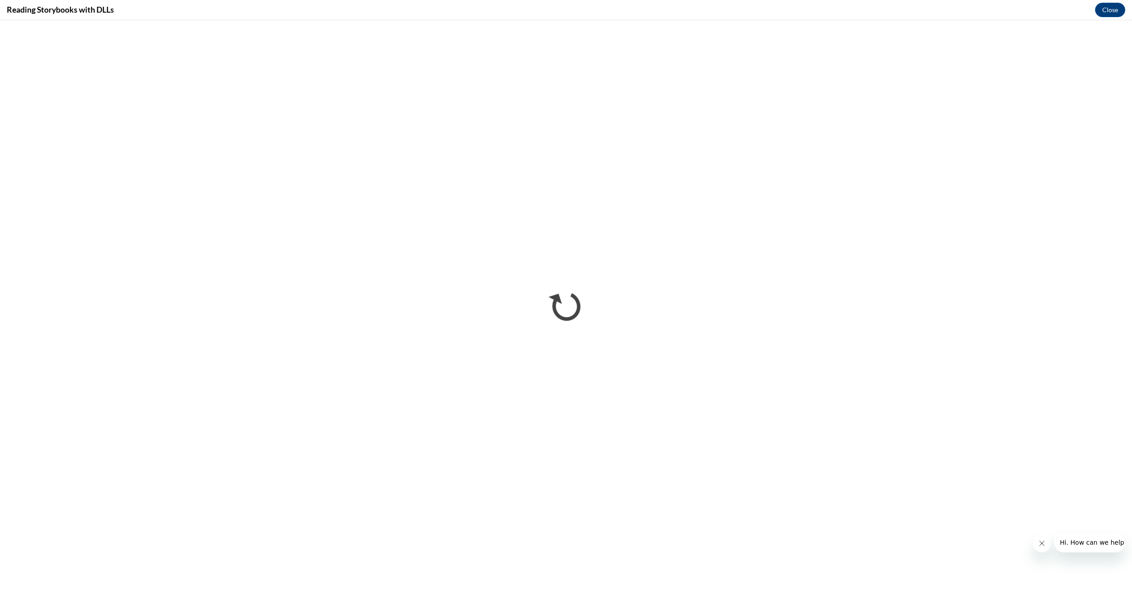
scroll to position [0, 0]
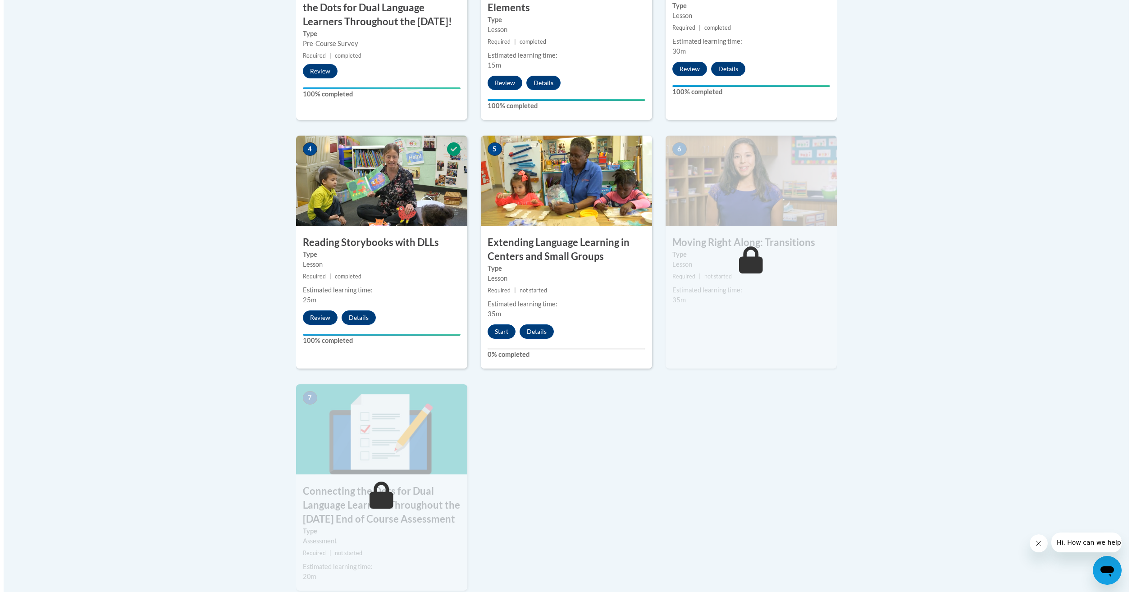
scroll to position [450, 0]
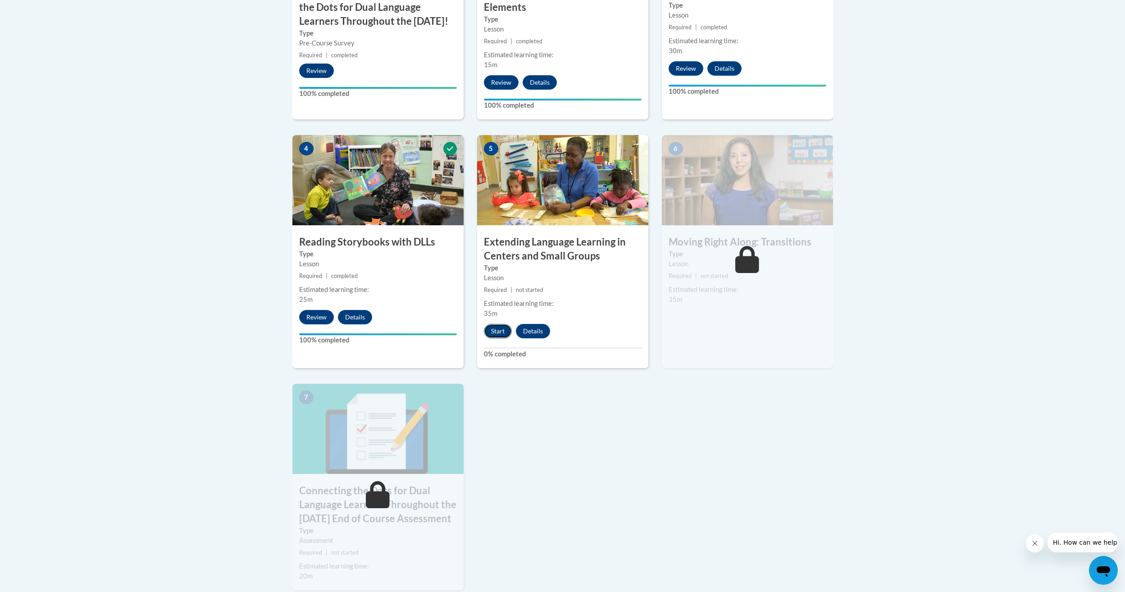
click at [496, 333] on button "Start" at bounding box center [498, 331] width 28 height 14
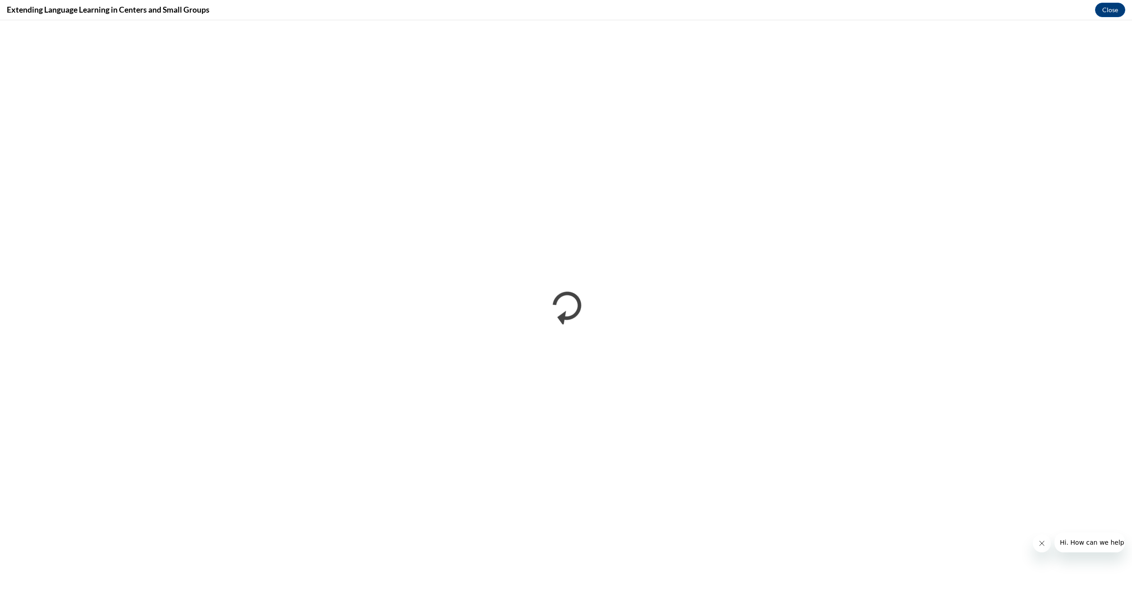
scroll to position [0, 0]
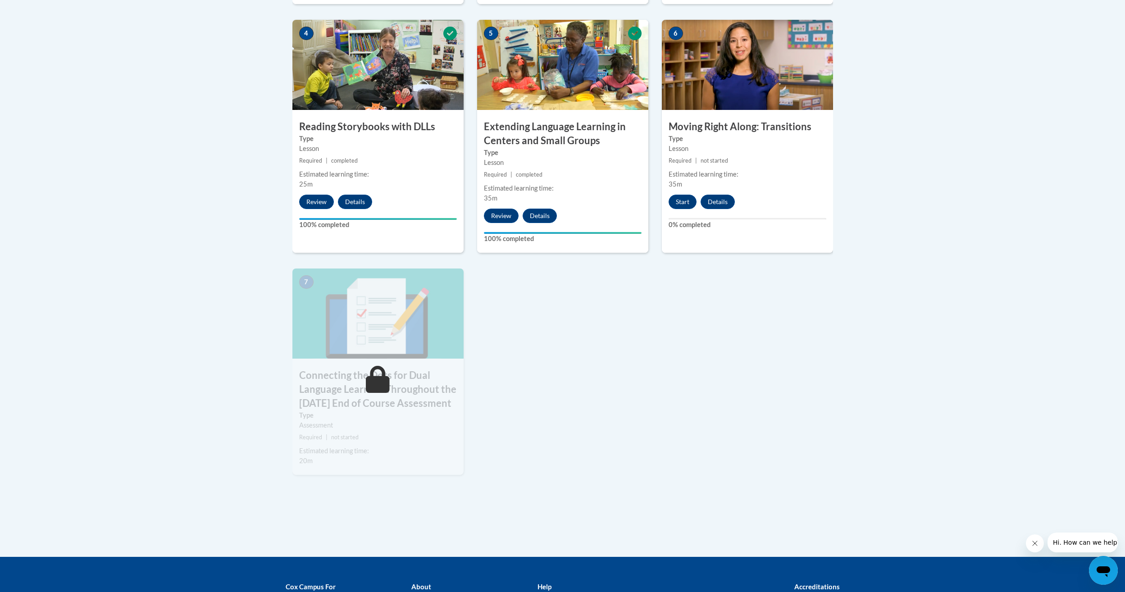
scroll to position [560, 0]
